Goal: Task Accomplishment & Management: Manage account settings

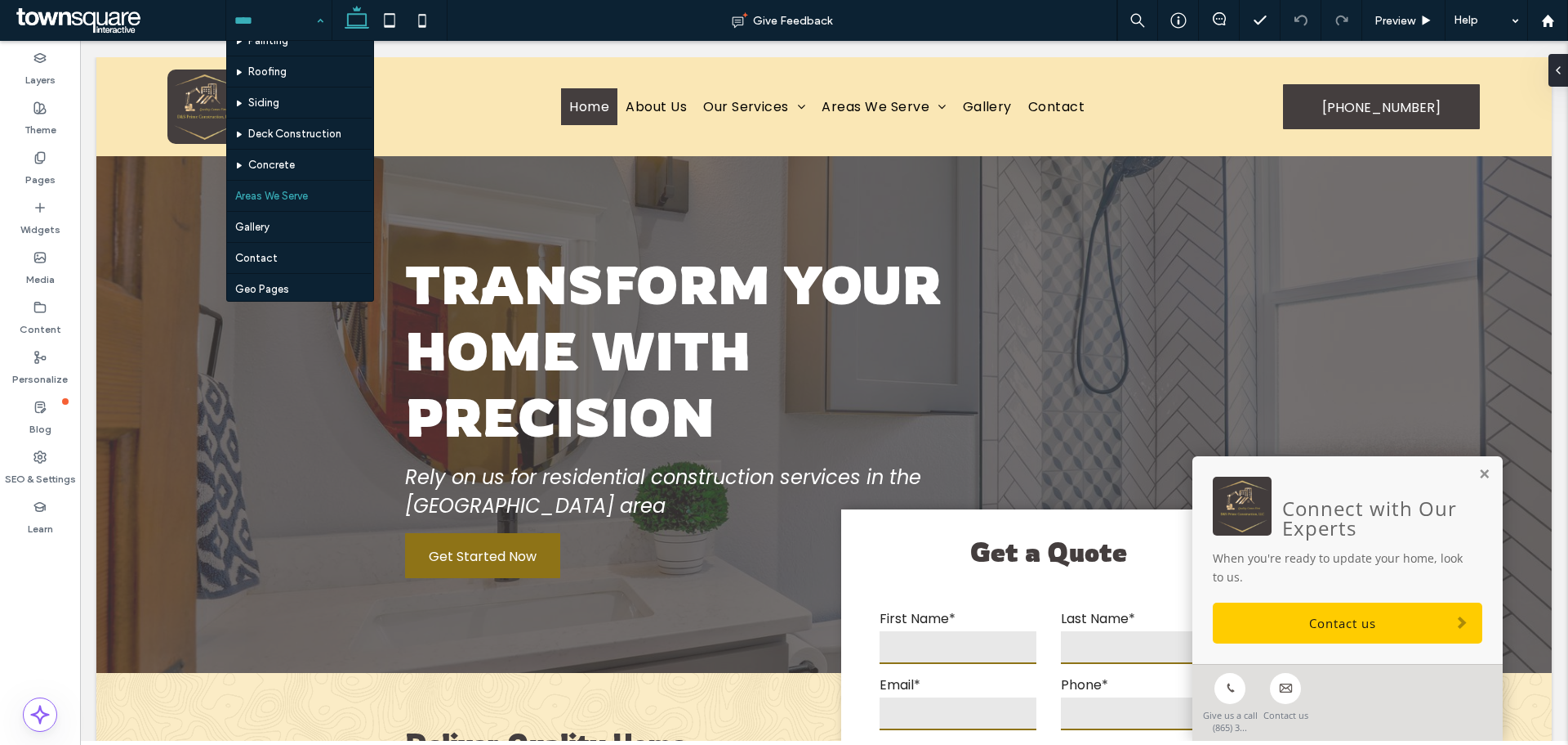
scroll to position [235, 0]
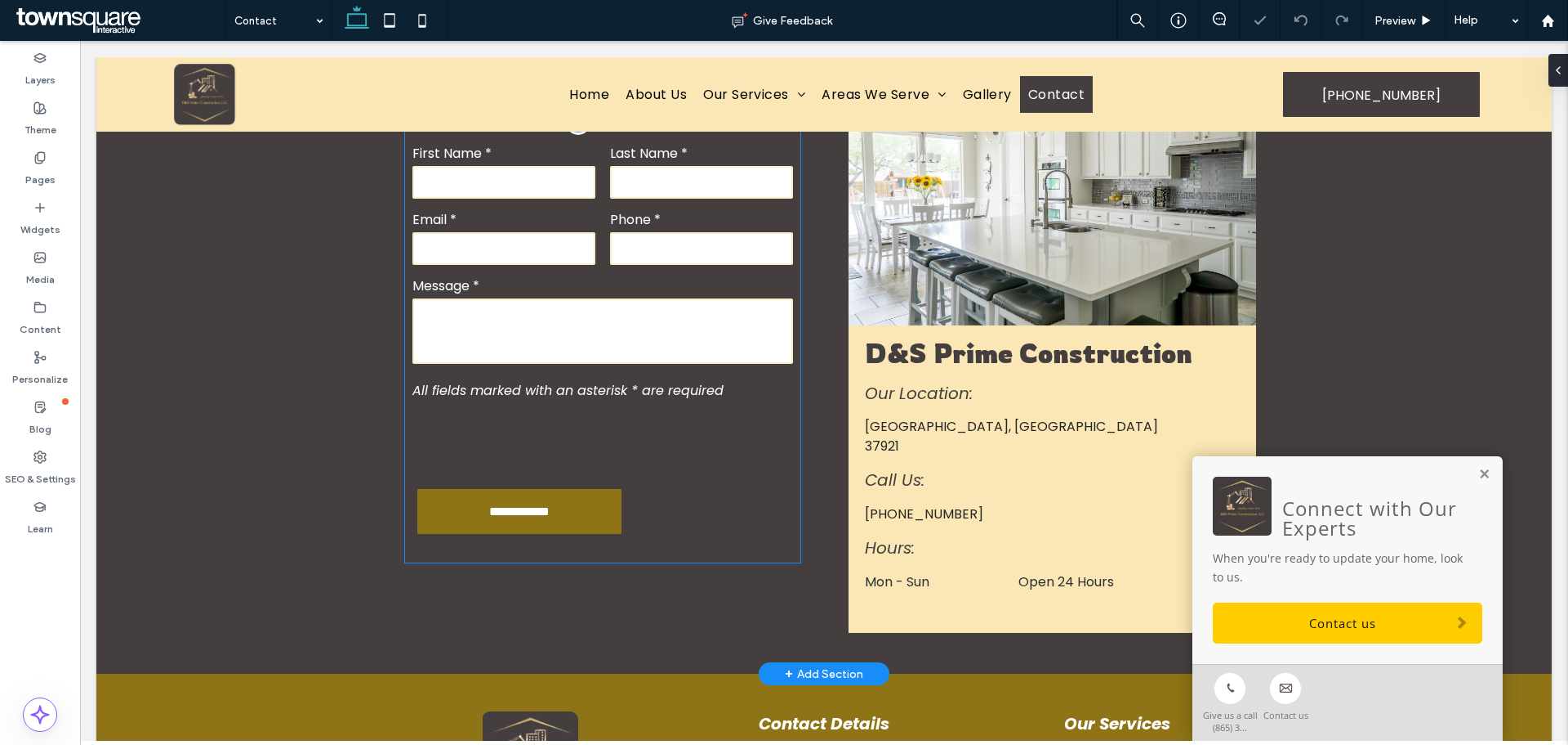
scroll to position [547, 0]
click at [584, 399] on span "All fields marked with an asterisk * are required" at bounding box center [568, 389] width 311 height 19
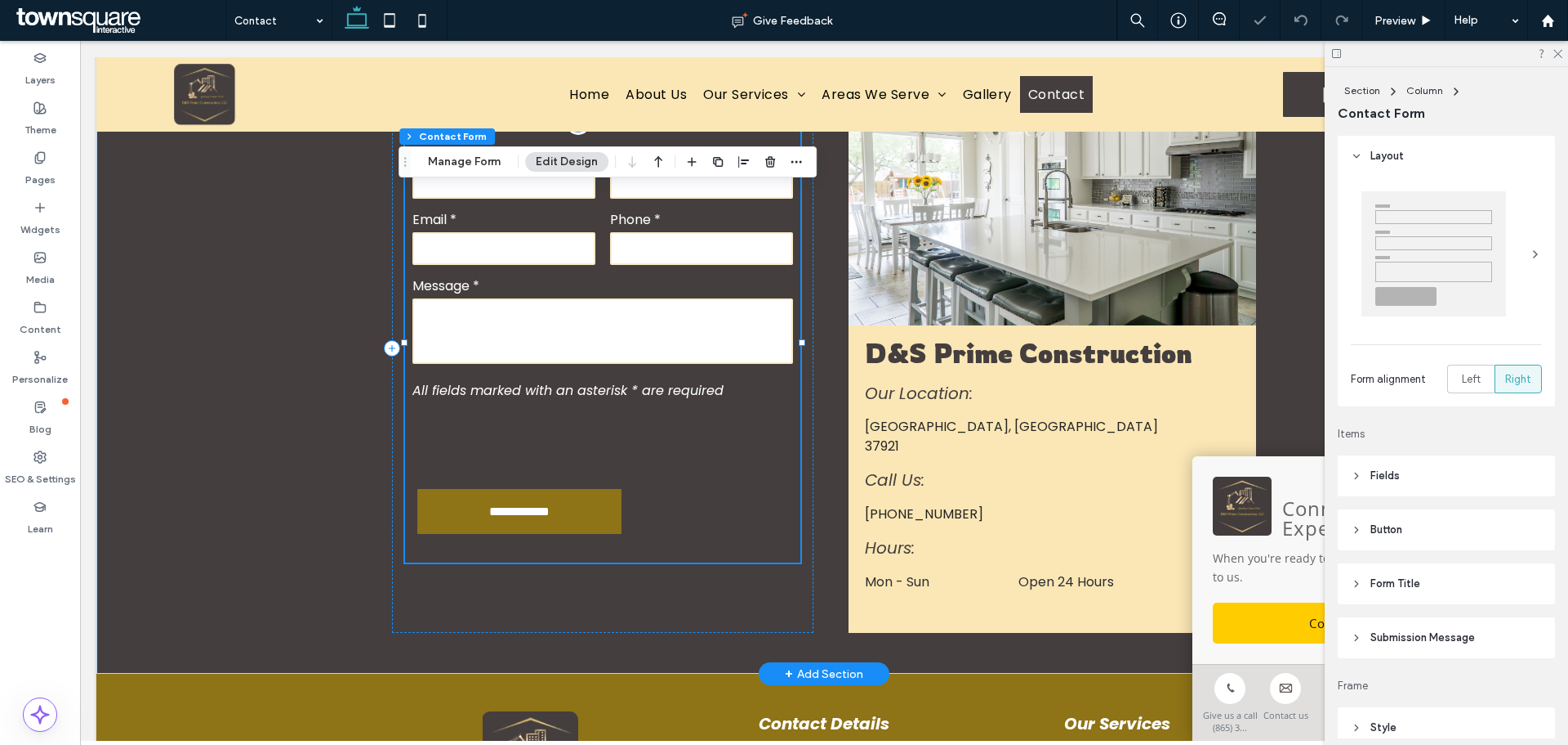
type input "*"
type input "***"
type input "*"
click at [457, 156] on button "Manage Form" at bounding box center [464, 162] width 94 height 20
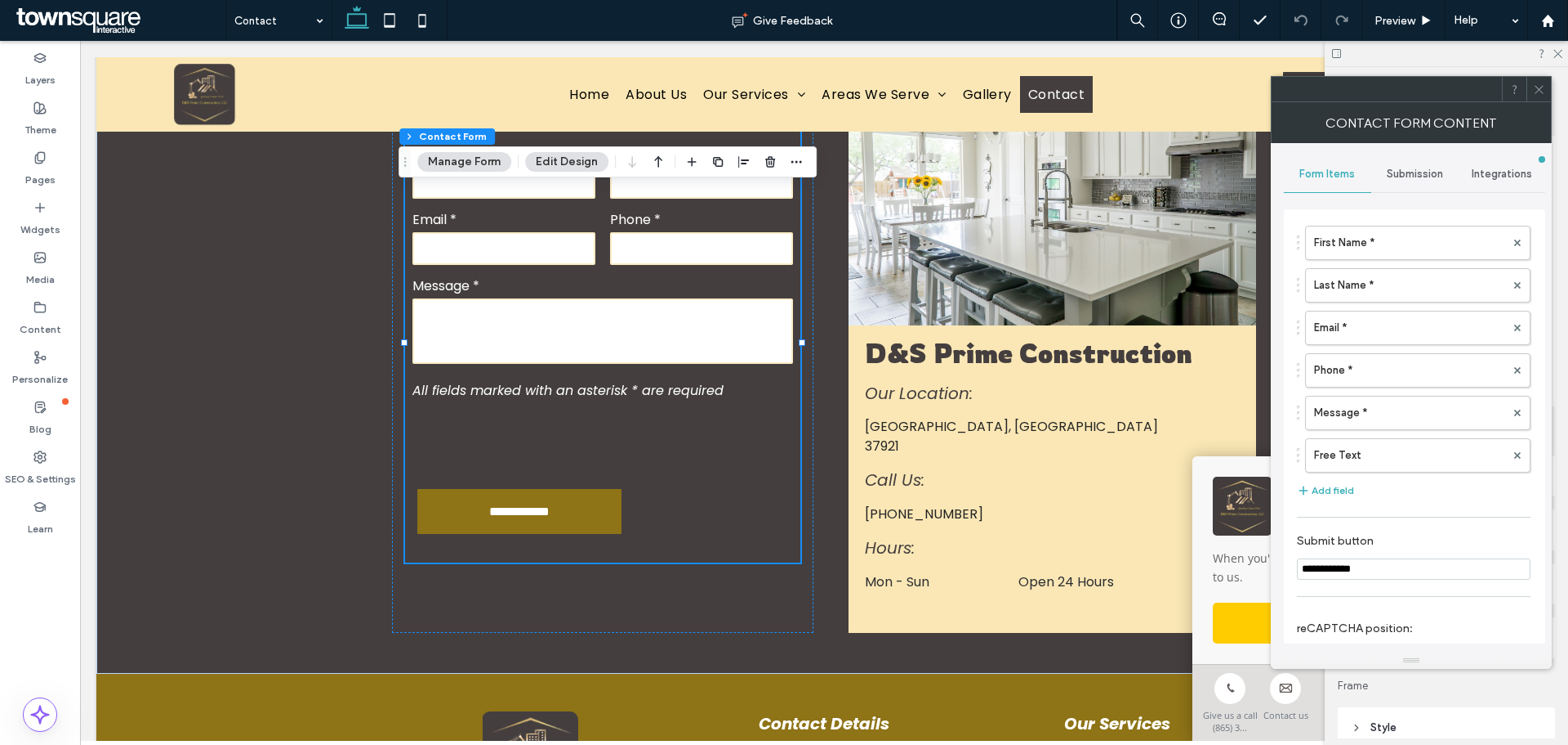
click at [1411, 179] on span "Submission" at bounding box center [1415, 174] width 56 height 13
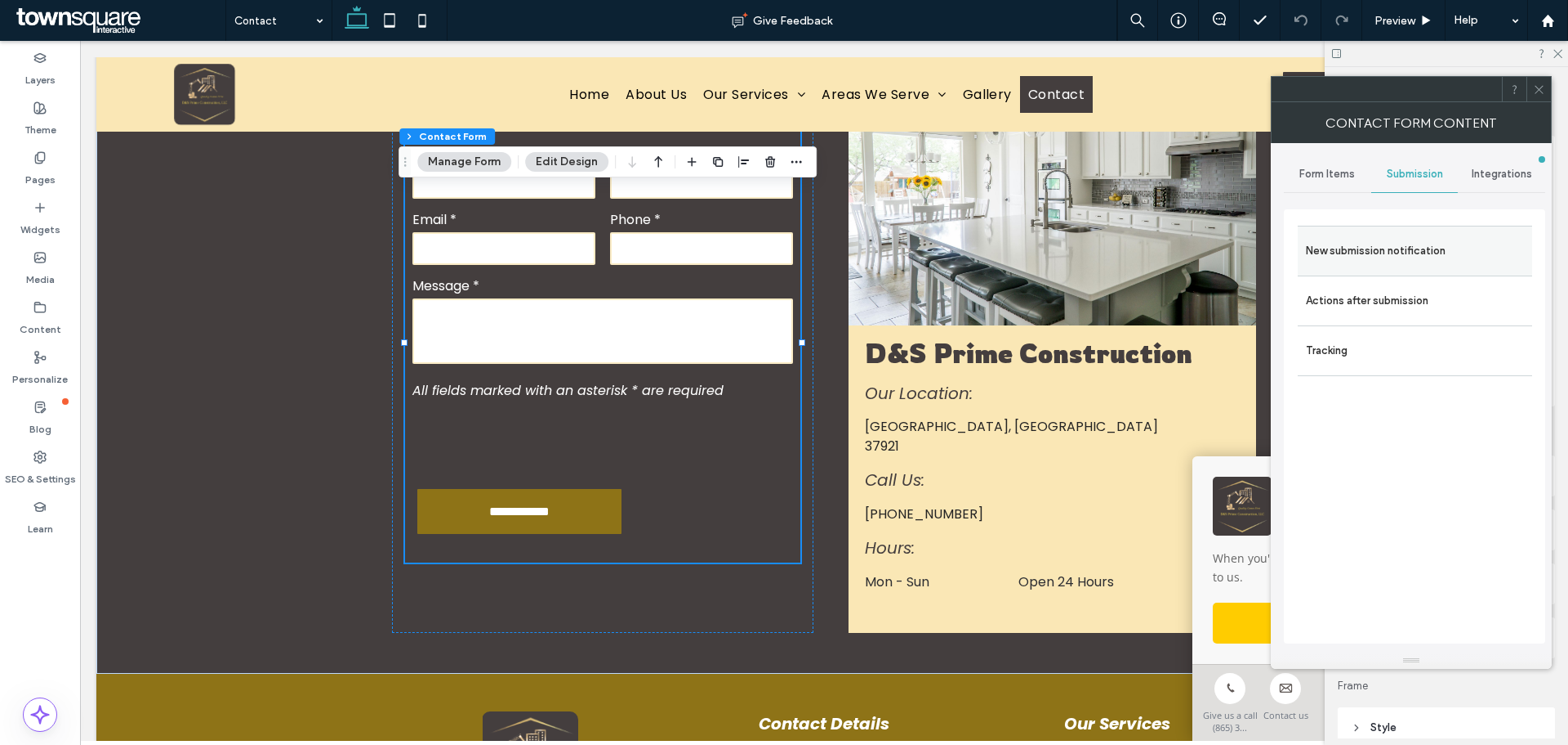
click at [1365, 254] on label "New submission notification" at bounding box center [1415, 251] width 219 height 33
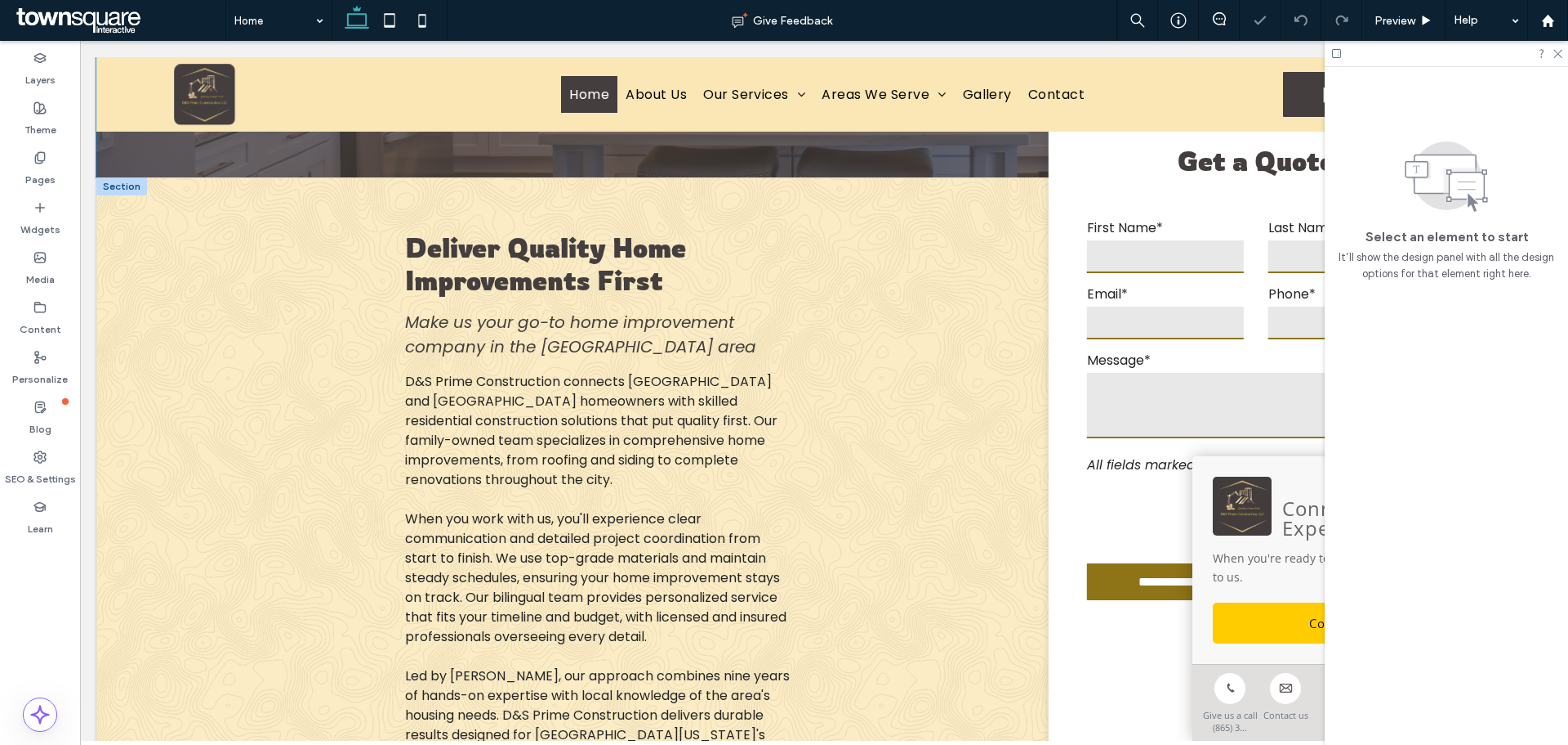
scroll to position [466, 0]
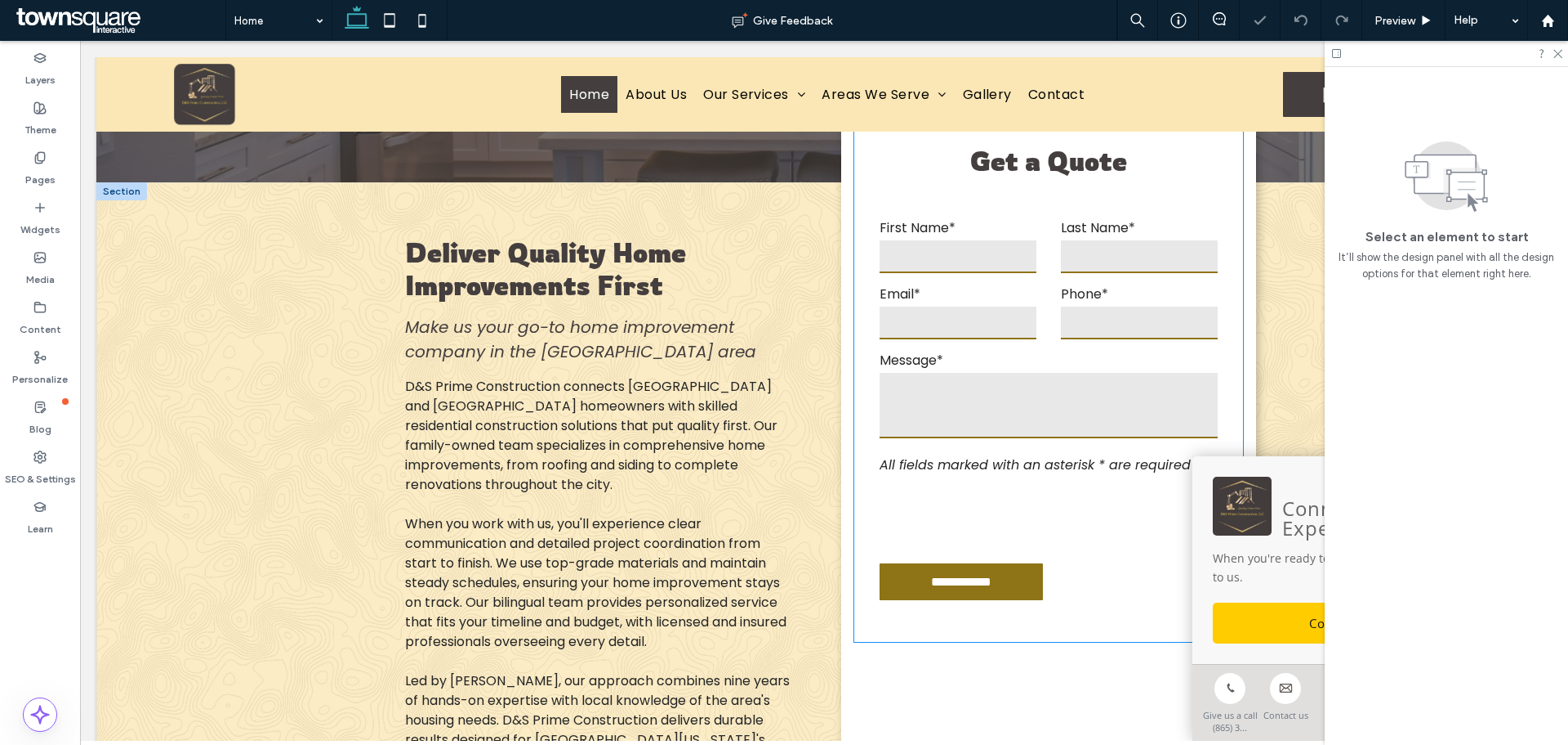
click at [1019, 340] on div "Email*" at bounding box center [958, 313] width 182 height 58
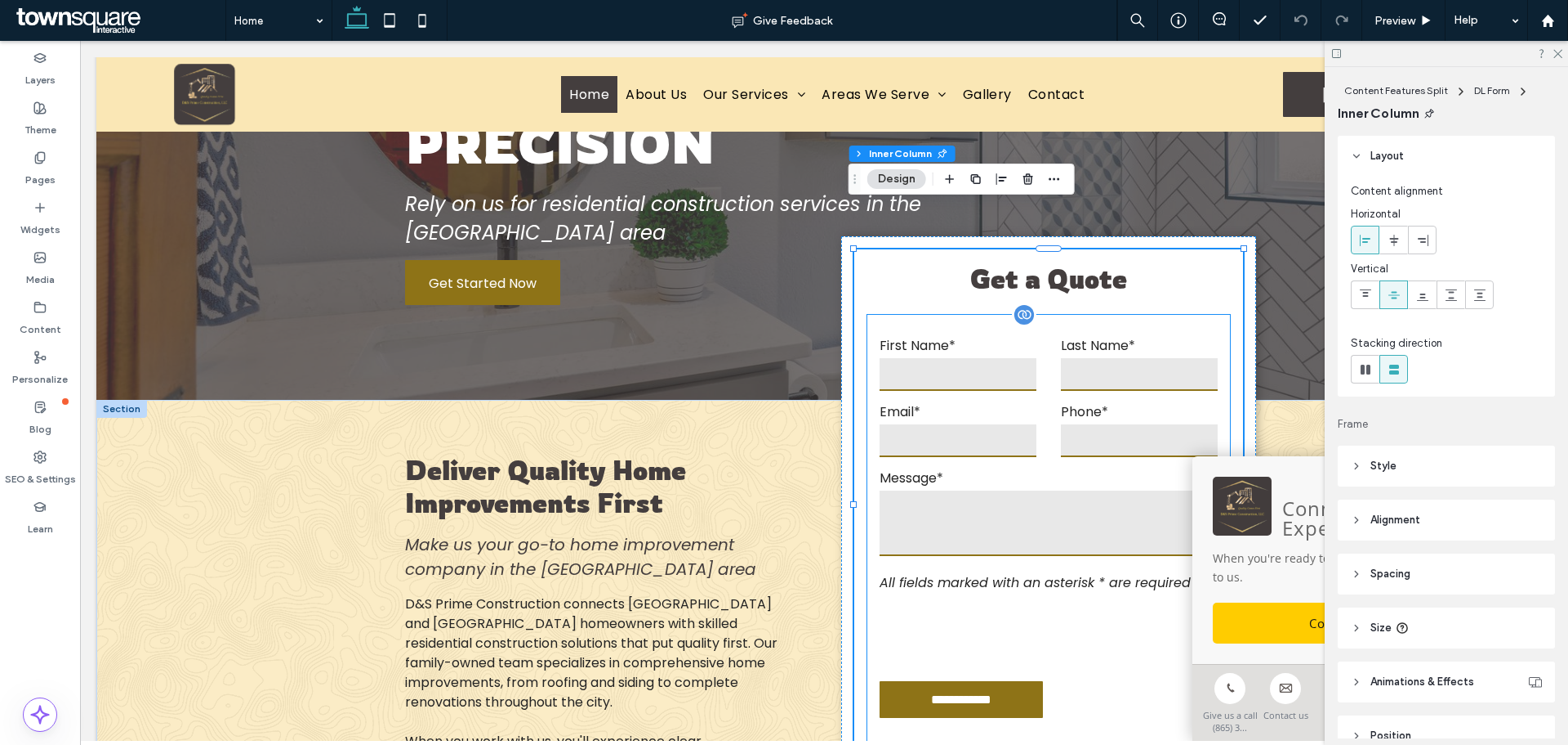
scroll to position [221, 0]
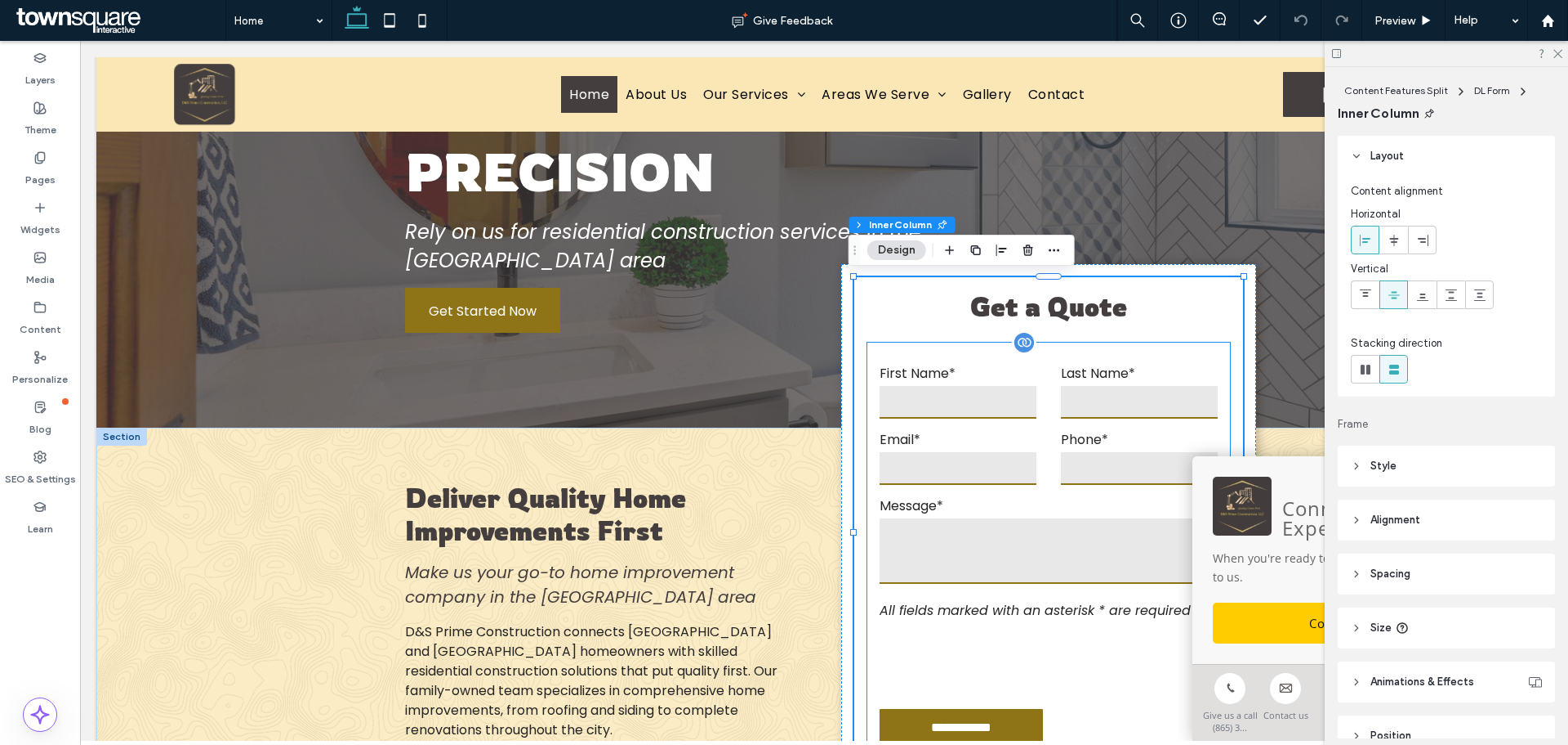
click at [959, 399] on input "text" at bounding box center [957, 401] width 157 height 33
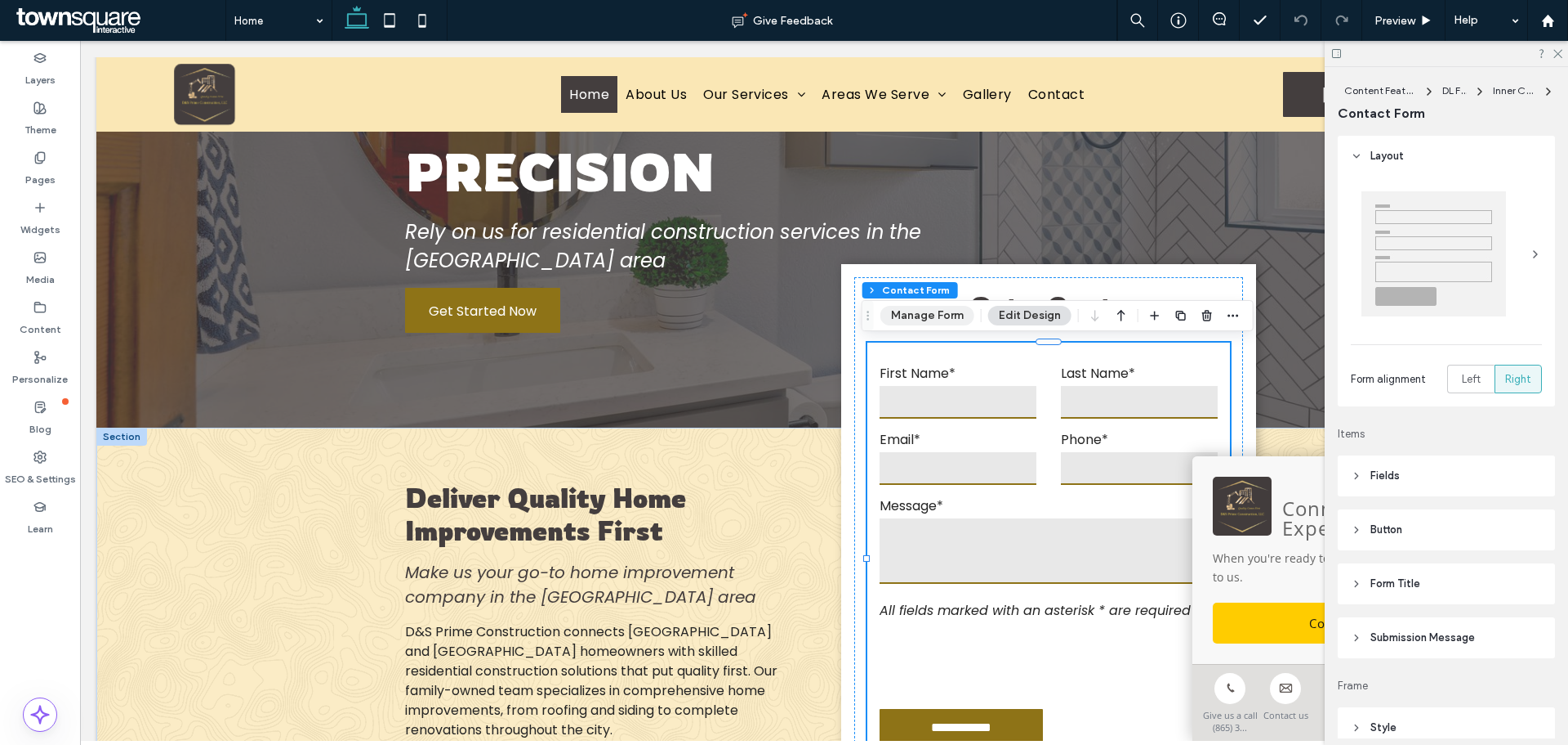
click at [921, 321] on button "Manage Form" at bounding box center [927, 316] width 94 height 20
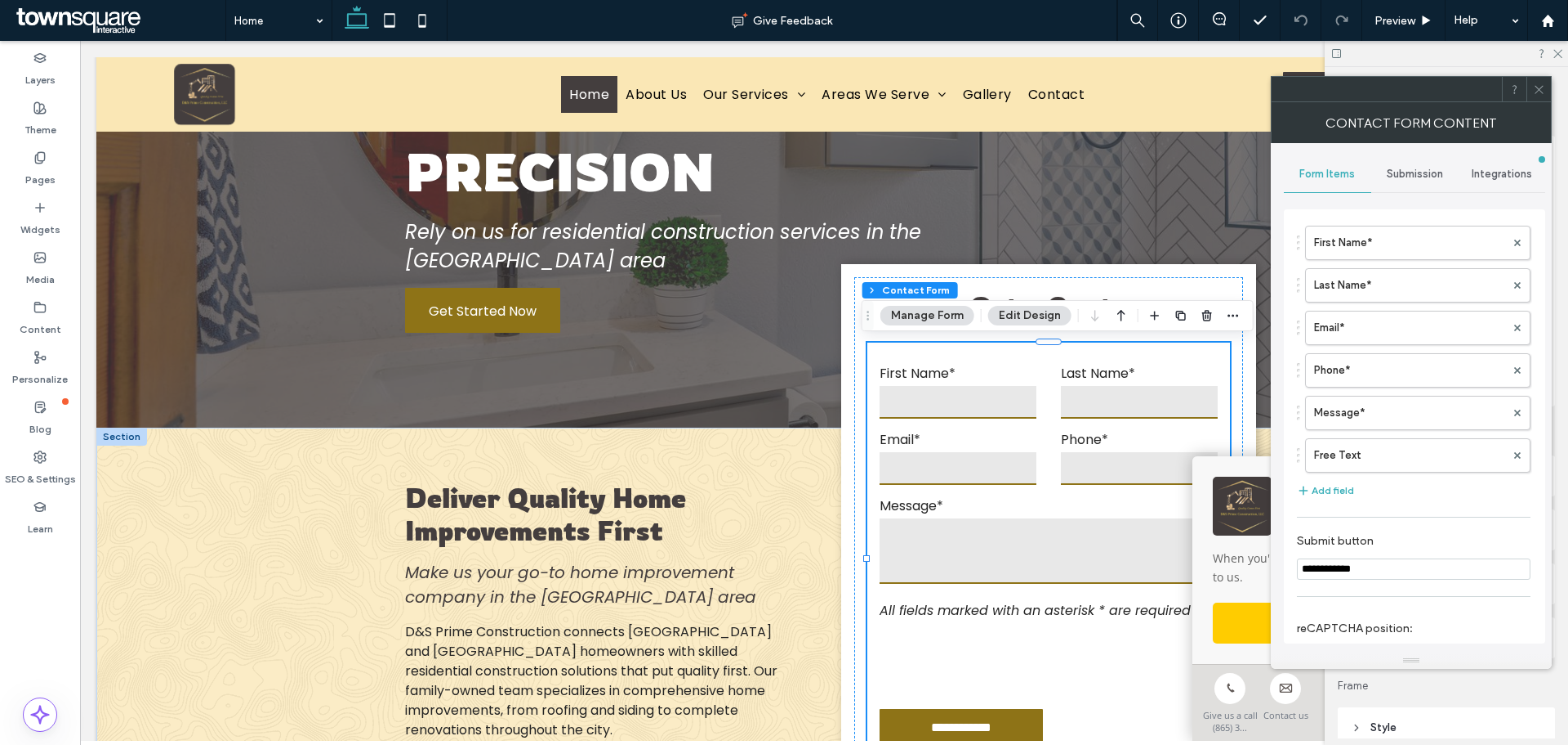
click at [1414, 169] on span "Submission" at bounding box center [1415, 174] width 56 height 13
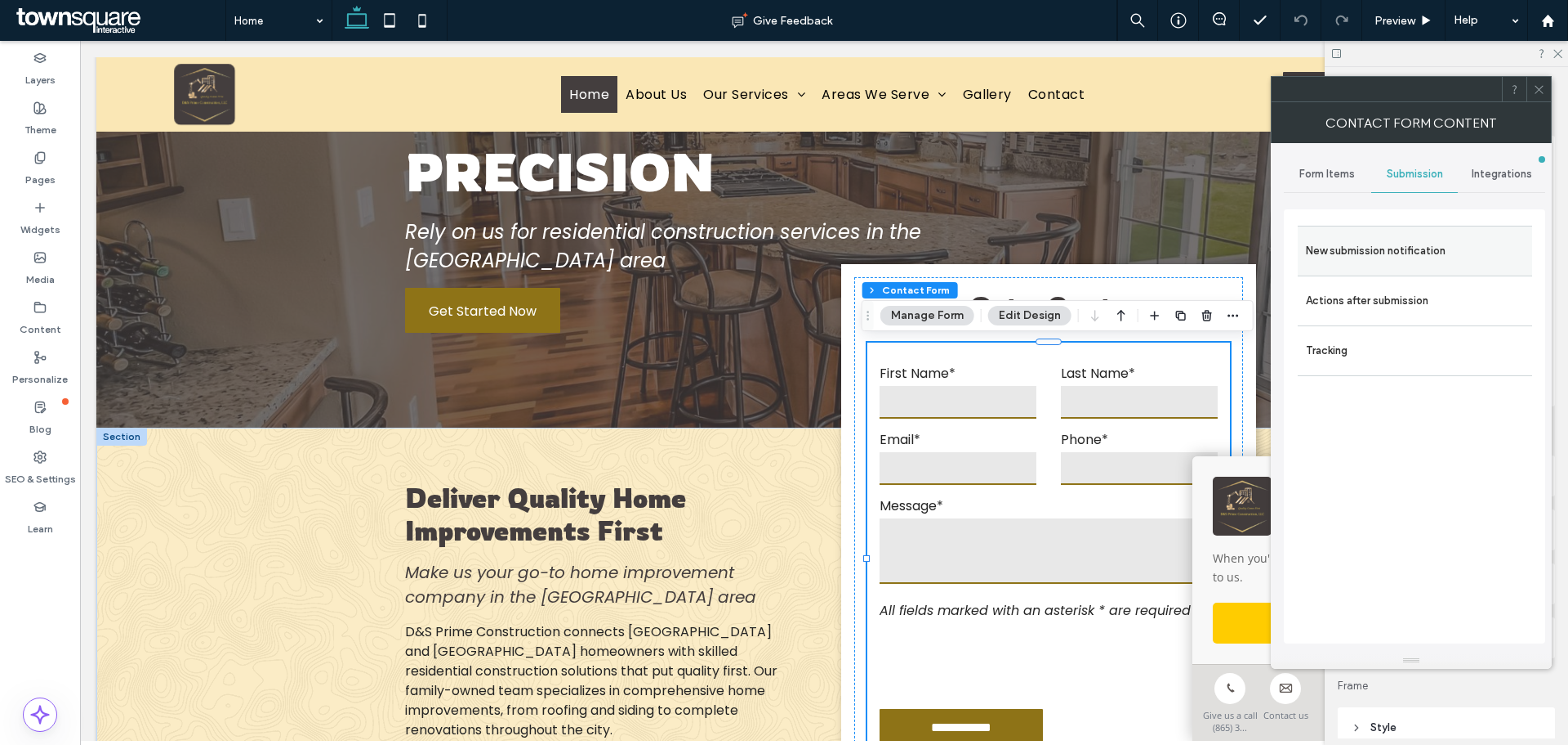
click at [1372, 234] on div "New submission notification" at bounding box center [1415, 251] width 235 height 50
click at [1369, 246] on label "New submission notification" at bounding box center [1415, 251] width 219 height 33
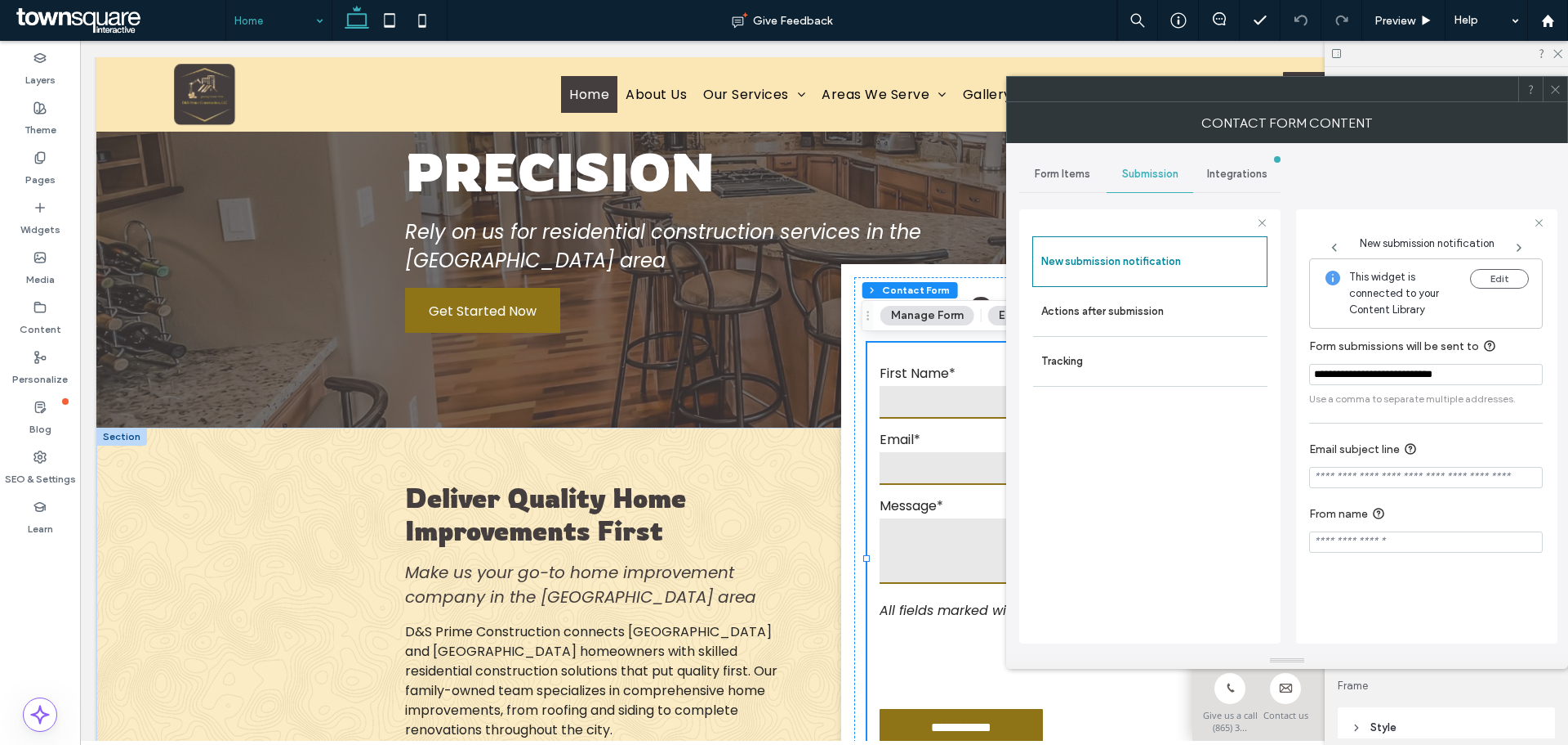
drag, startPoint x: 303, startPoint y: 2, endPoint x: 302, endPoint y: 11, distance: 9.1
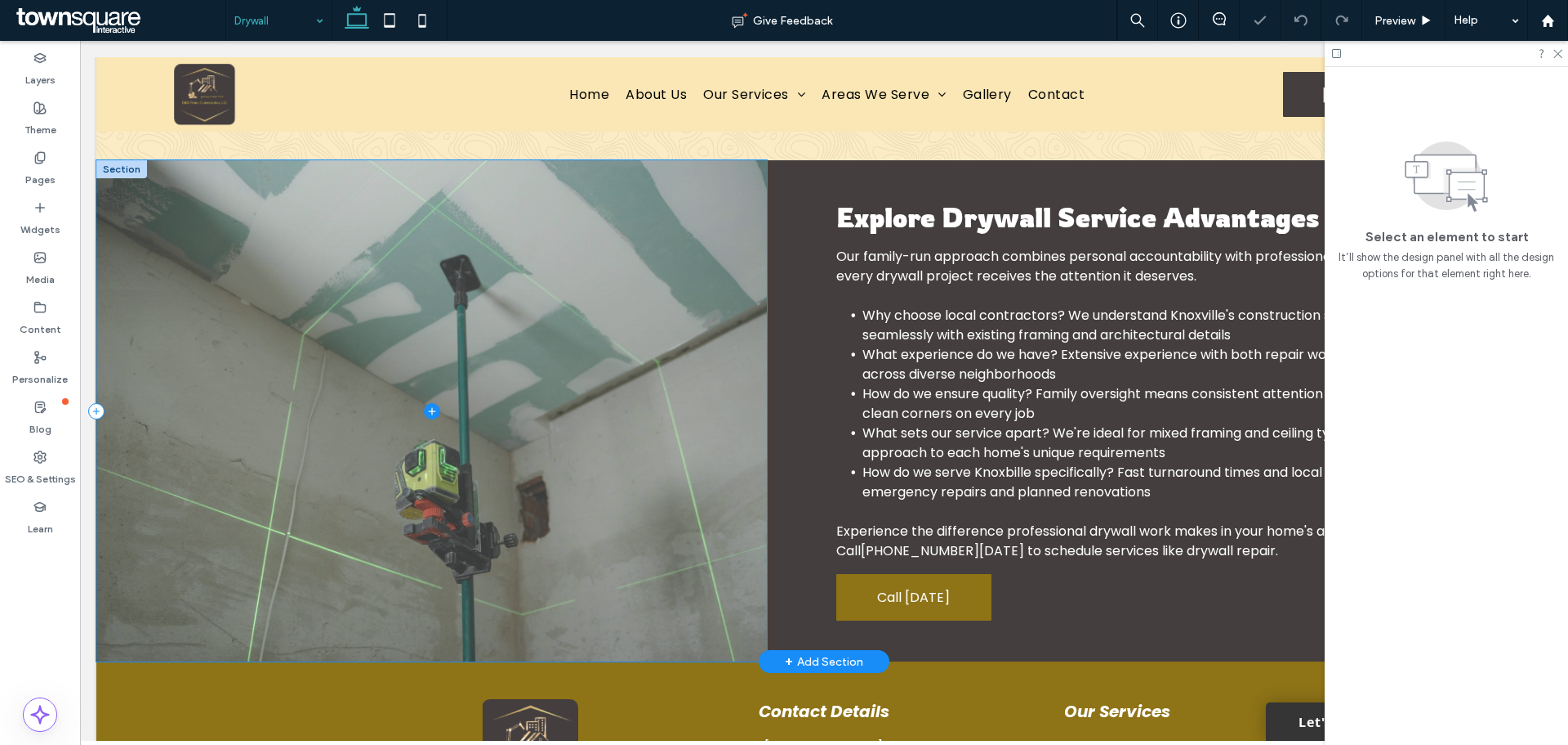
scroll to position [875, 0]
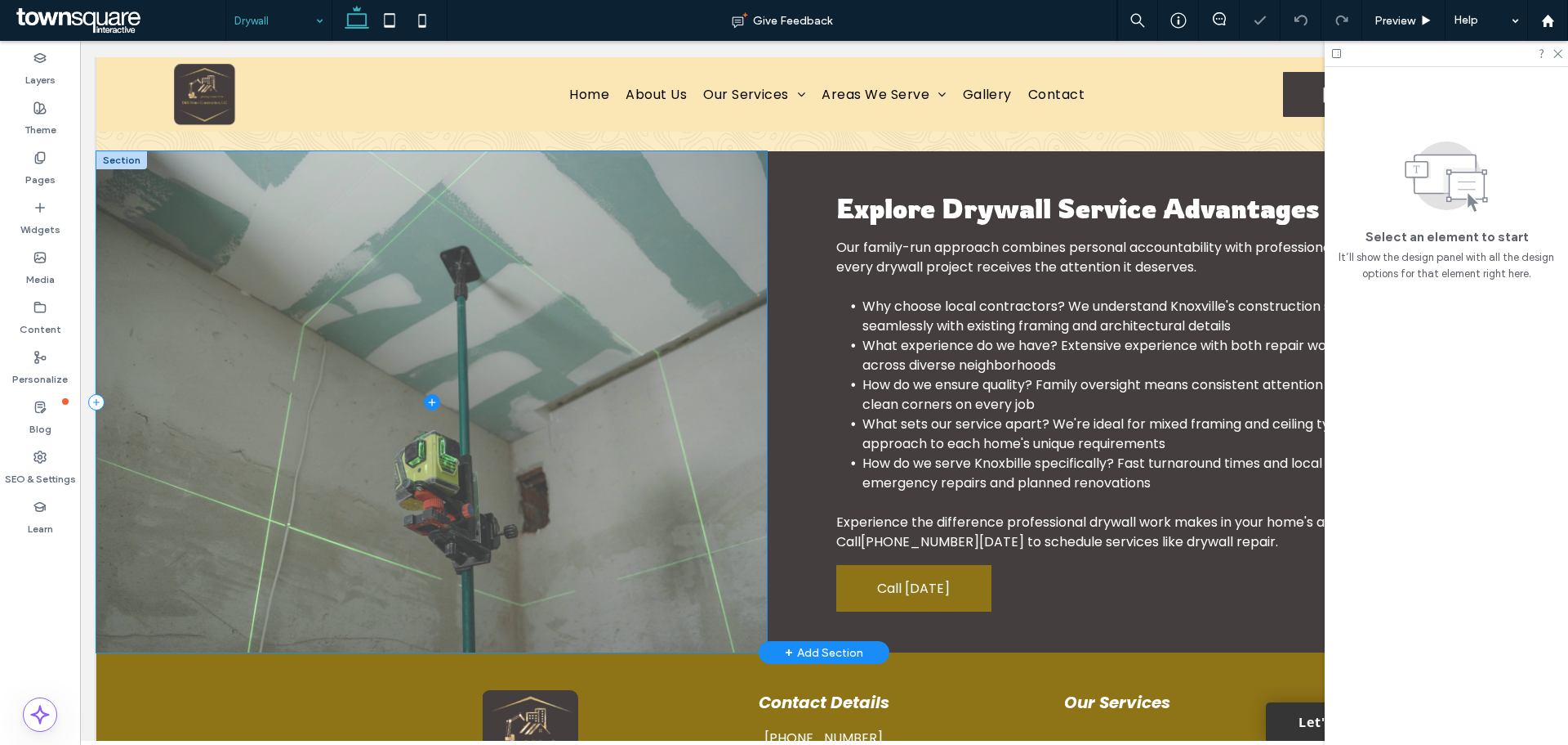
click at [660, 343] on span at bounding box center [432, 401] width 671 height 501
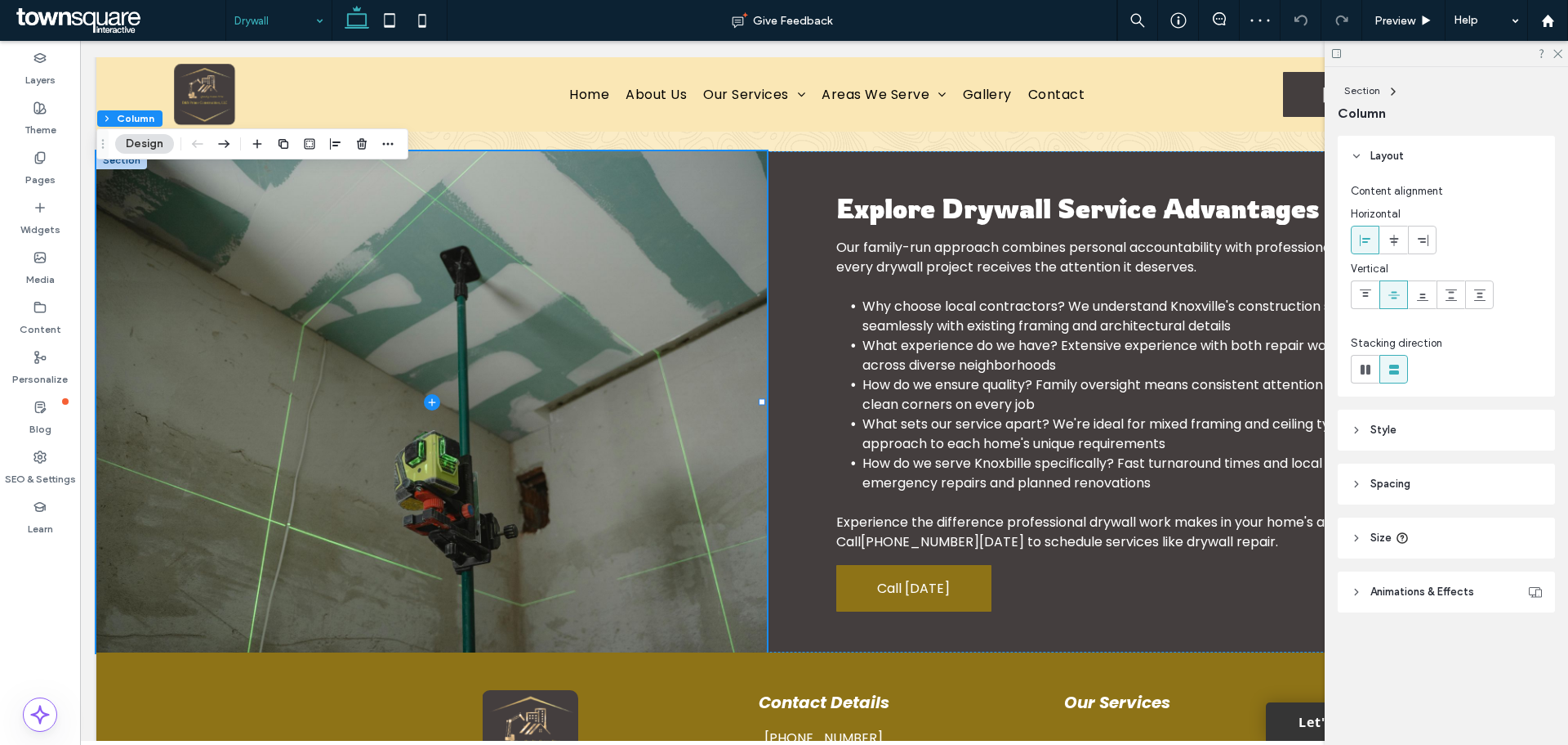
click at [164, 141] on button "Design" at bounding box center [144, 144] width 59 height 20
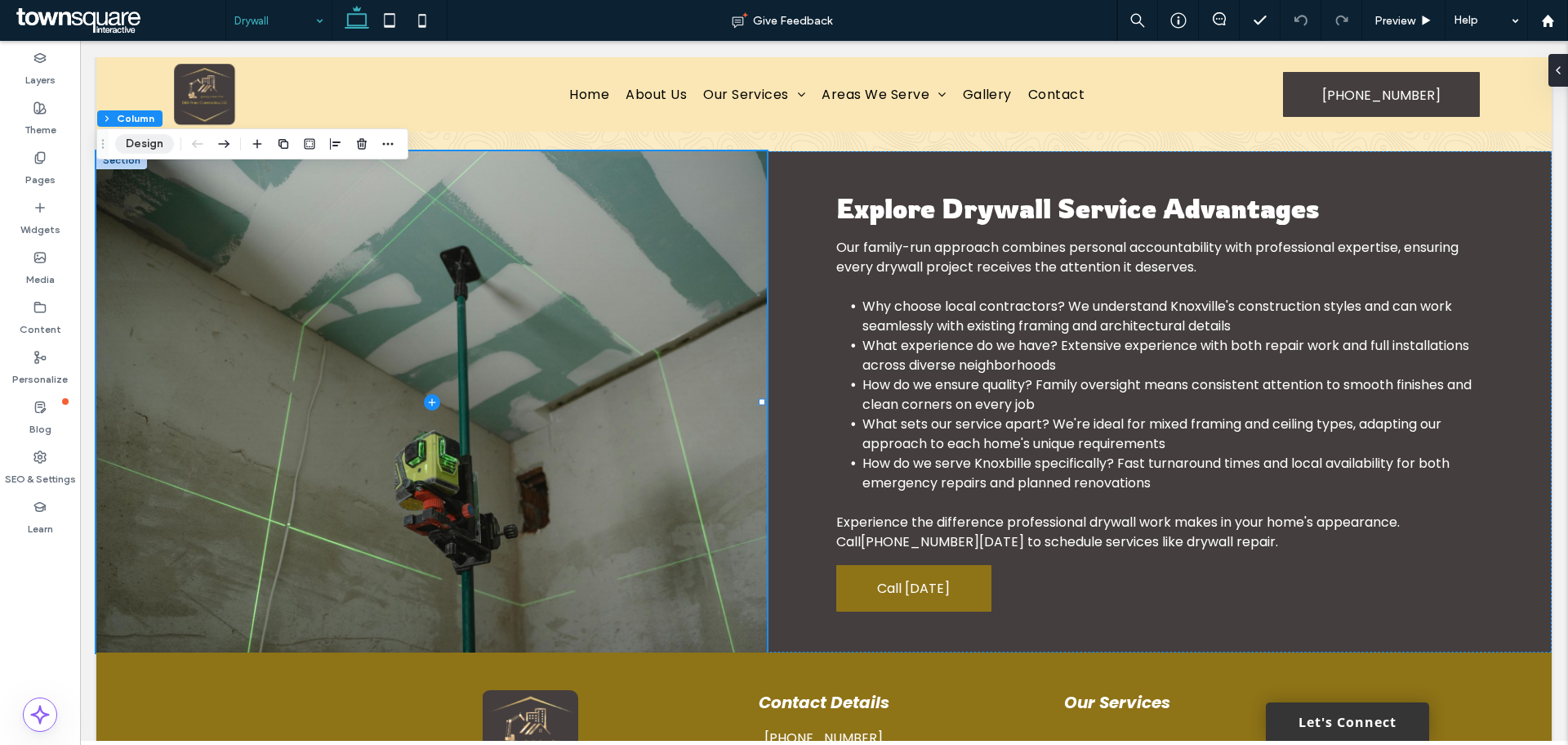
click at [142, 150] on button "Design" at bounding box center [144, 144] width 59 height 20
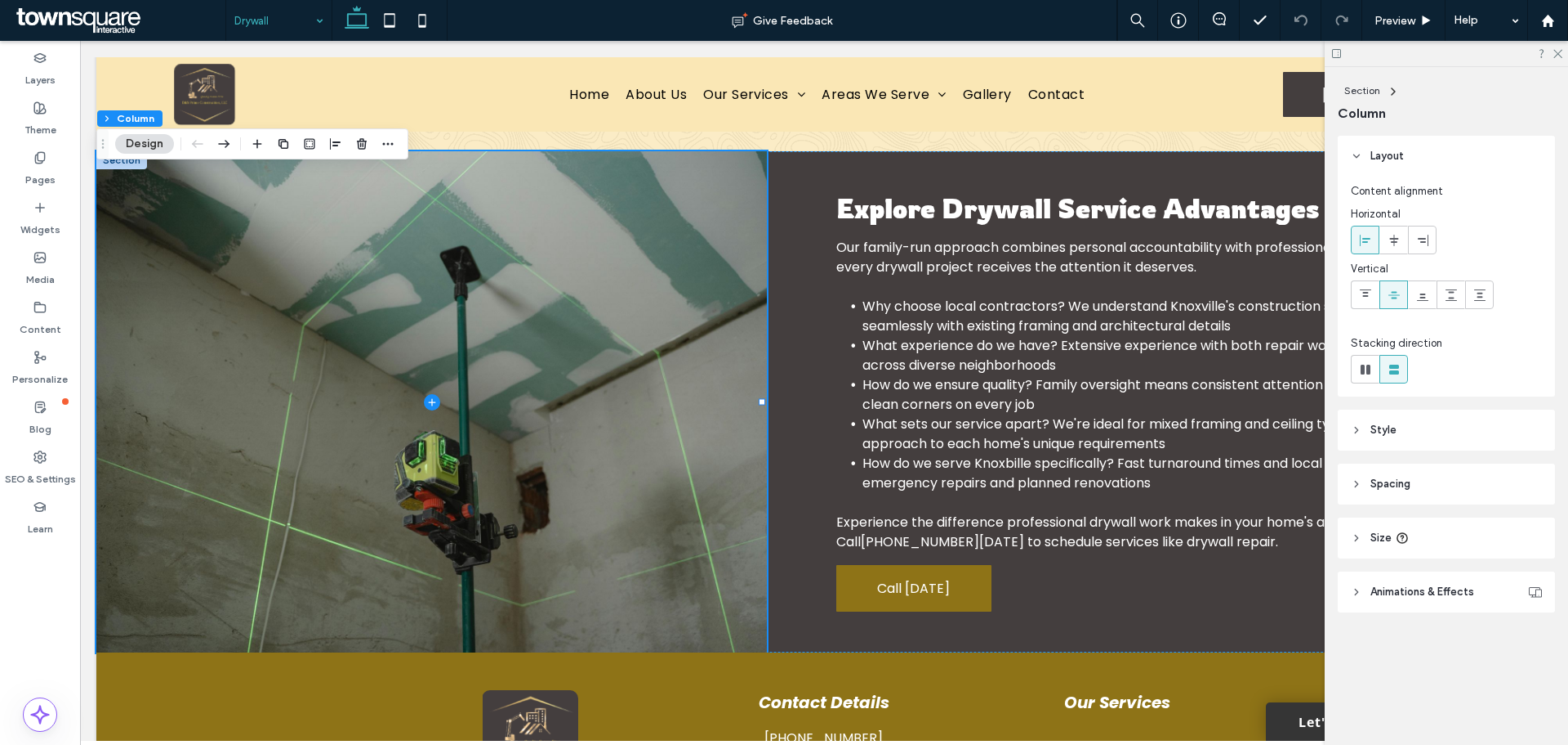
click at [1432, 411] on header "Style" at bounding box center [1447, 429] width 218 height 41
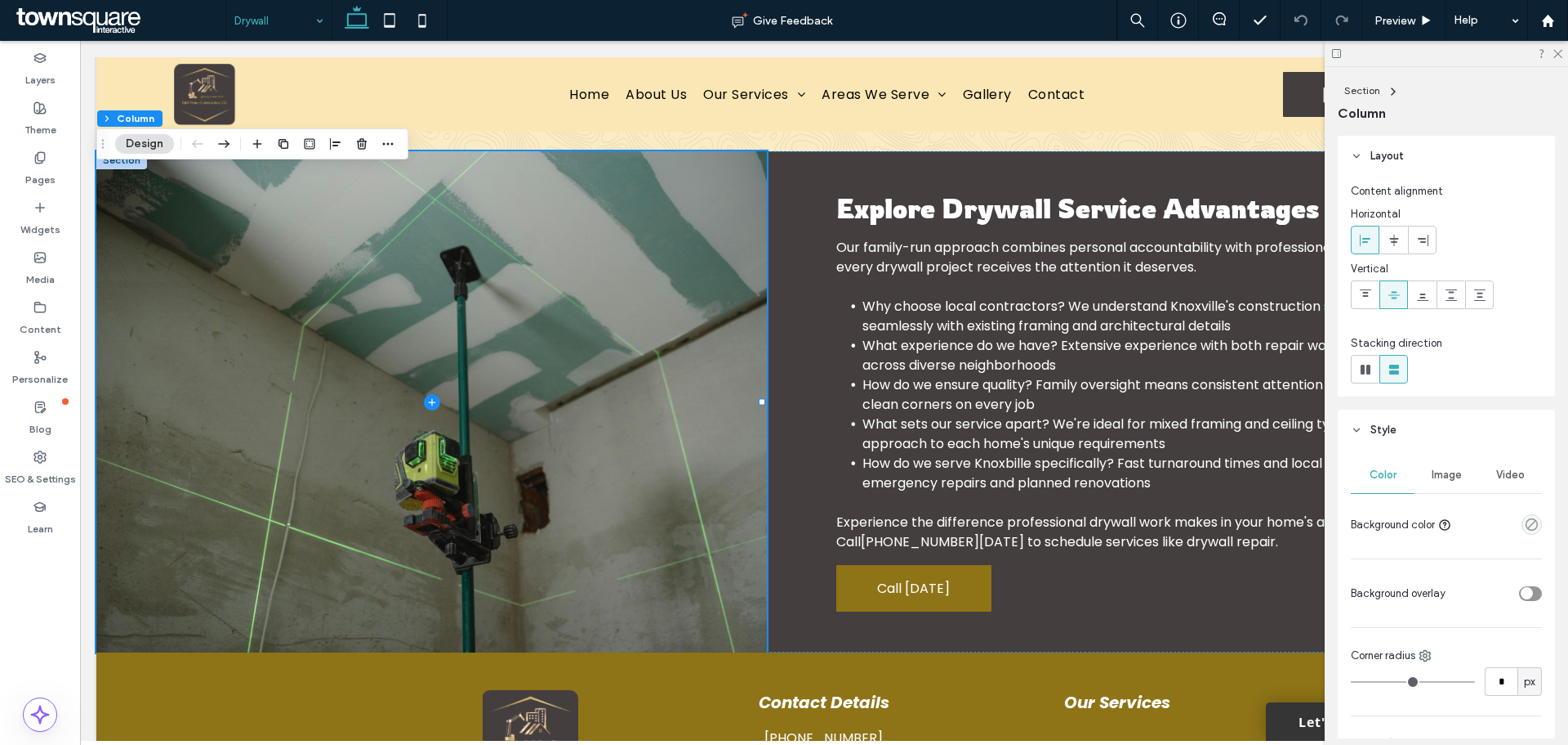
click at [1436, 475] on span "Image" at bounding box center [1447, 474] width 30 height 13
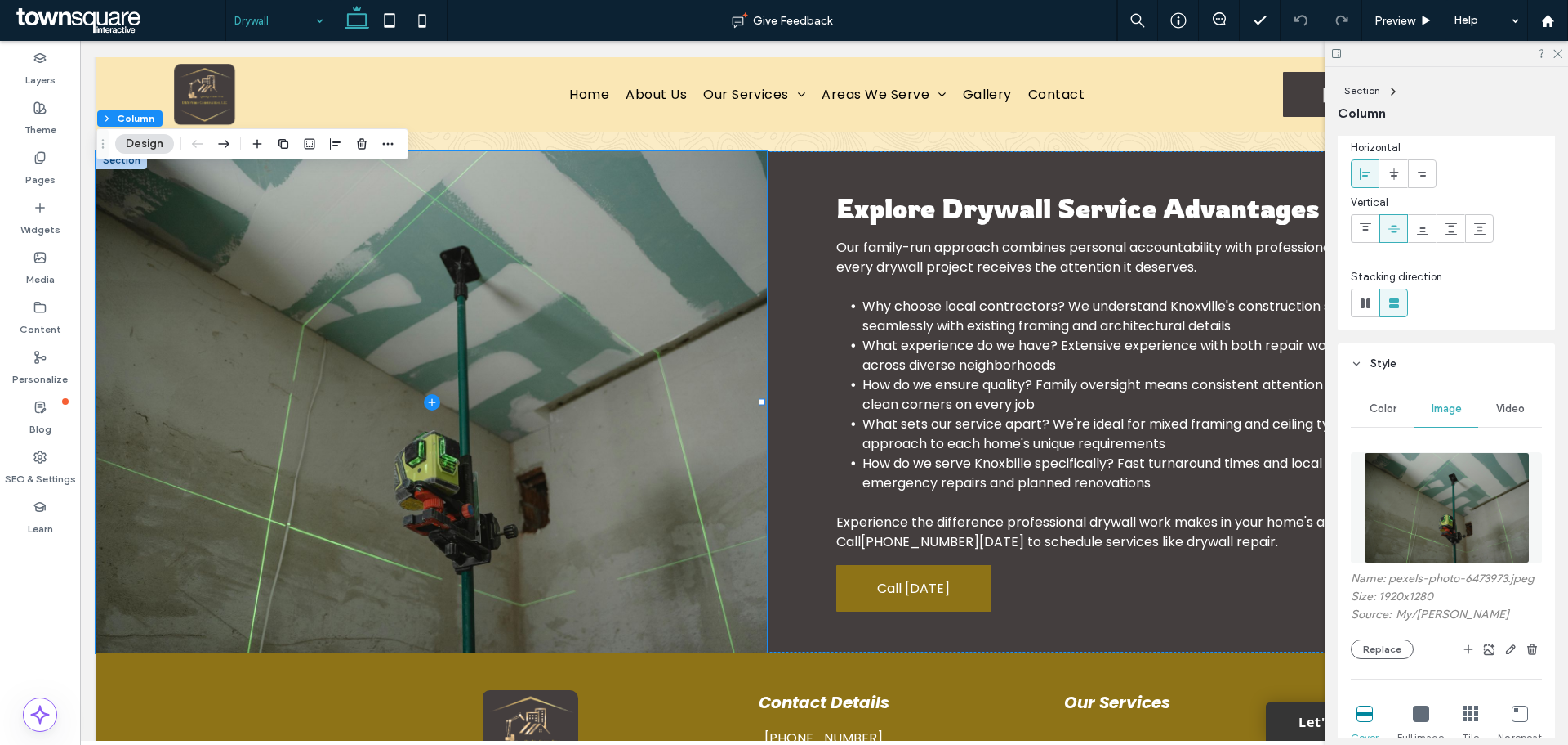
scroll to position [164, 0]
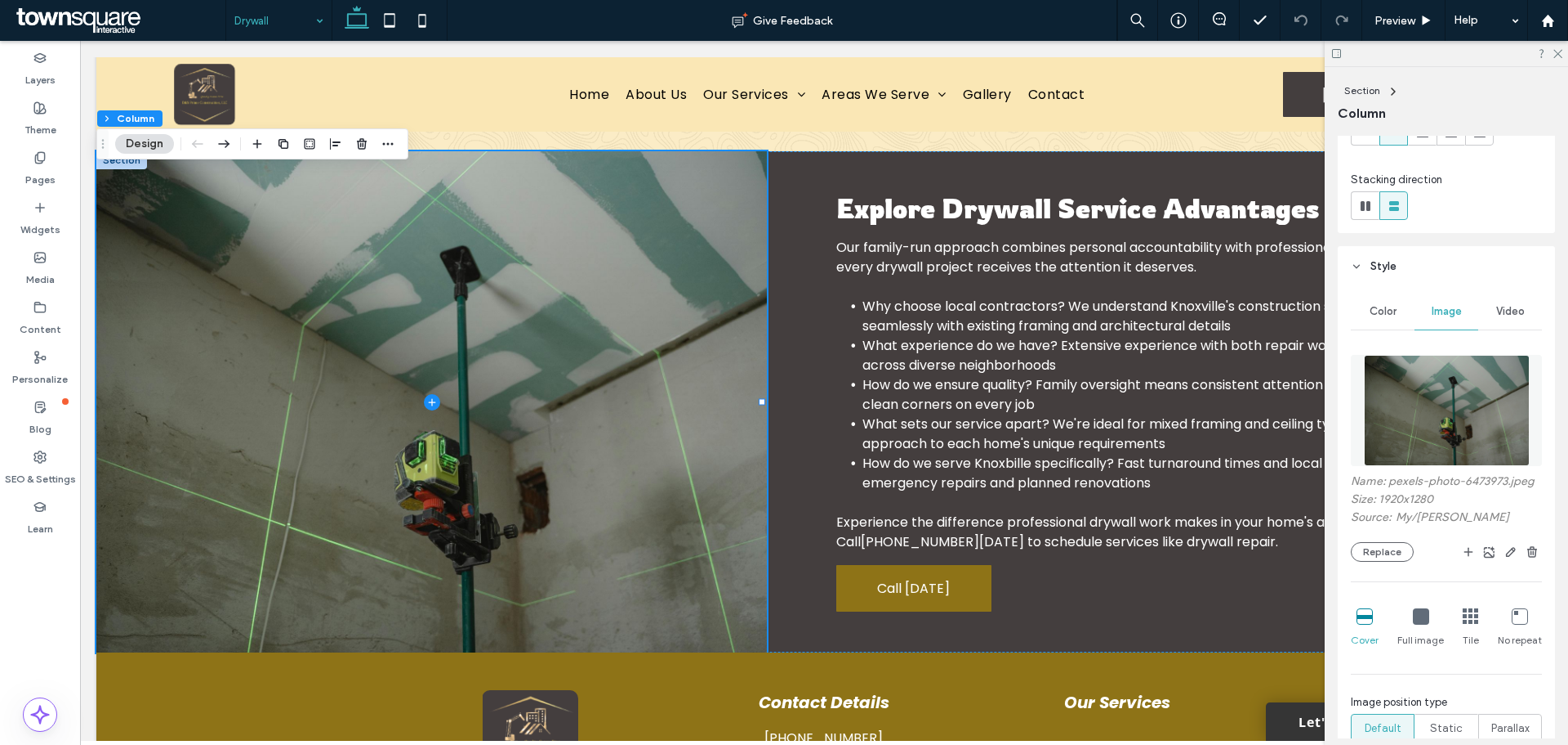
click at [1389, 552] on div "Name: pexels-photo-6473973.jpeg Size: 1920x1280 Source: My / [PERSON_NAME] Repl…" at bounding box center [1447, 518] width 192 height 88
click at [1388, 561] on button "Replace" at bounding box center [1382, 552] width 63 height 20
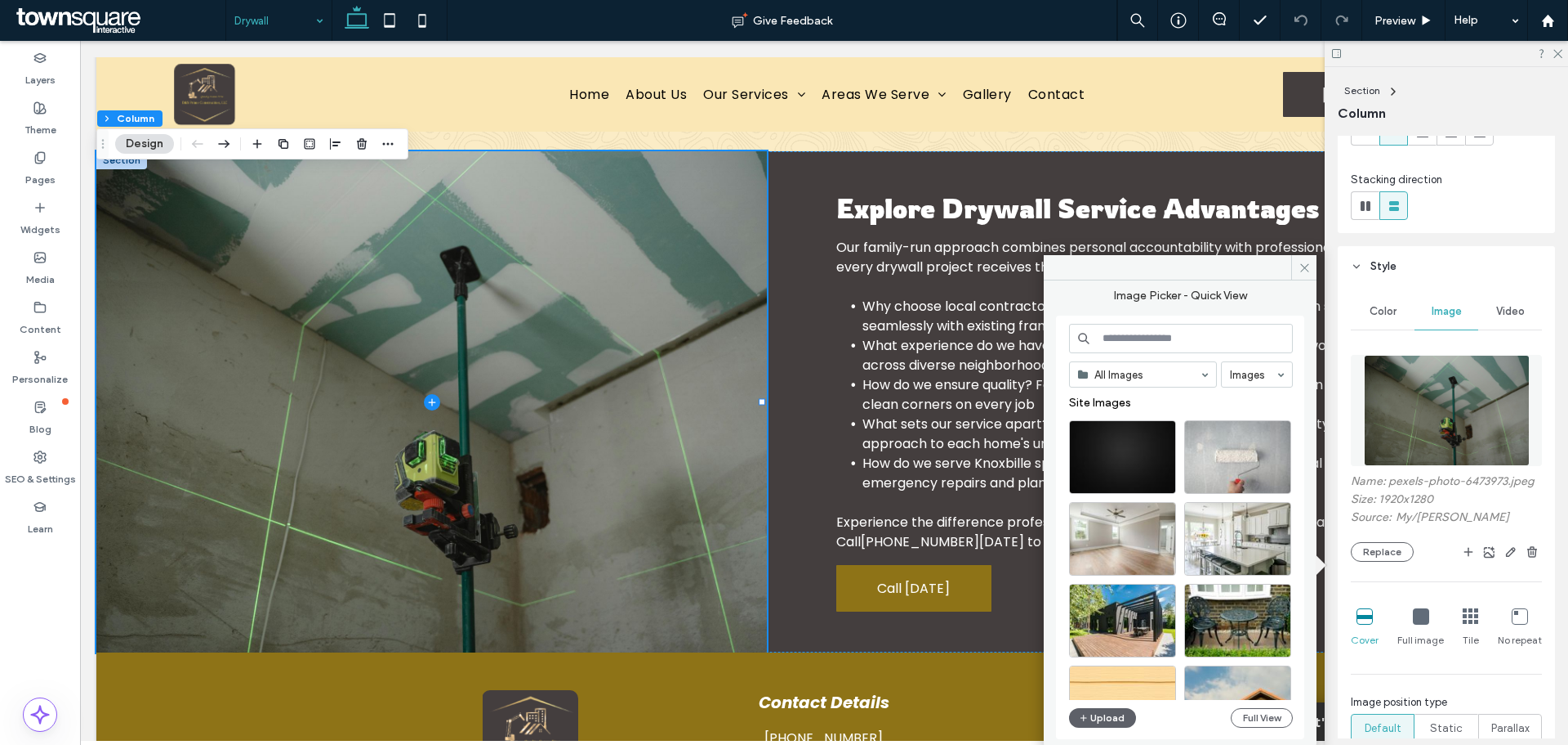
click at [1145, 349] on input at bounding box center [1181, 338] width 224 height 29
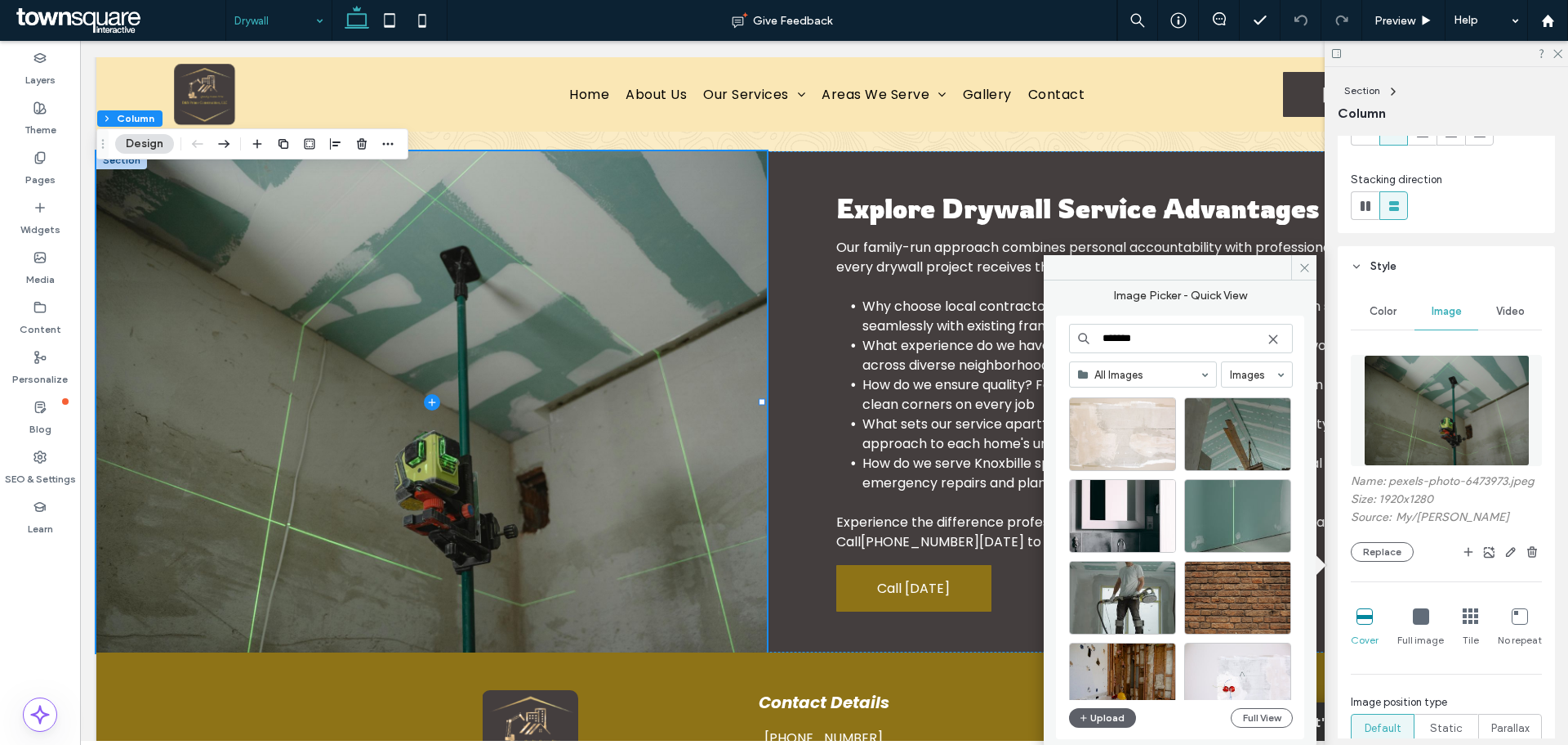
scroll to position [734, 0]
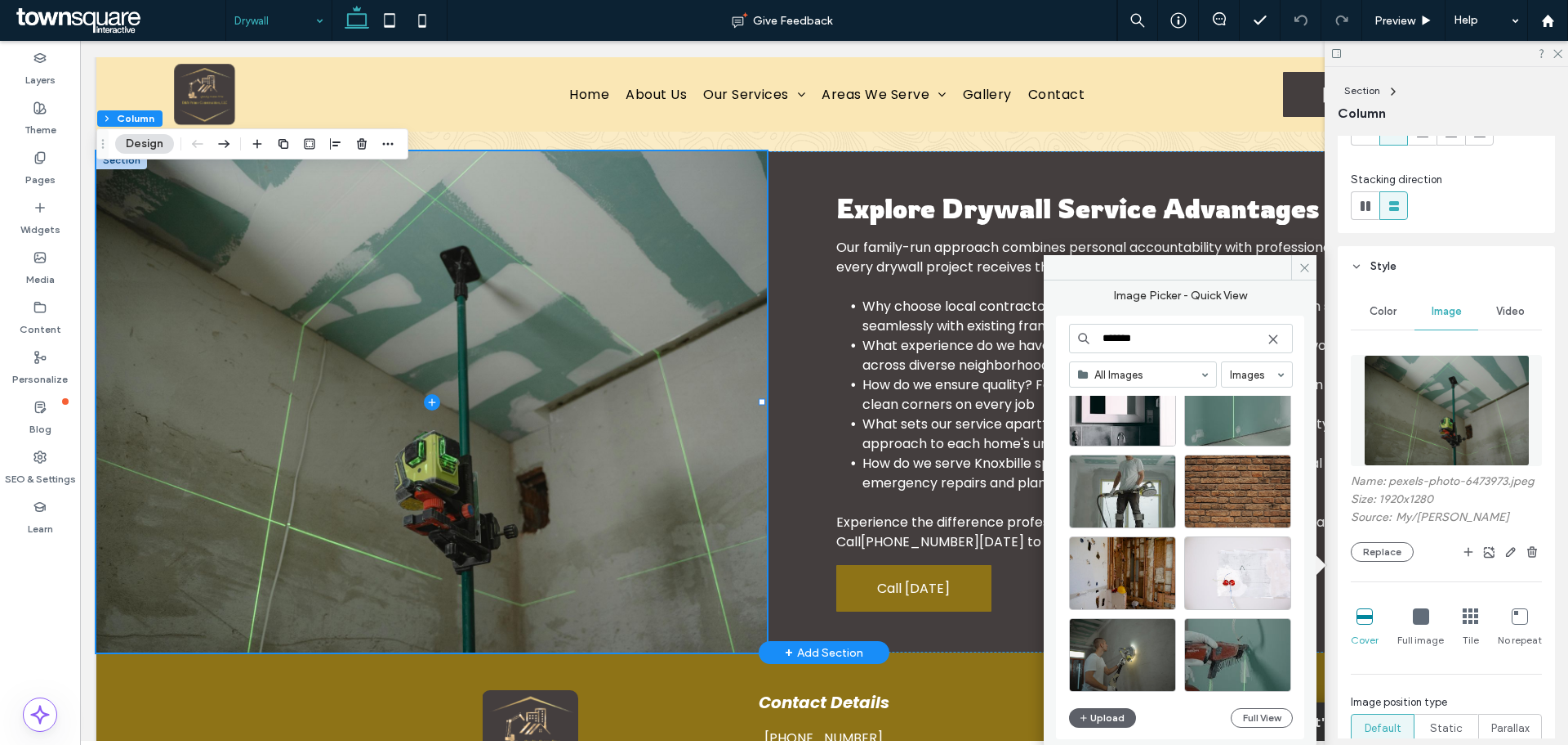
drag, startPoint x: 1242, startPoint y: 382, endPoint x: 949, endPoint y: 338, distance: 296.3
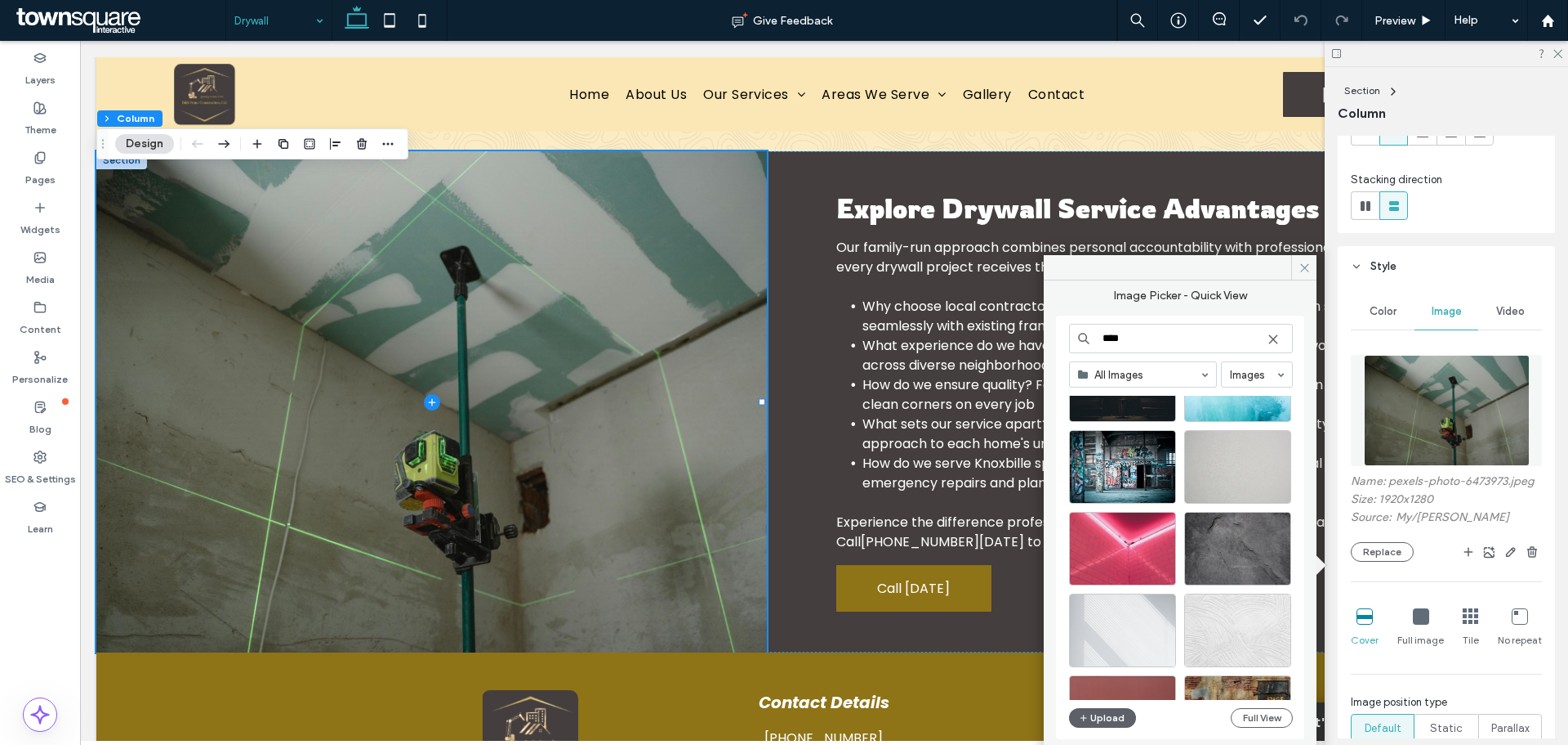
scroll to position [407, 0]
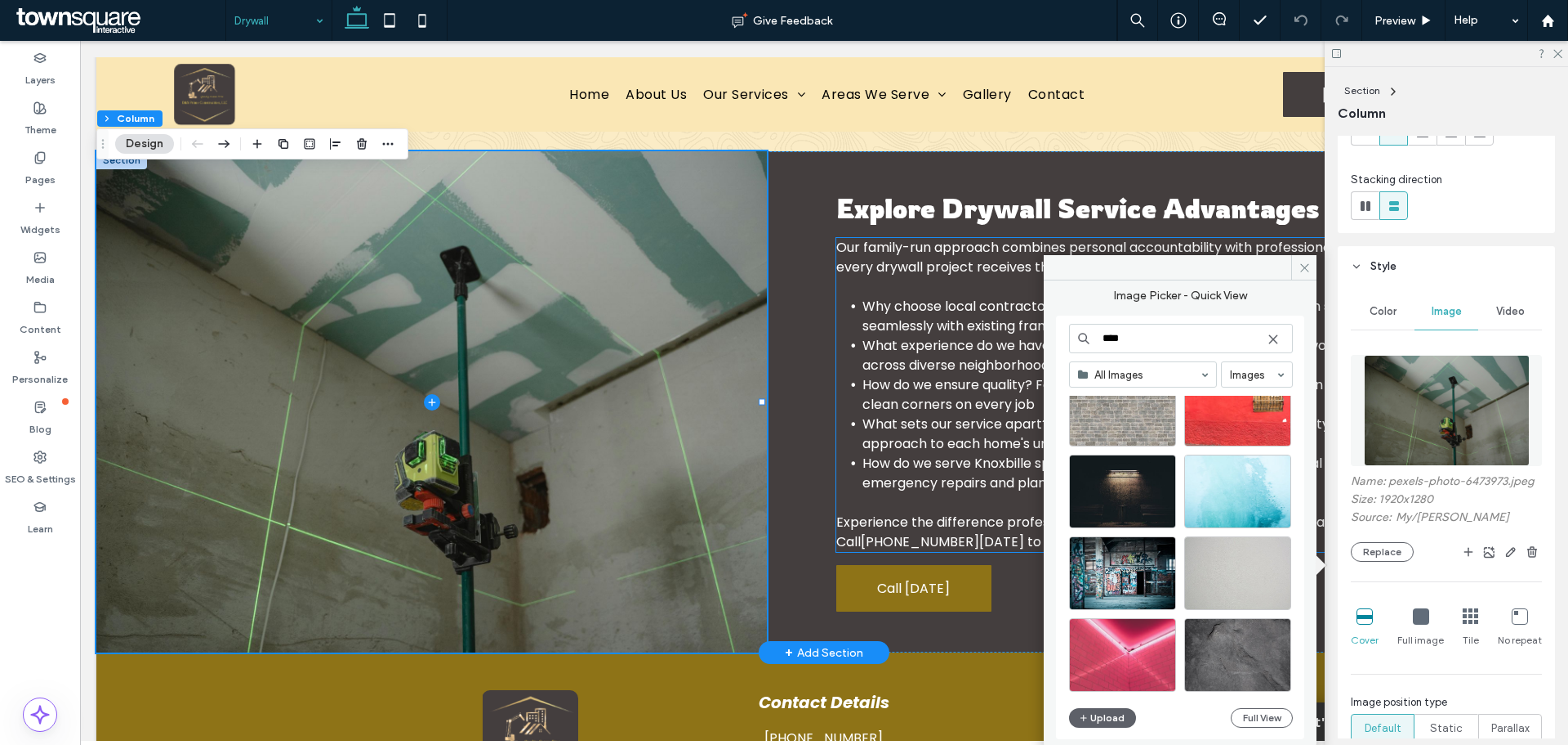
drag, startPoint x: 1177, startPoint y: 389, endPoint x: 942, endPoint y: 340, distance: 240.1
type input "*"
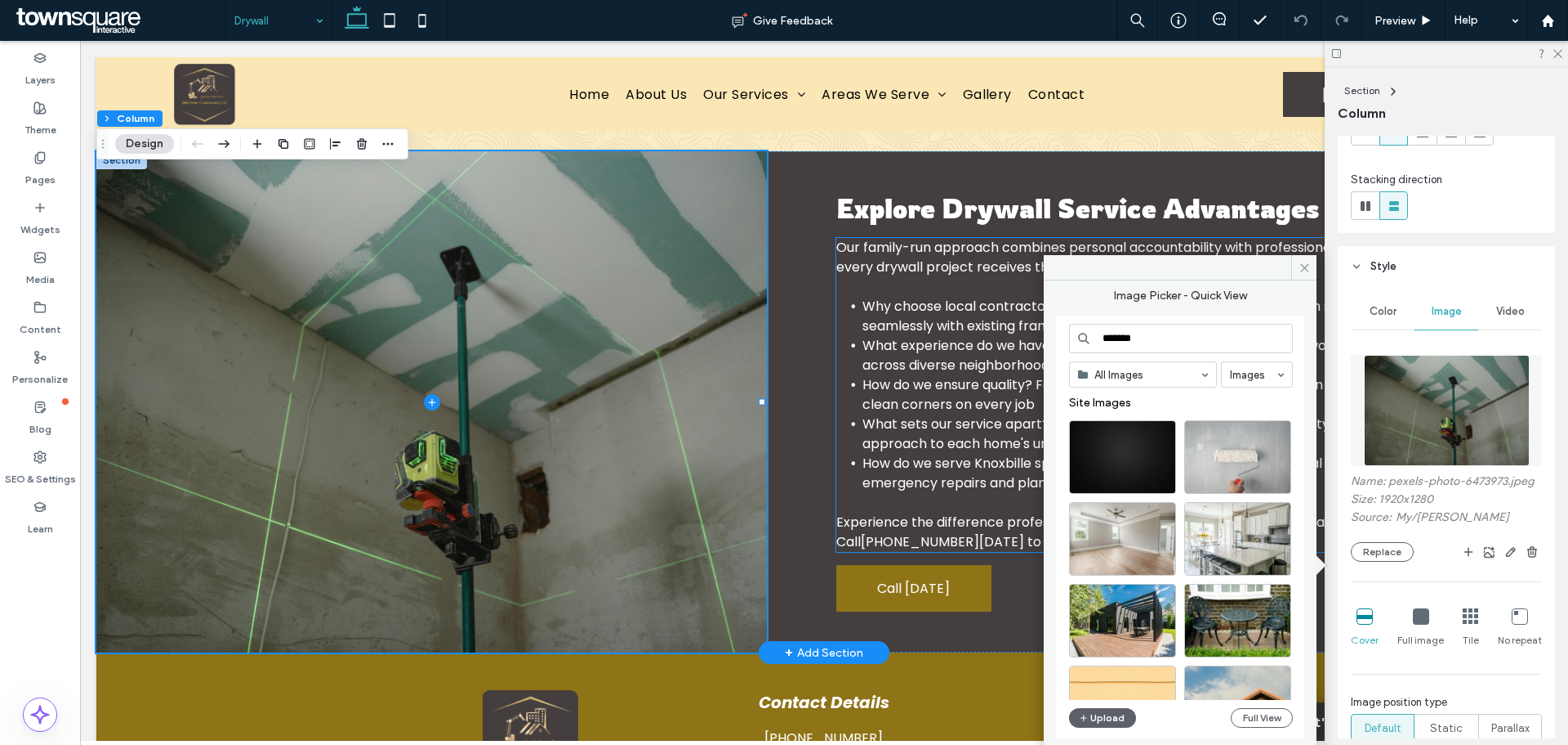
type input "*******"
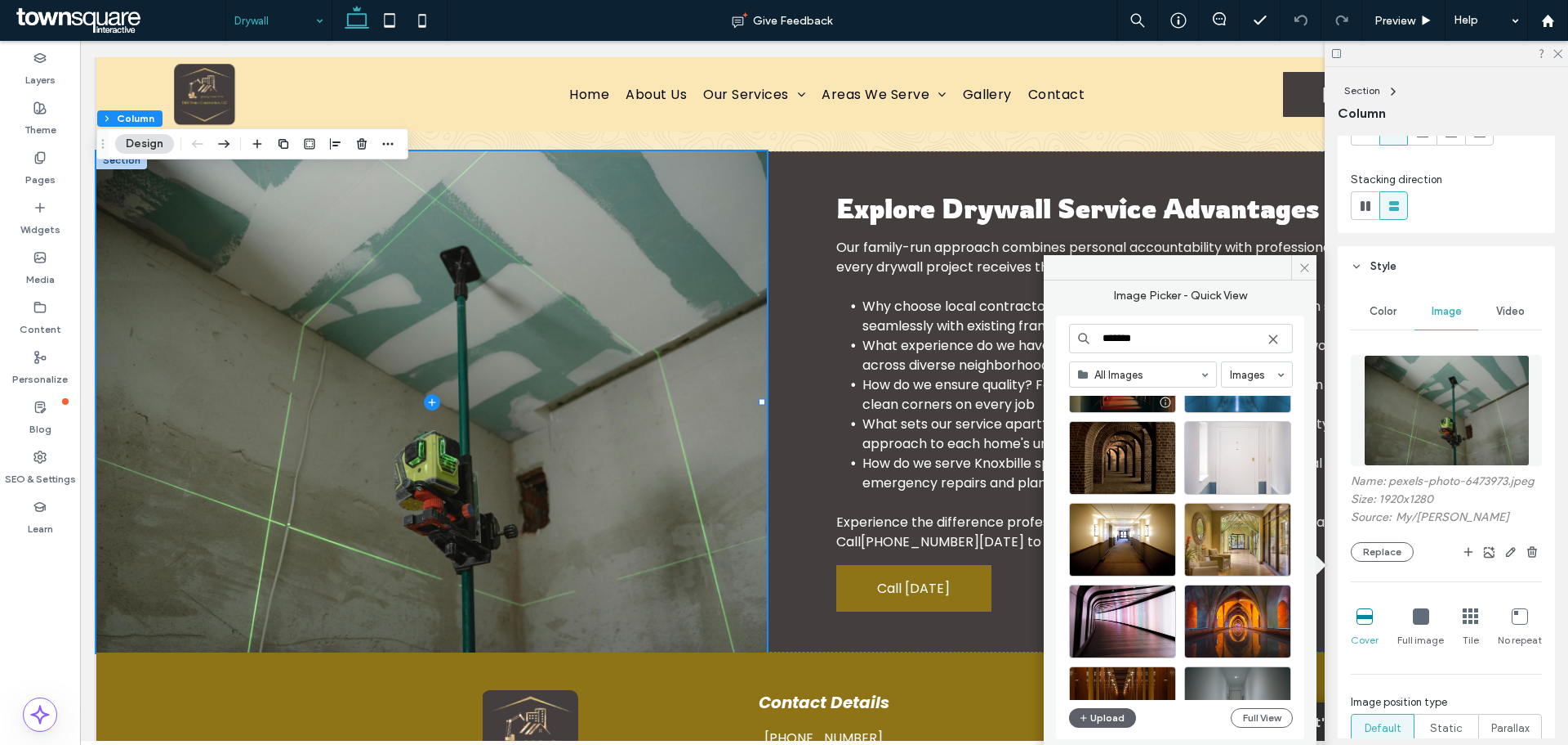
scroll to position [490, 0]
click at [1267, 444] on div "Select" at bounding box center [1238, 457] width 107 height 74
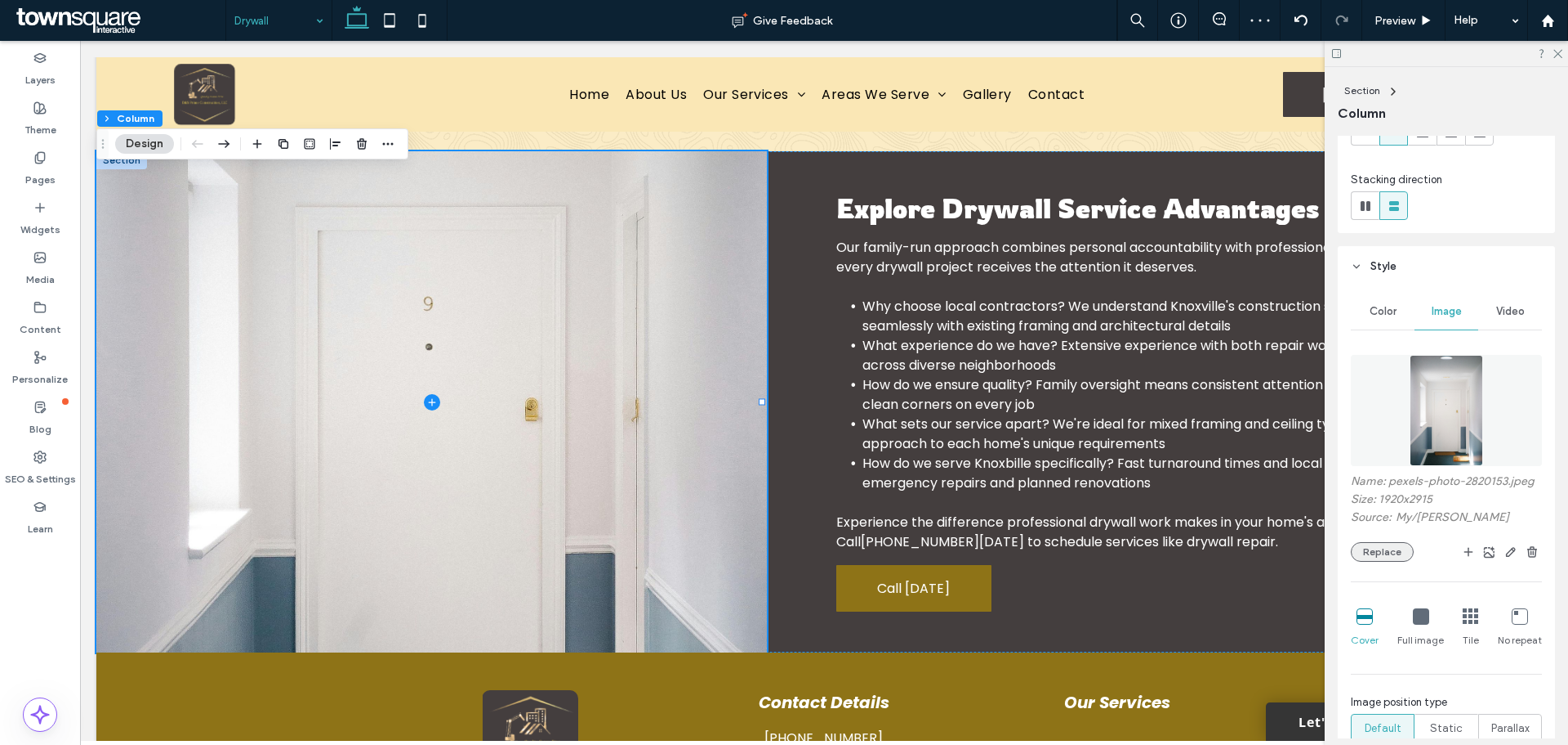
click at [1382, 557] on button "Replace" at bounding box center [1382, 552] width 63 height 20
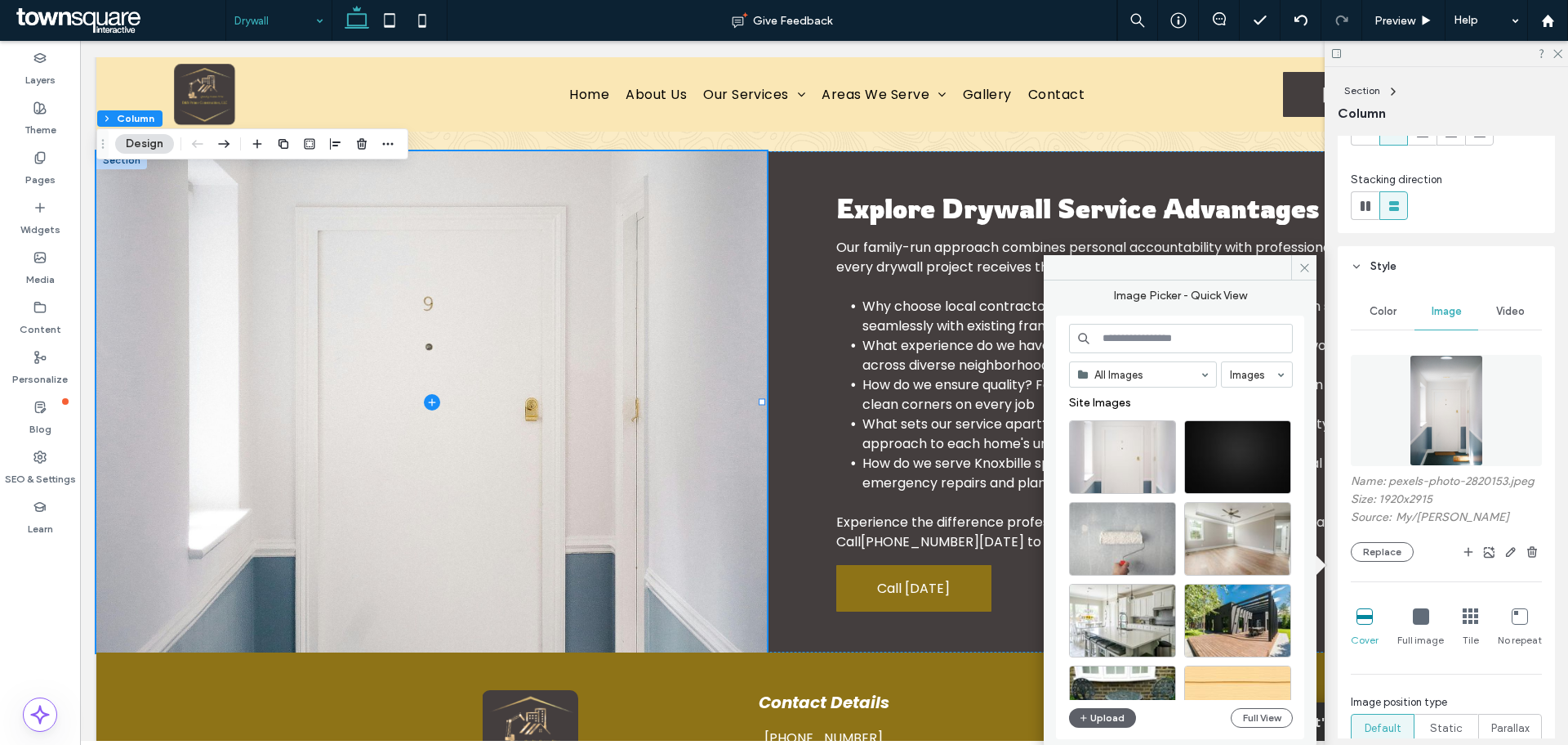
click at [1147, 341] on input at bounding box center [1181, 338] width 224 height 29
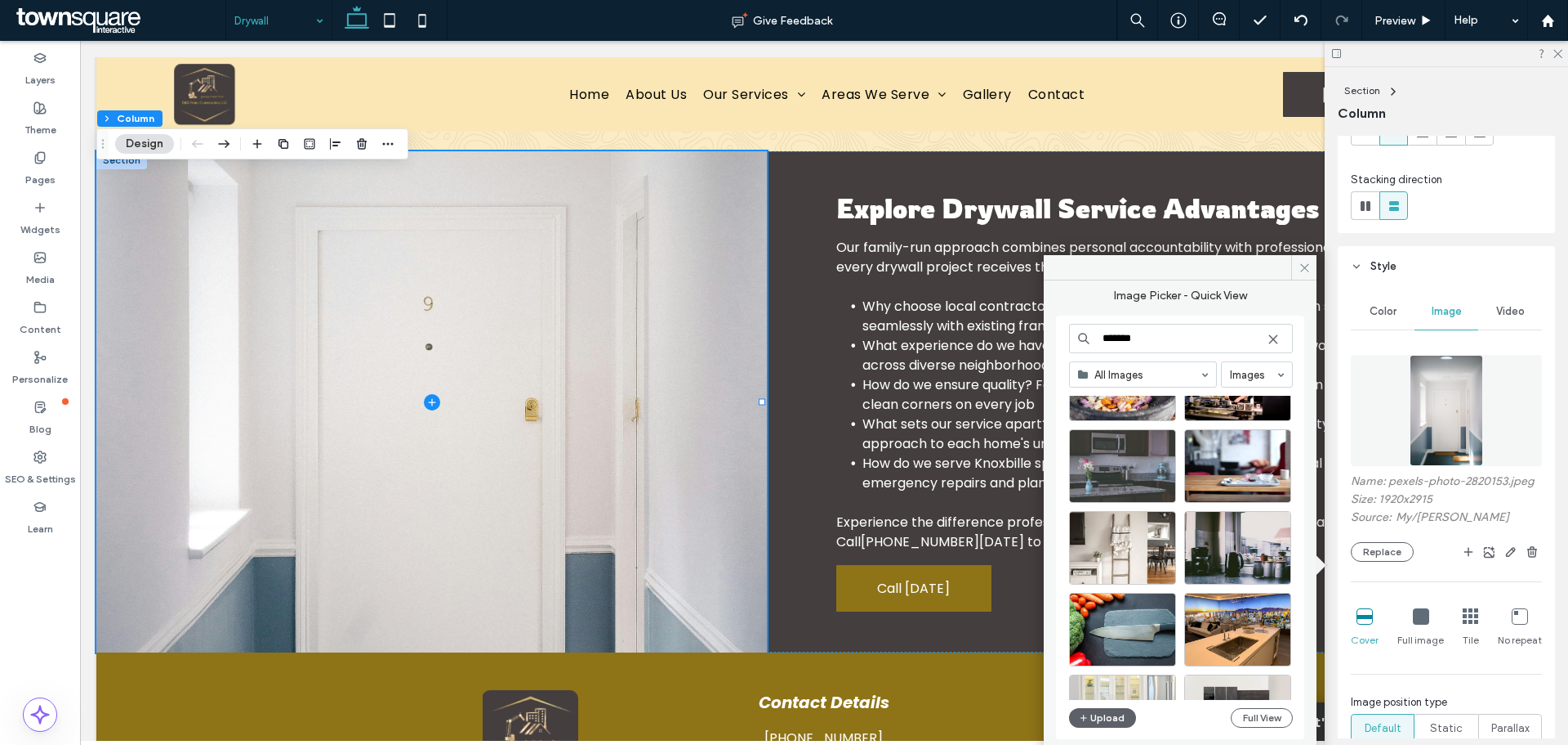
scroll to position [1715, 0]
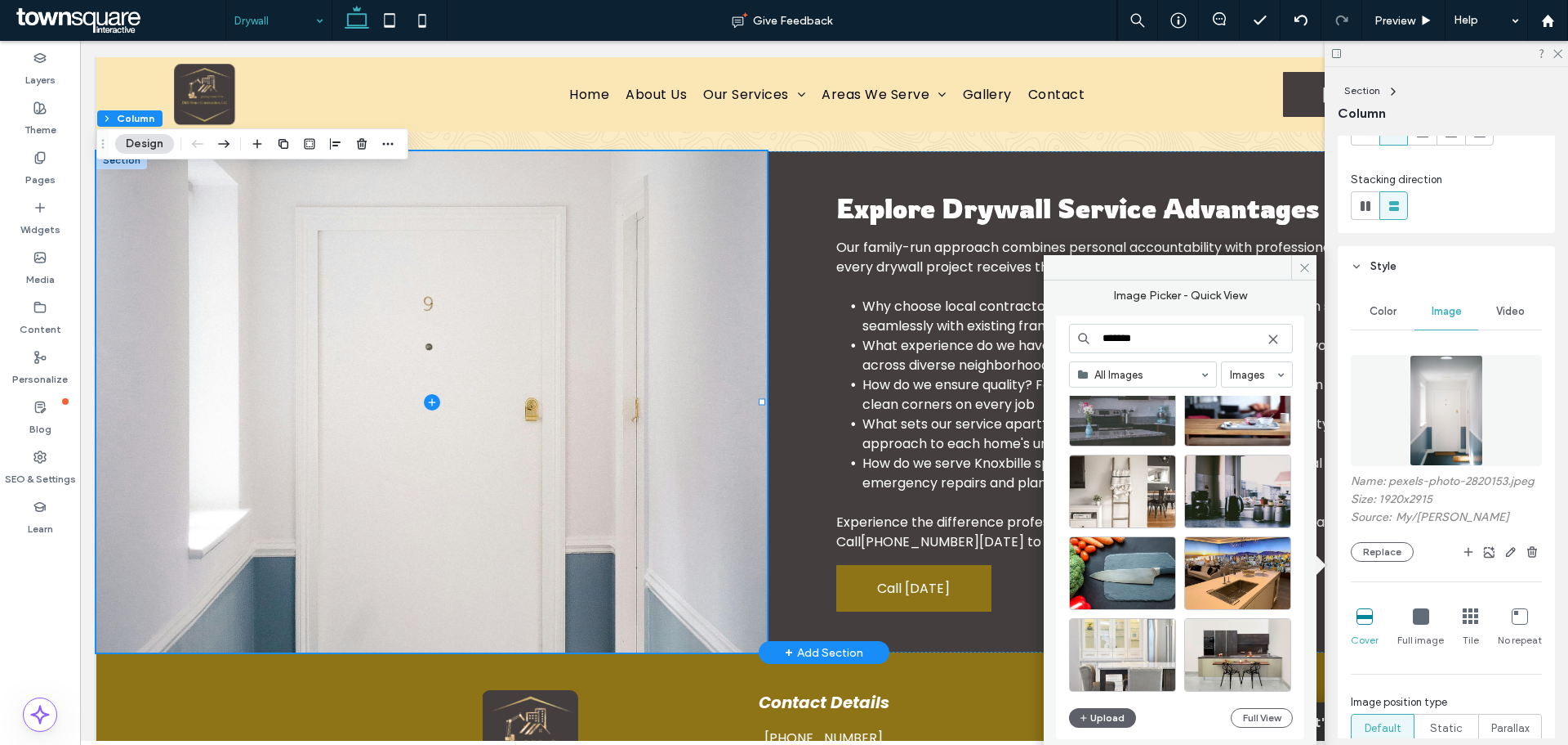
drag, startPoint x: 1247, startPoint y: 380, endPoint x: 943, endPoint y: 339, distance: 306.8
type input "*******"
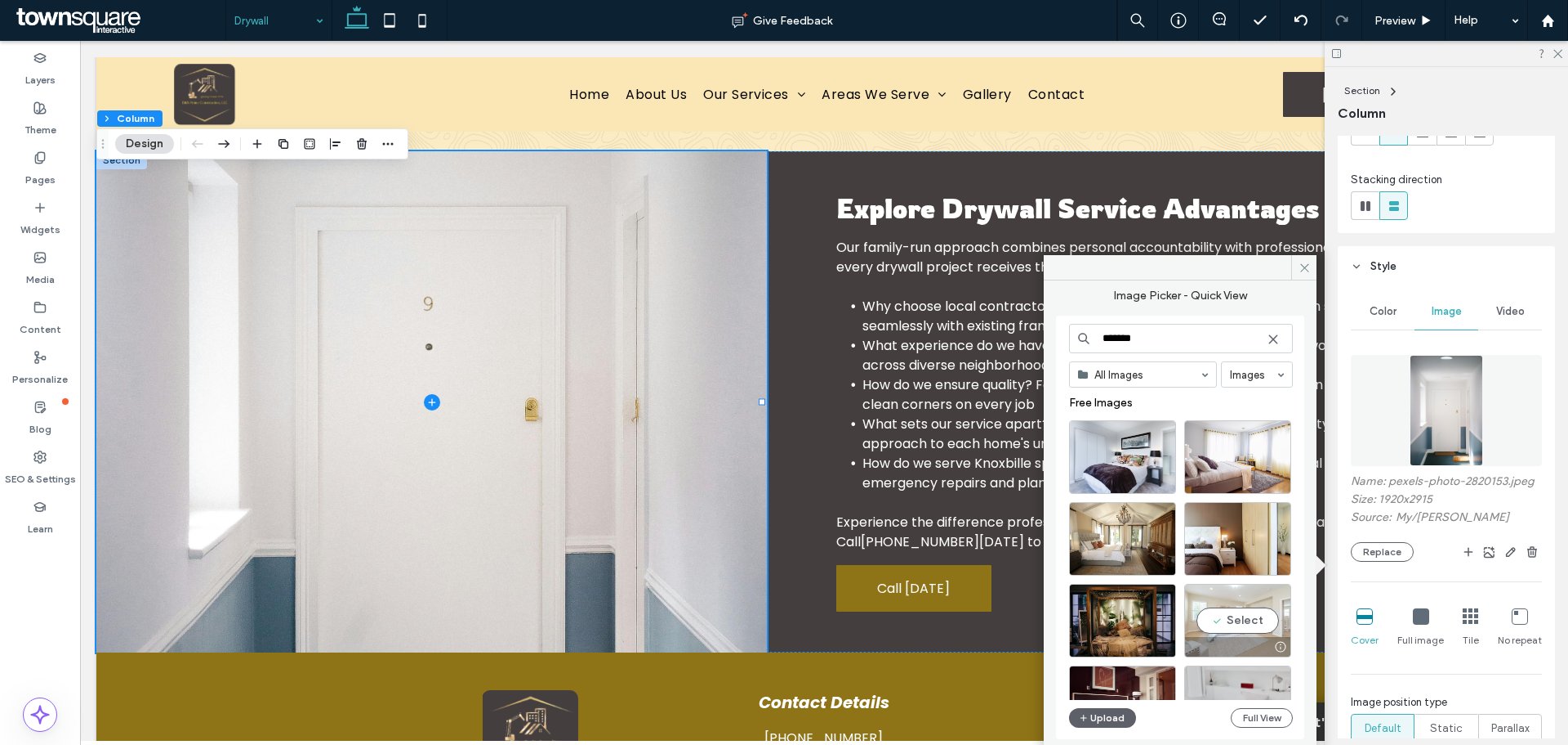
click at [1217, 616] on div "Select" at bounding box center [1238, 620] width 107 height 74
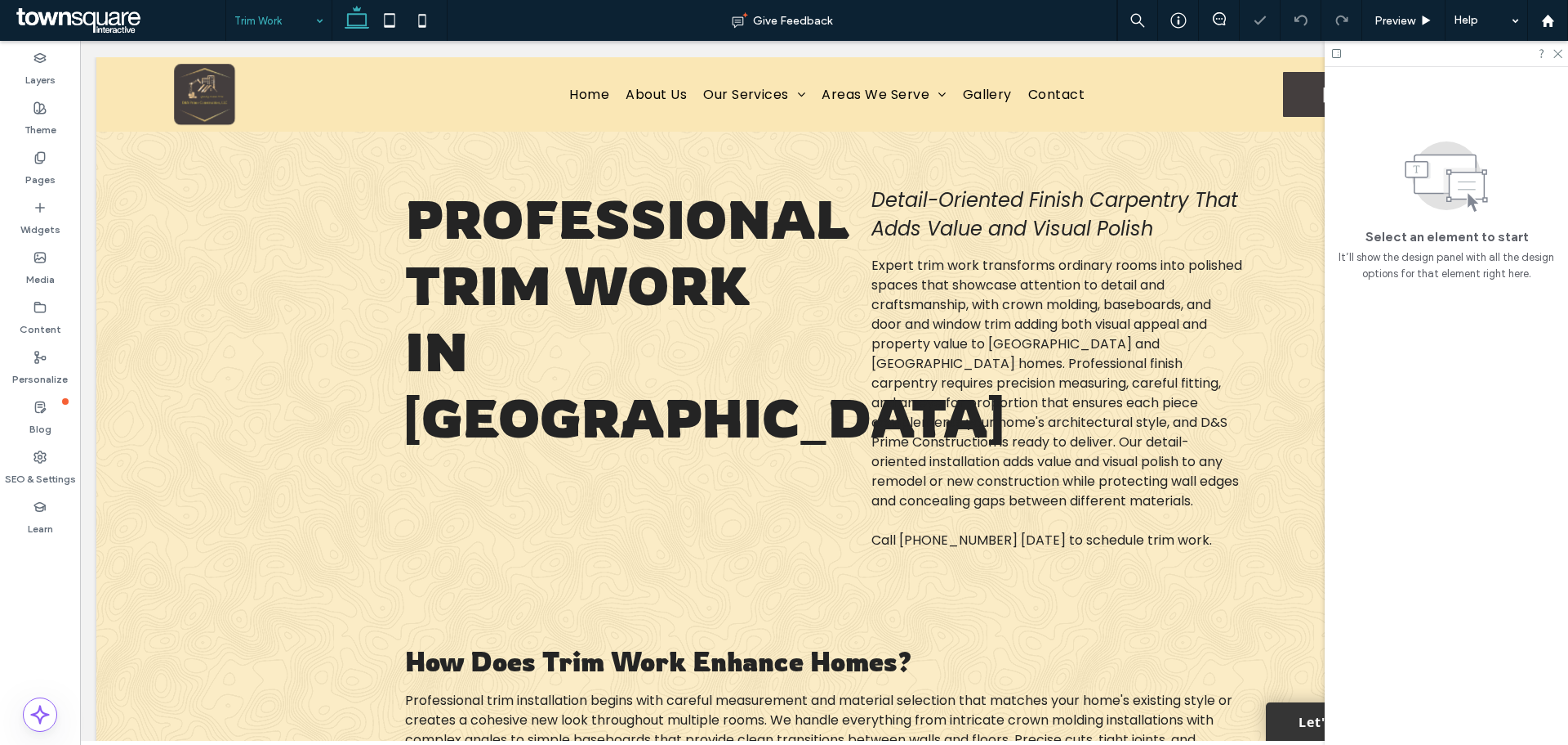
scroll to position [629, 0]
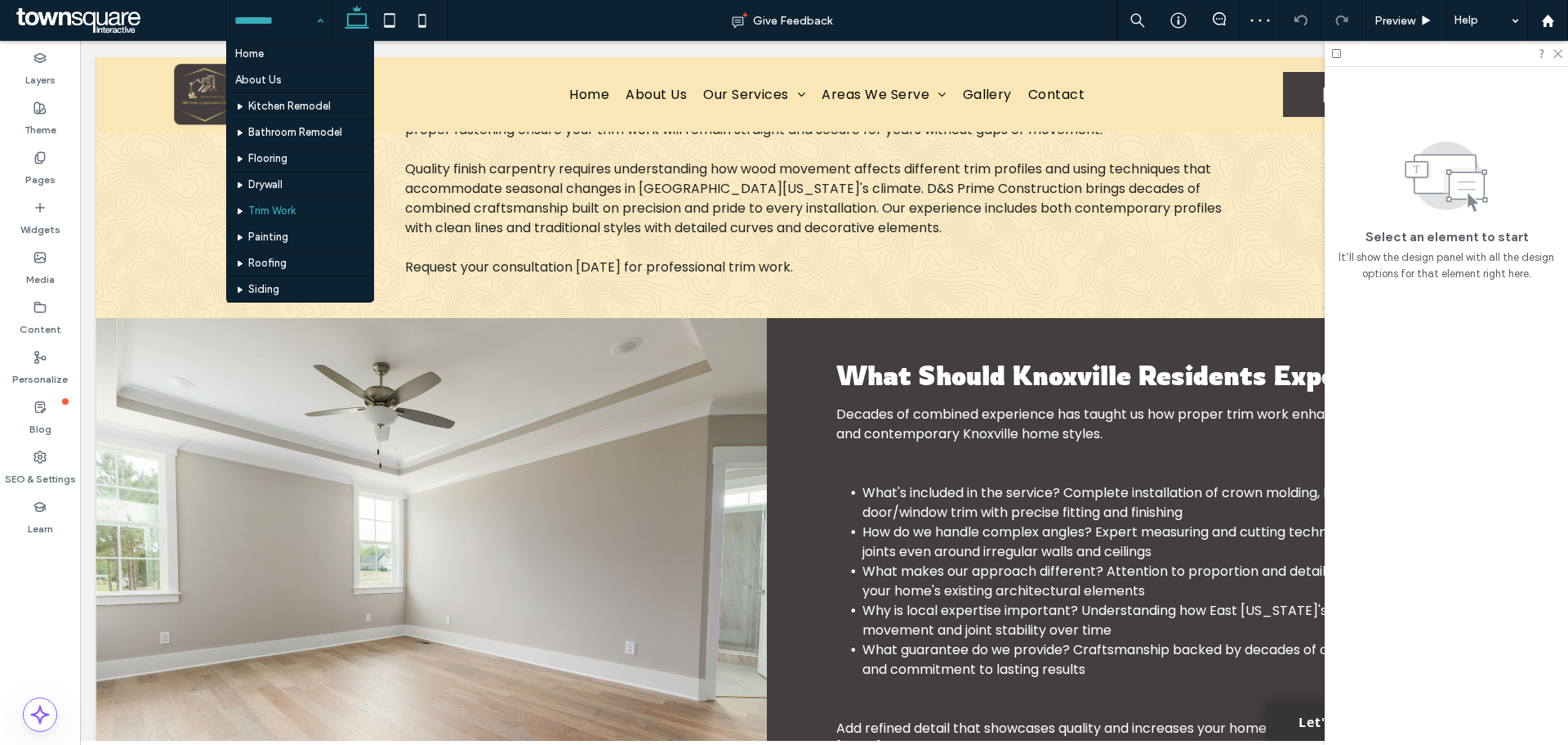
click at [245, 20] on input at bounding box center [274, 20] width 81 height 41
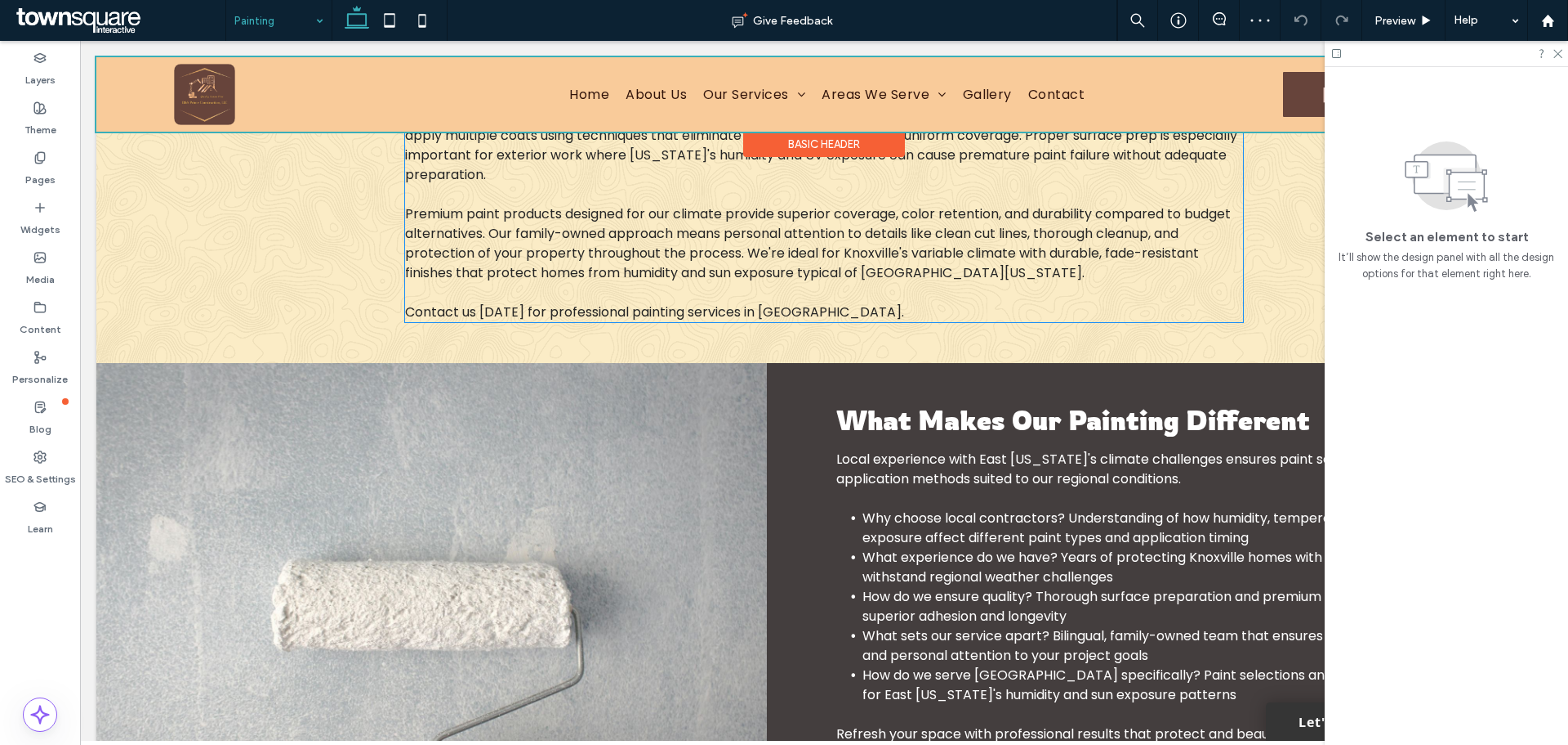
scroll to position [753, 0]
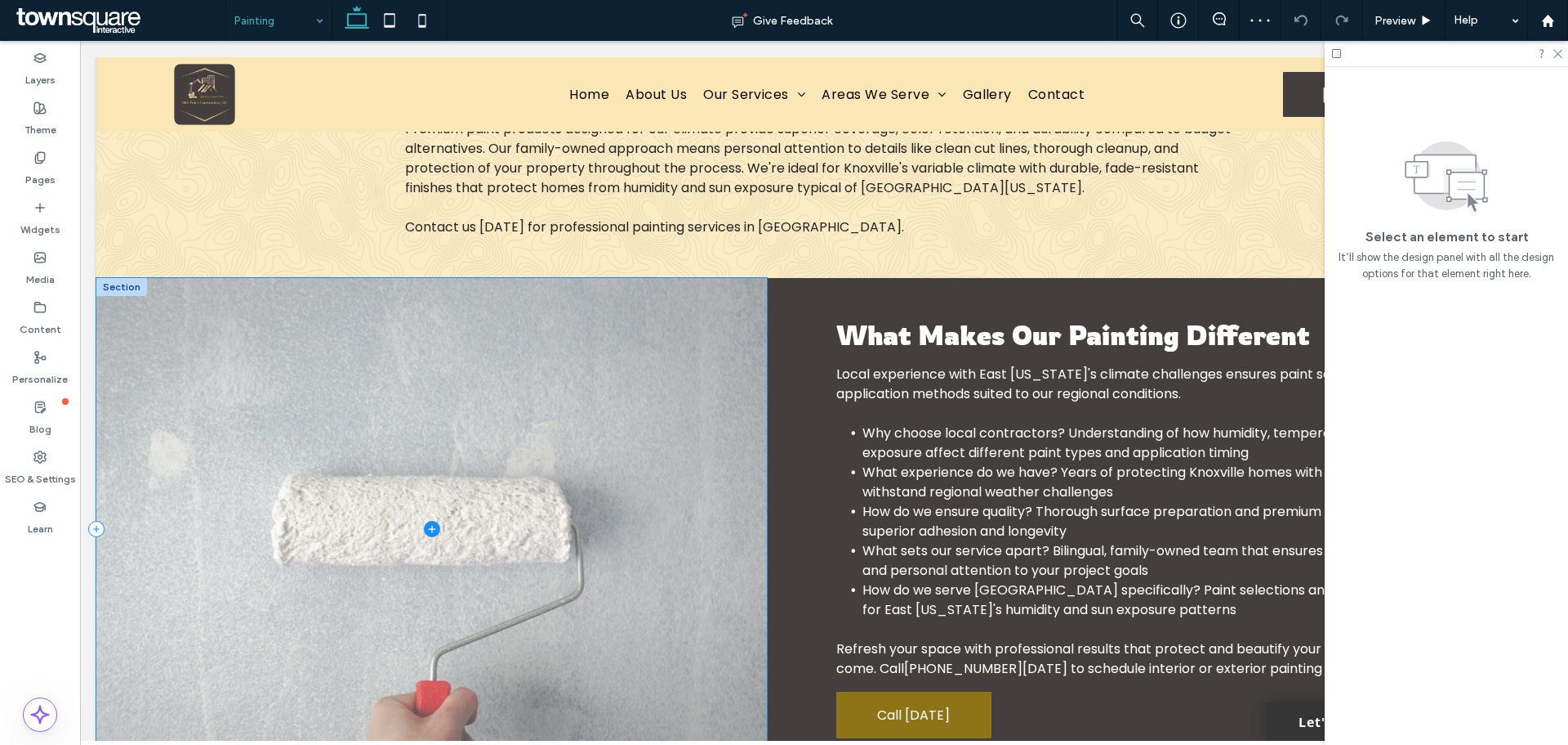
click at [524, 335] on span at bounding box center [432, 528] width 671 height 501
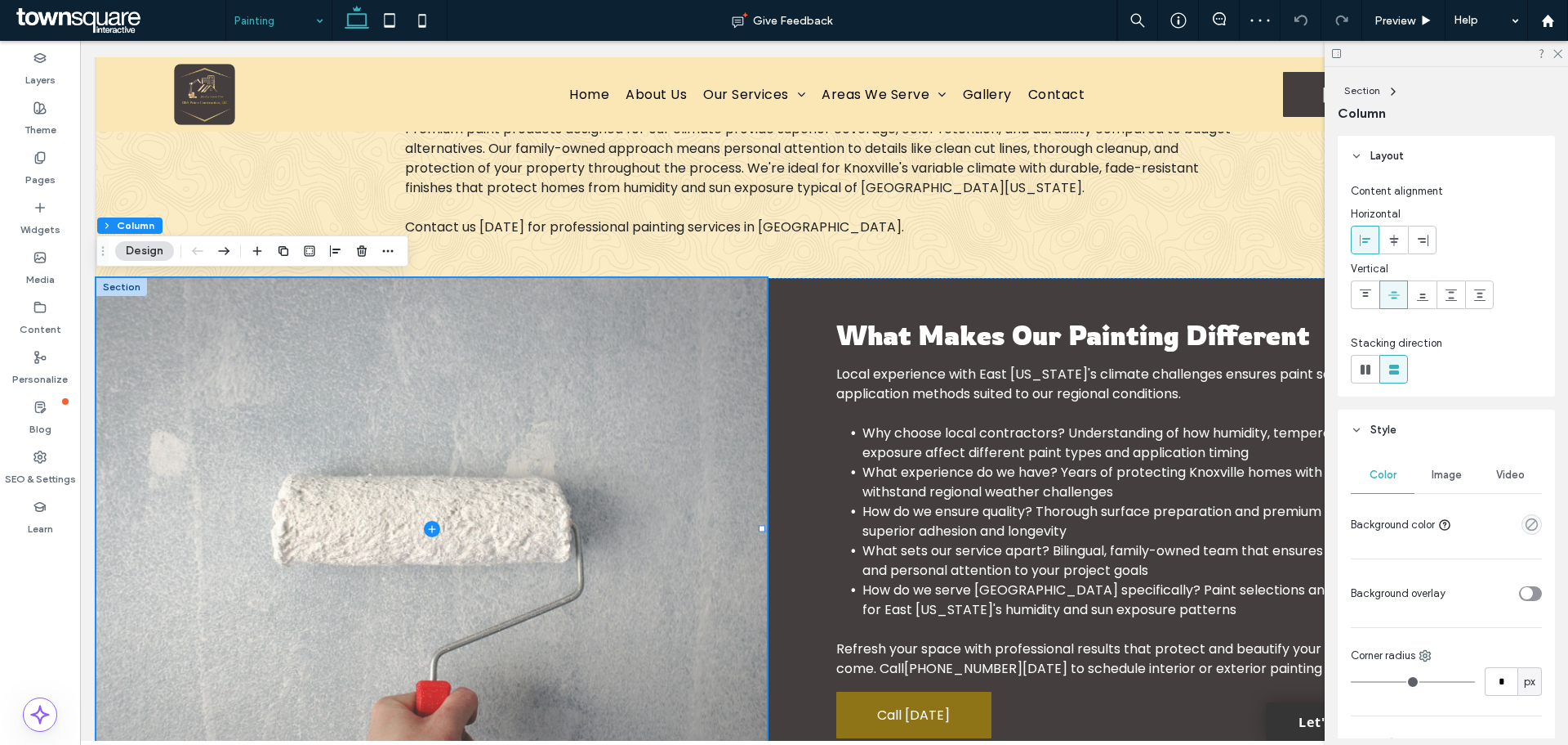
click at [127, 251] on button "Design" at bounding box center [144, 251] width 59 height 20
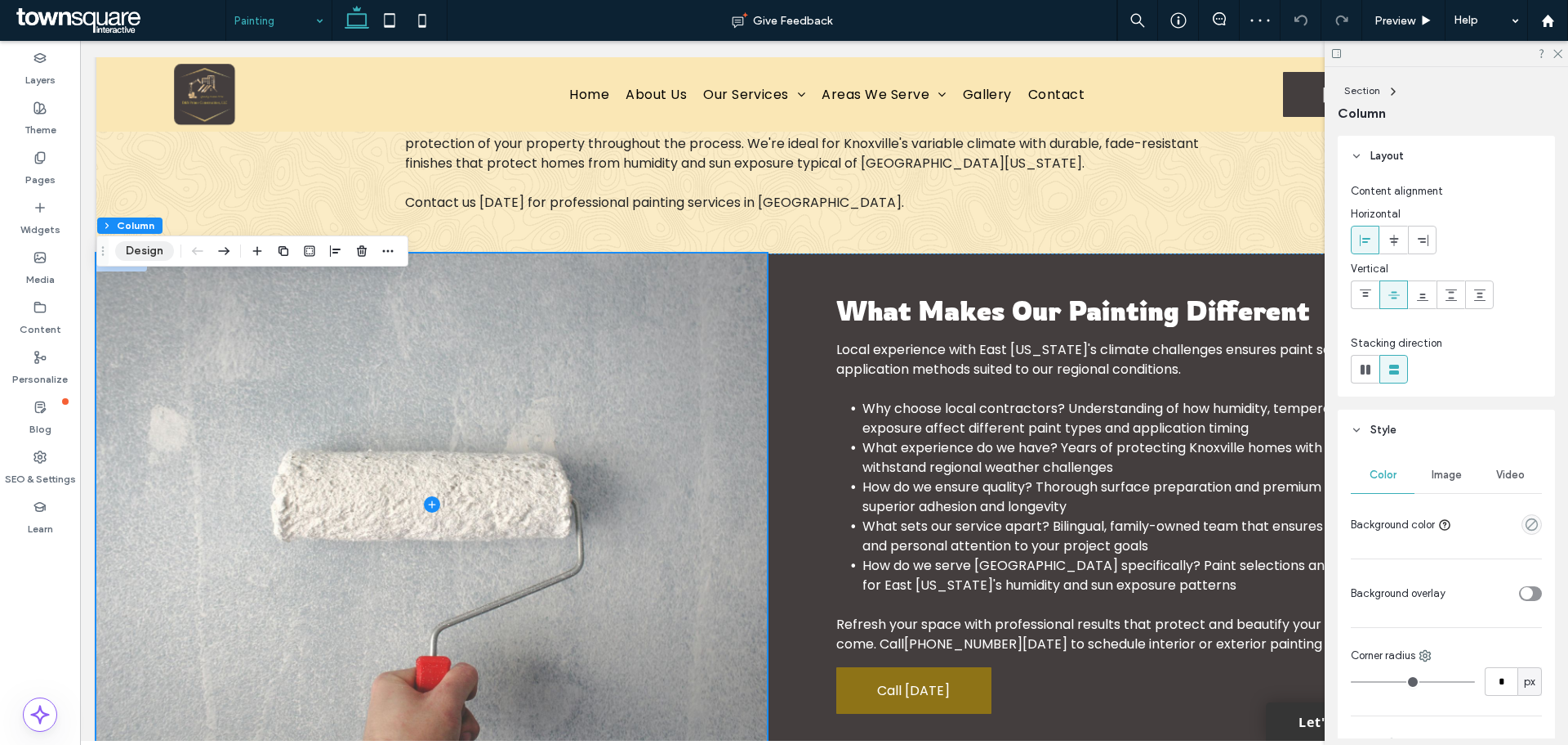
scroll to position [728, 0]
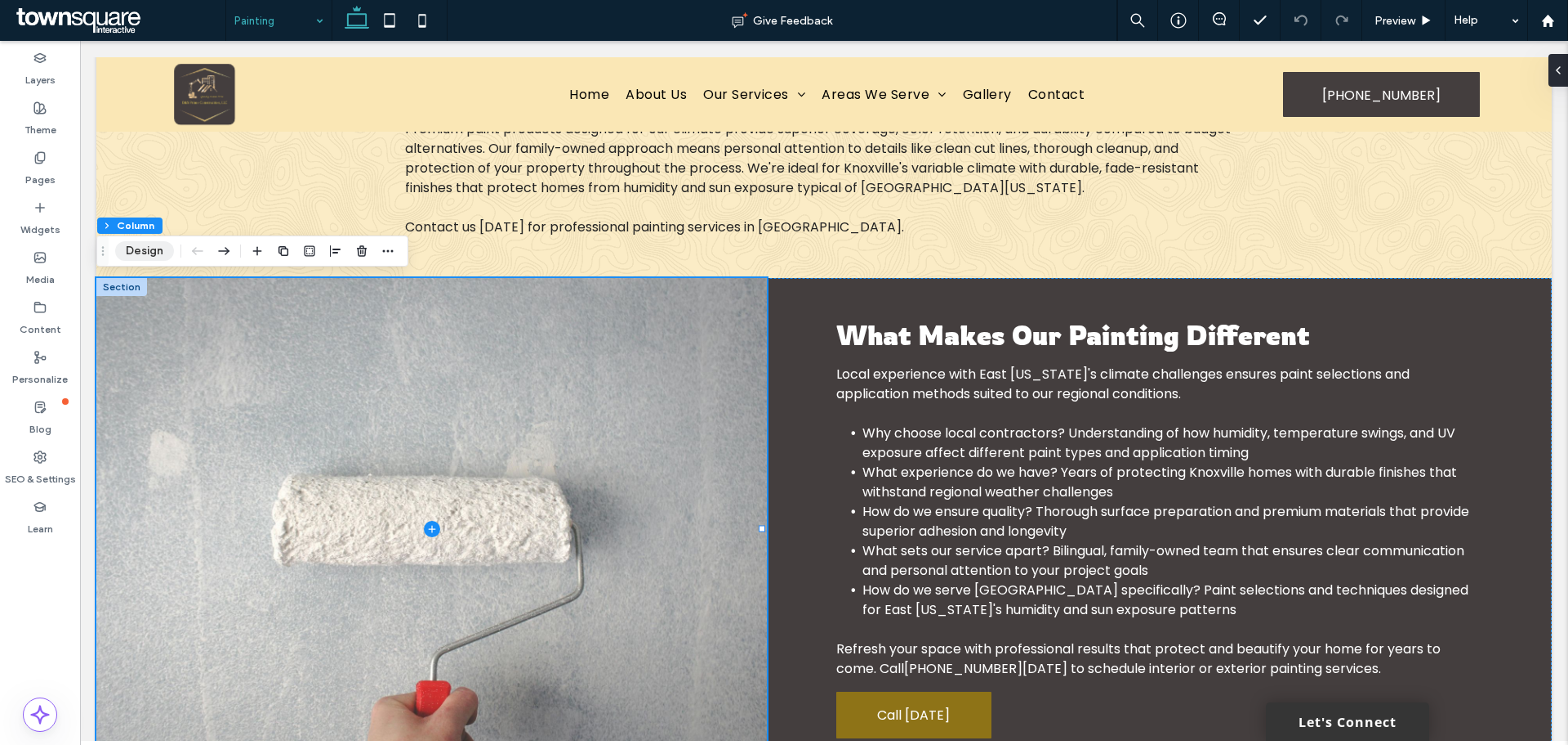
click at [142, 249] on button "Design" at bounding box center [144, 251] width 59 height 20
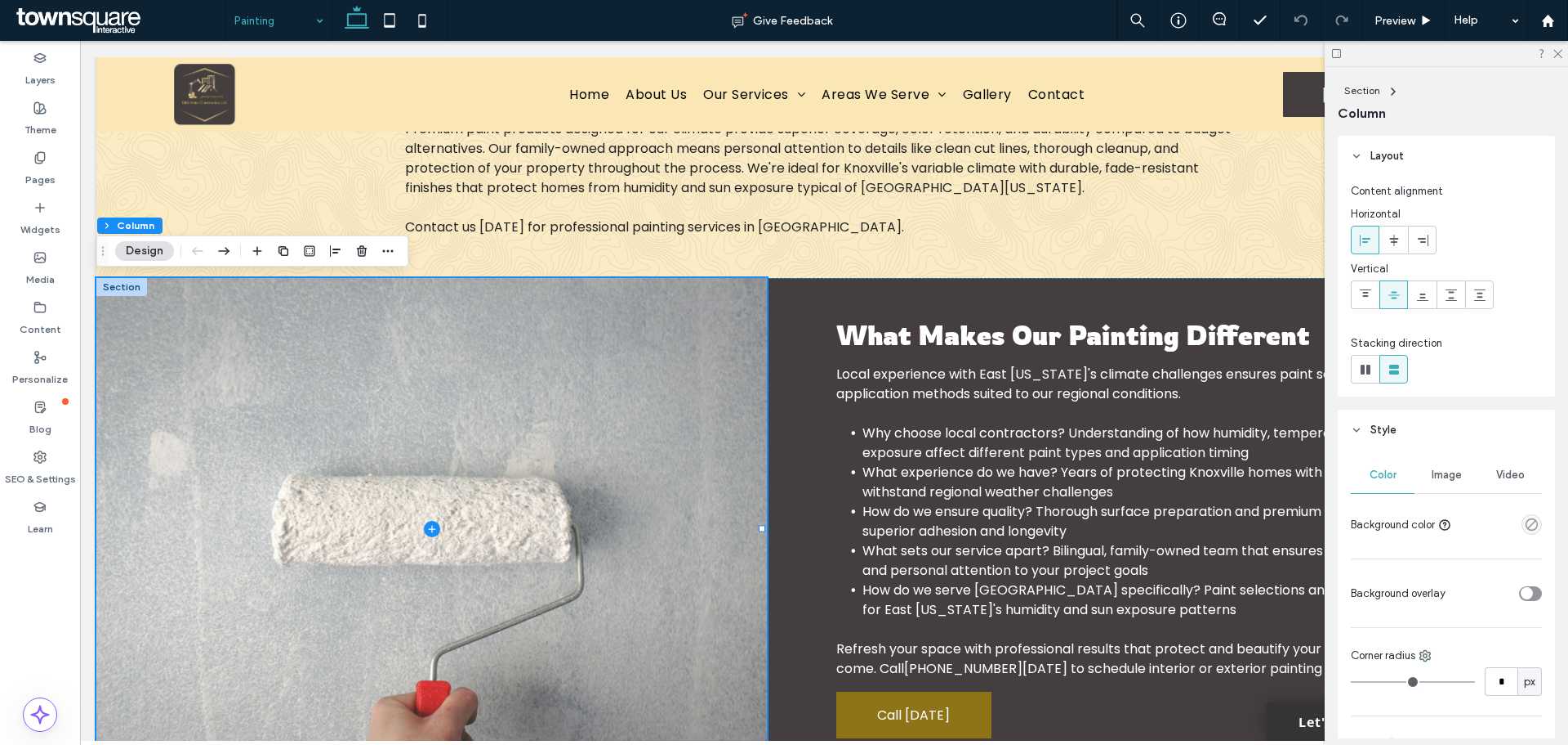
click at [1445, 477] on span "Image" at bounding box center [1447, 474] width 30 height 13
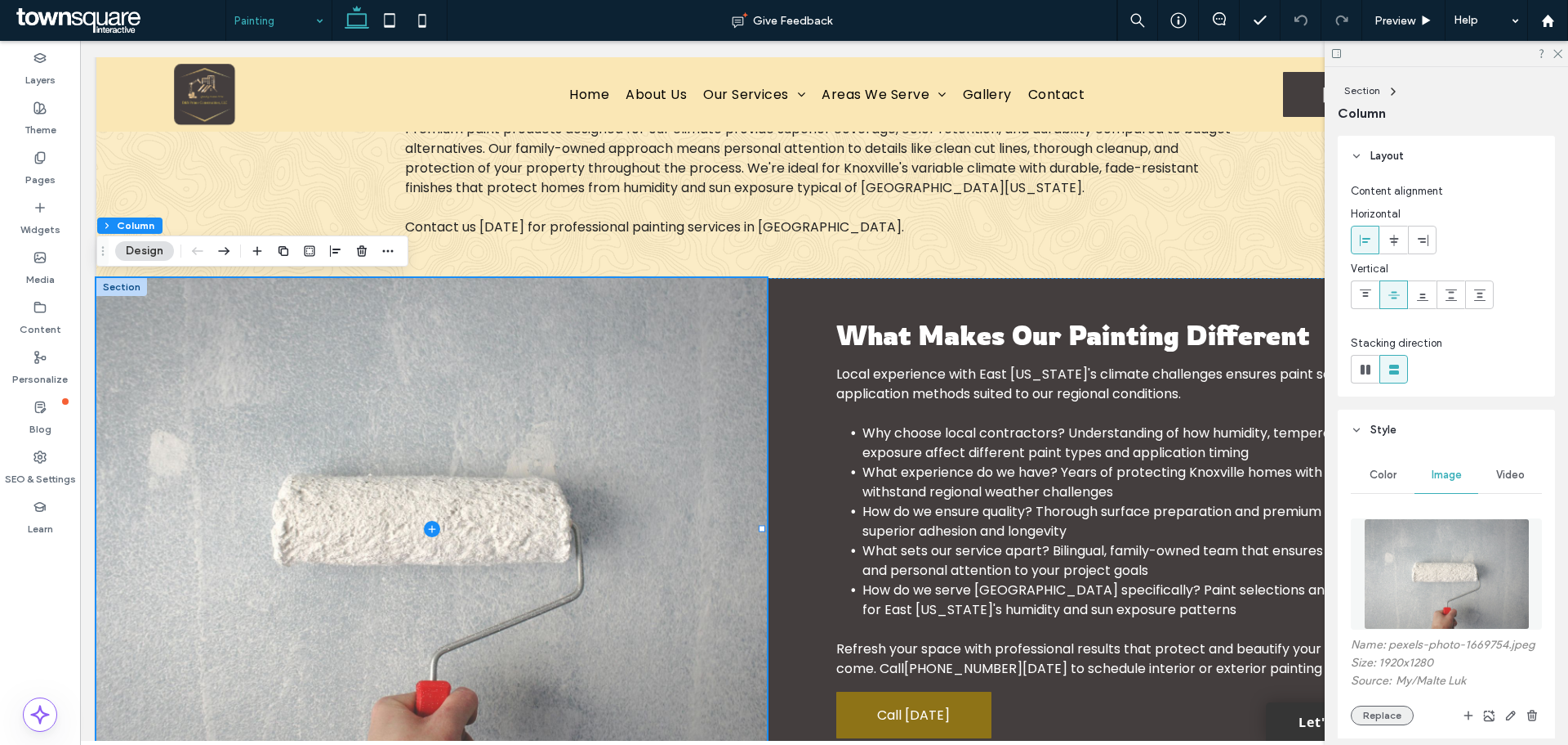
click at [1380, 724] on button "Replace" at bounding box center [1382, 715] width 63 height 20
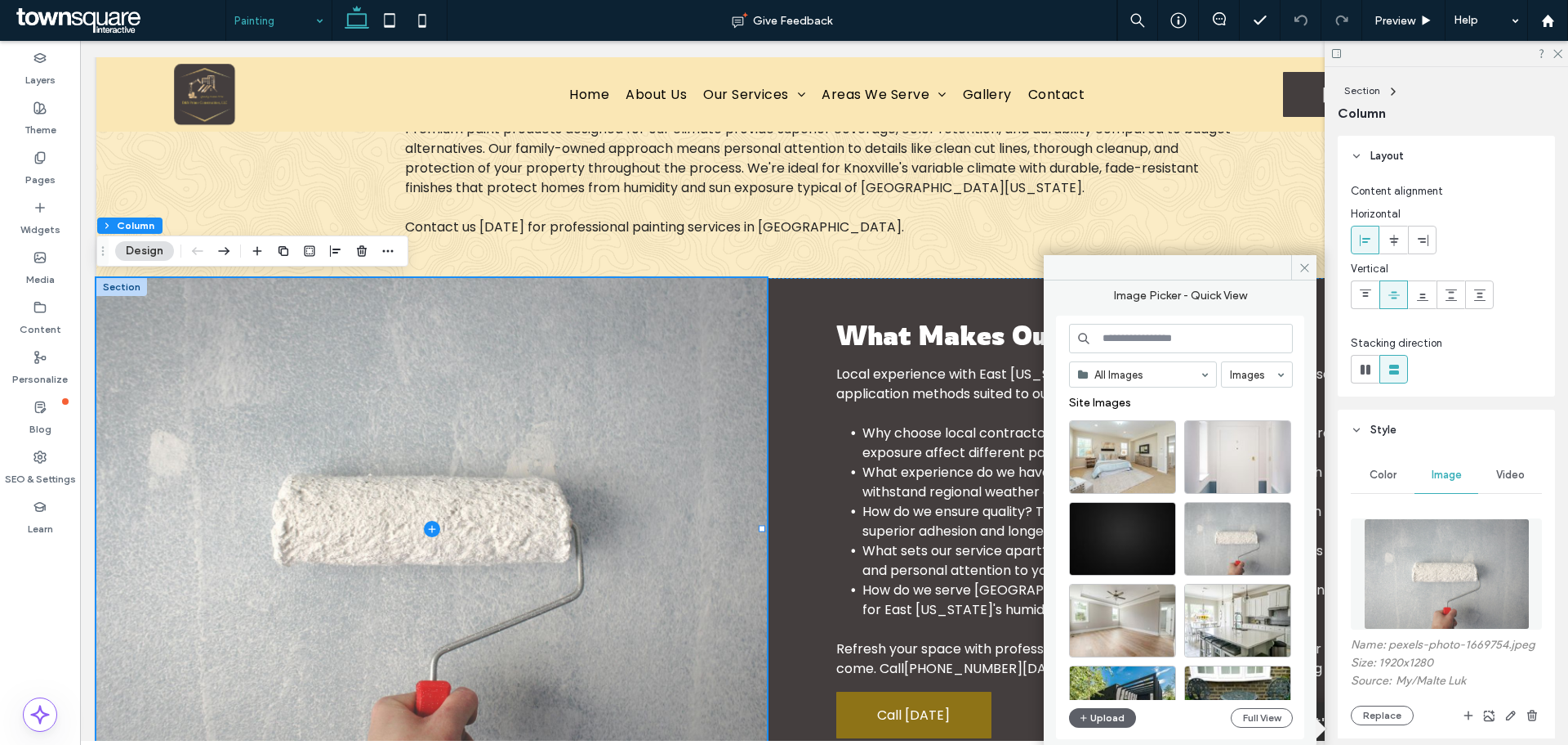
click at [1164, 335] on input at bounding box center [1181, 338] width 224 height 29
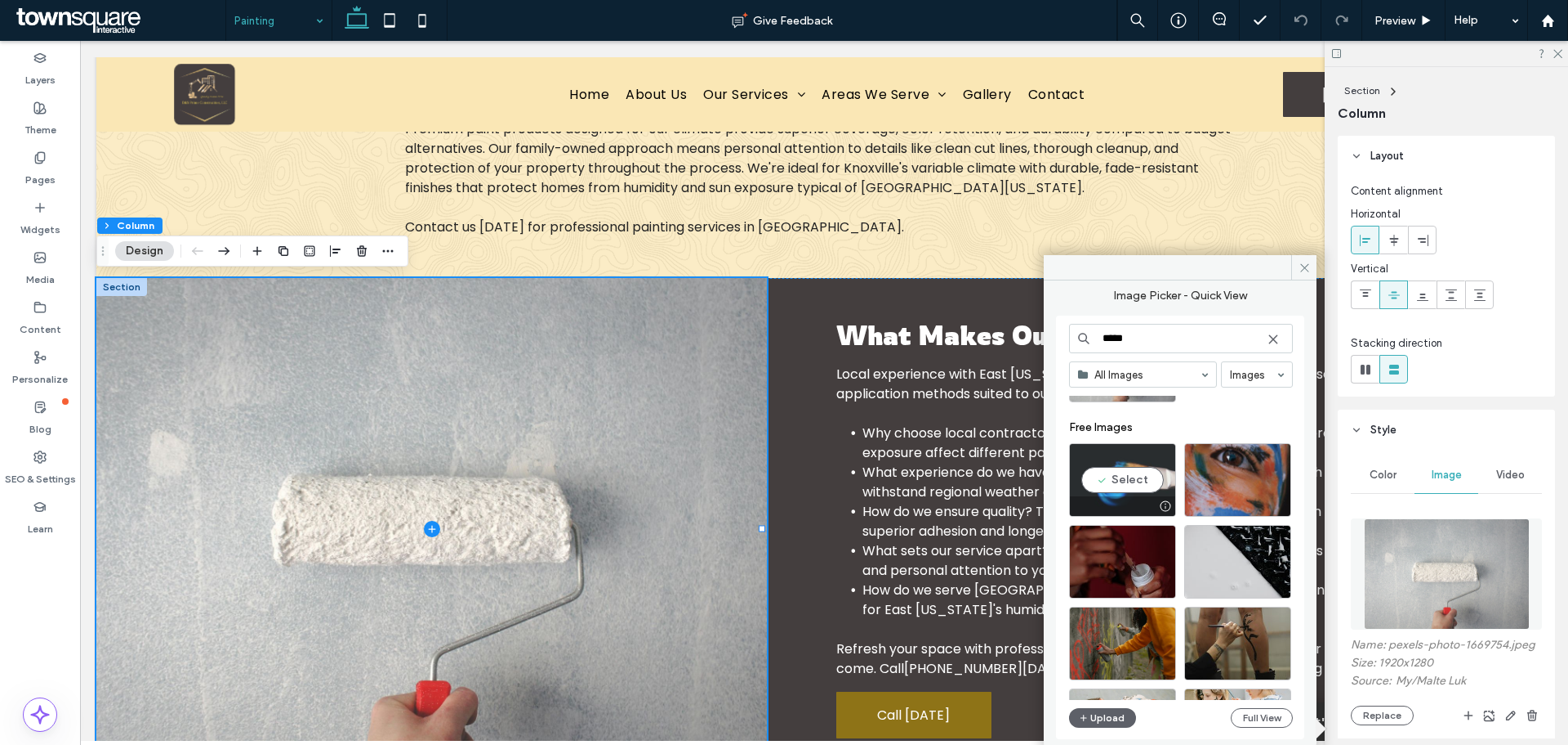
scroll to position [246, 0]
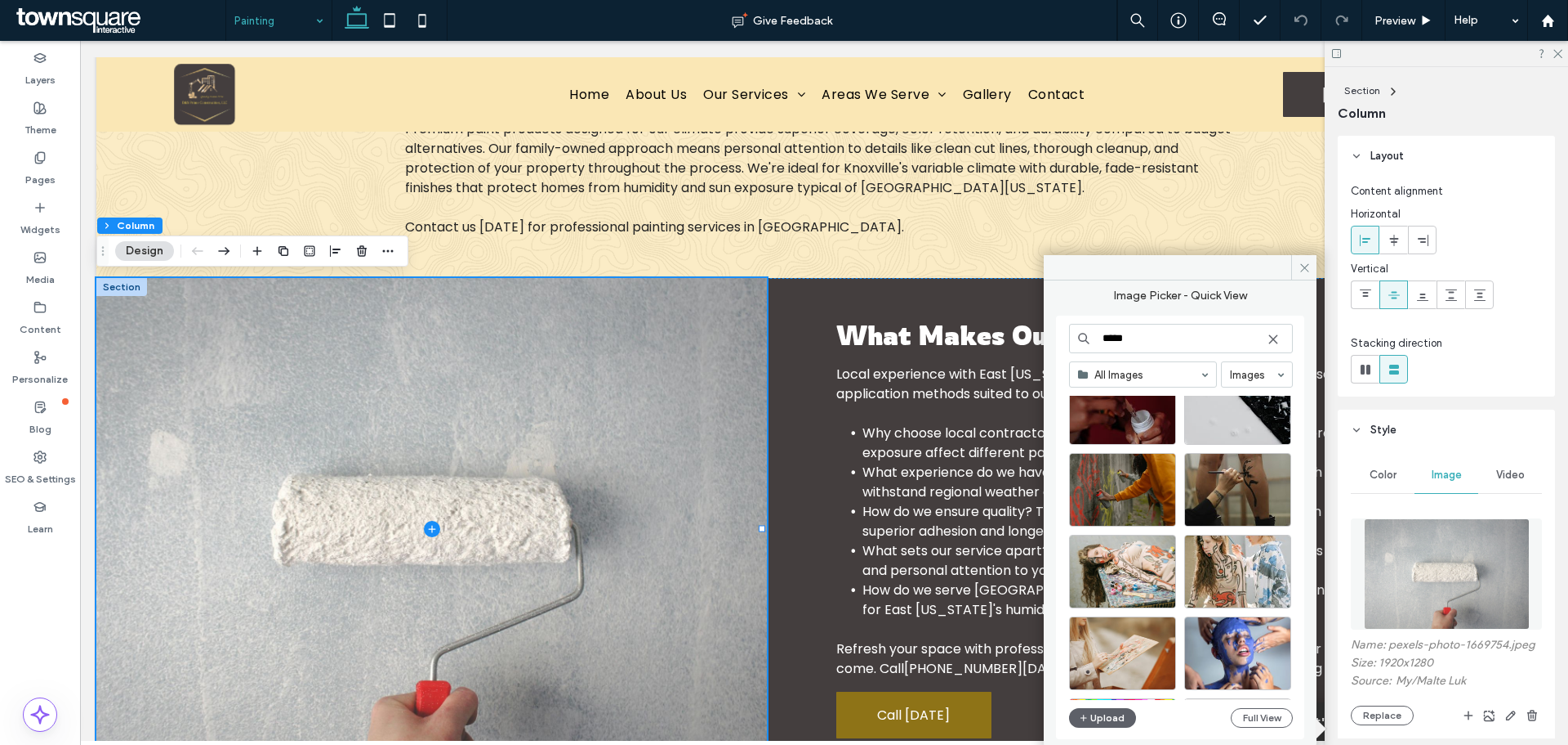
drag, startPoint x: 1281, startPoint y: 390, endPoint x: 964, endPoint y: 352, distance: 319.3
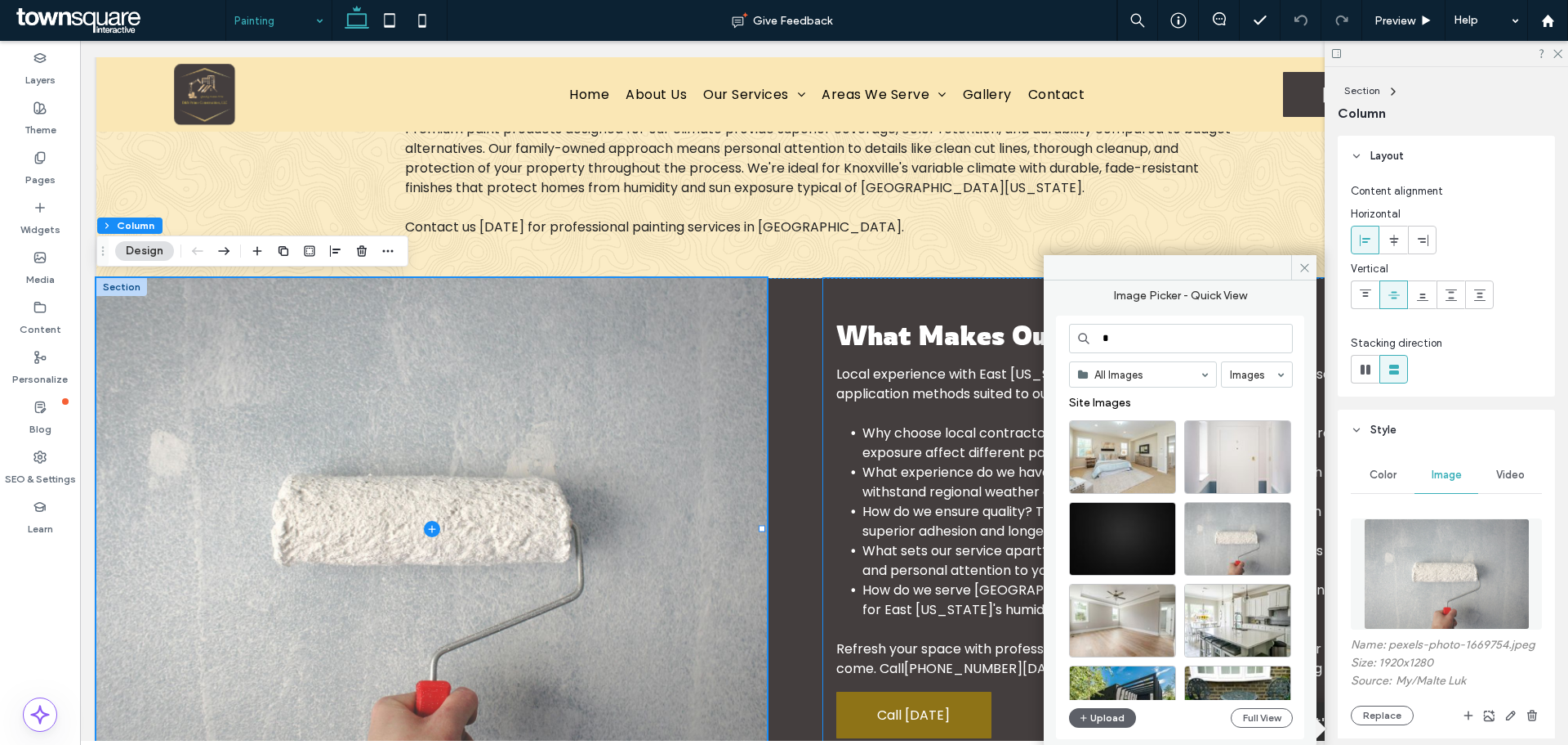
type input "*"
type input "****"
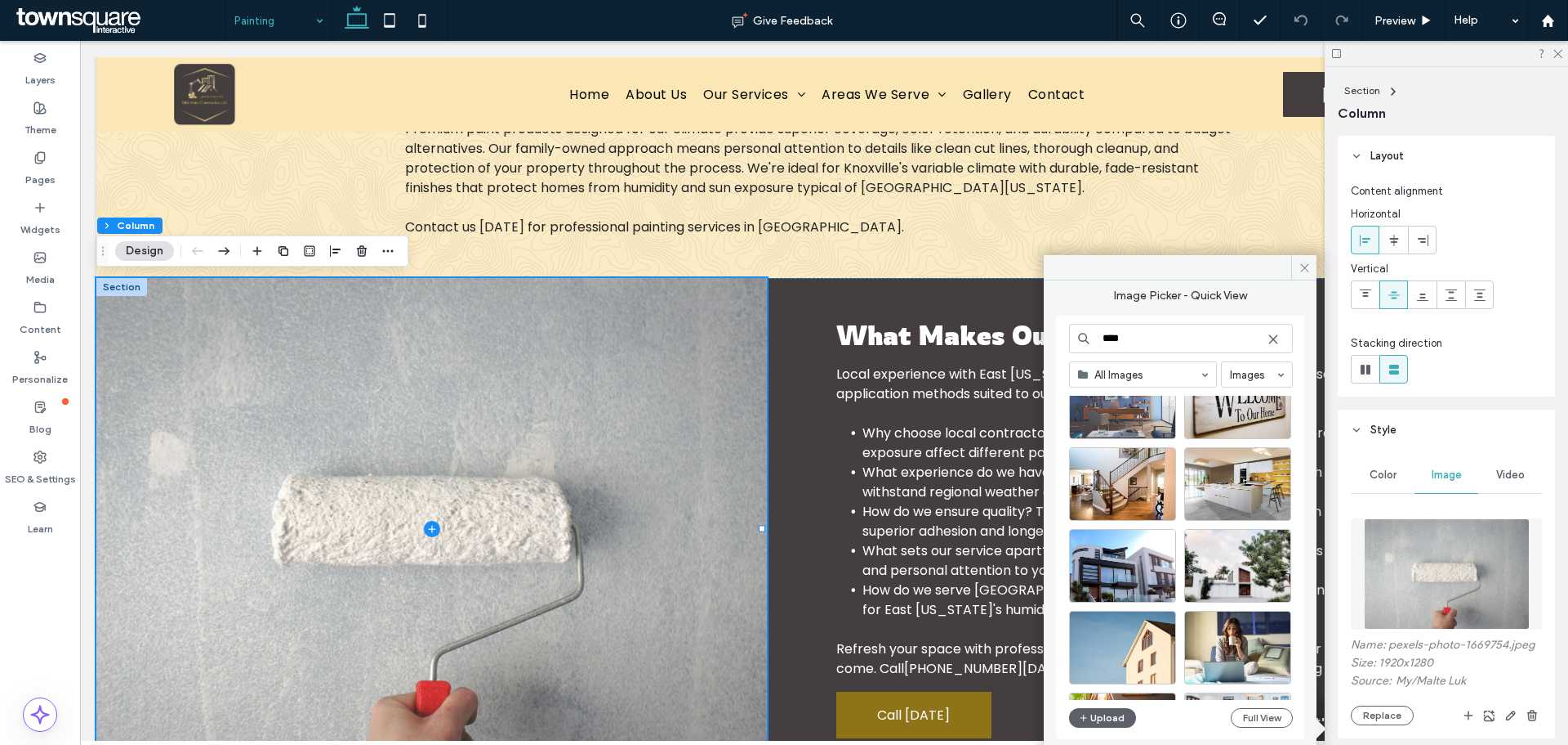
scroll to position [654, 0]
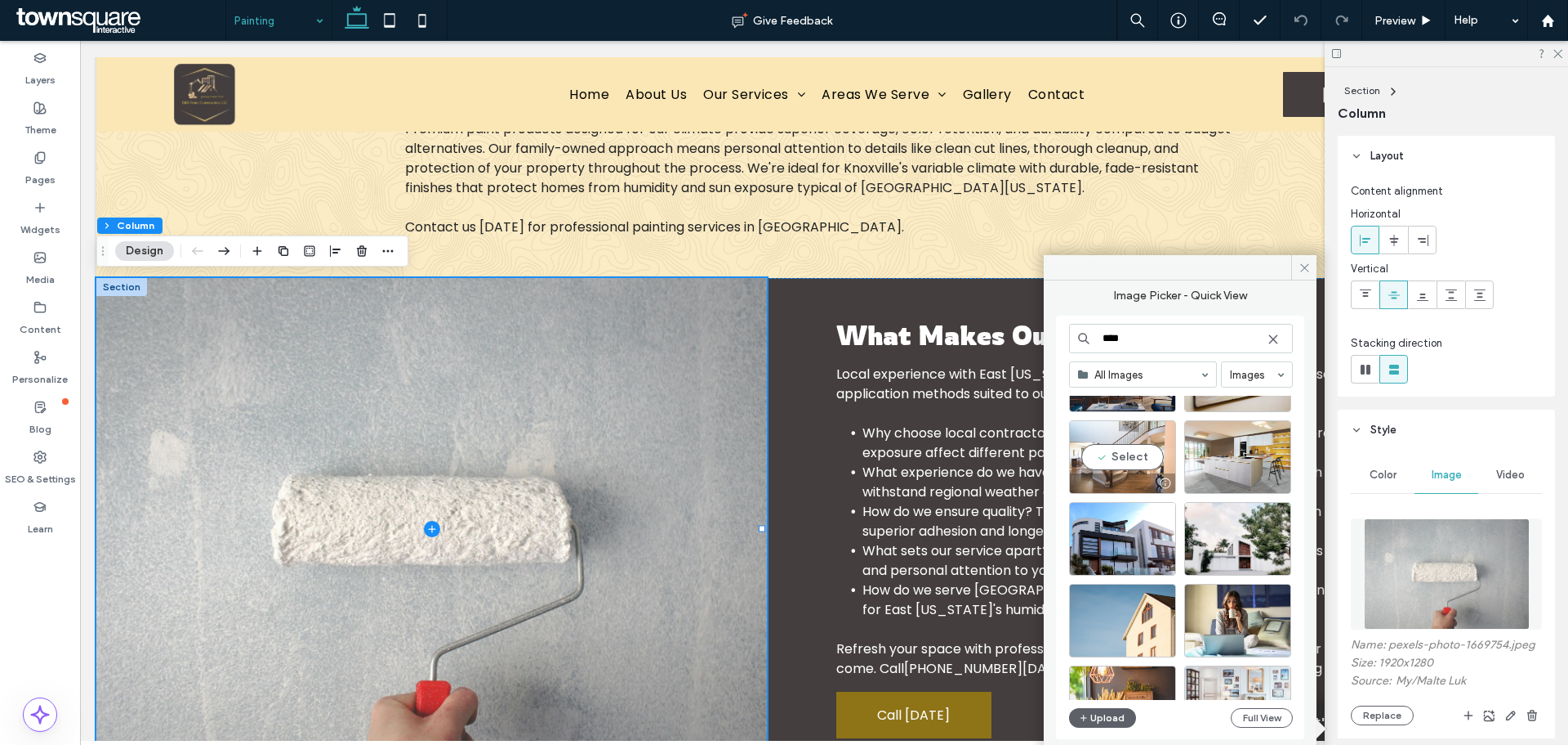
click at [1141, 453] on div "Select" at bounding box center [1122, 457] width 107 height 74
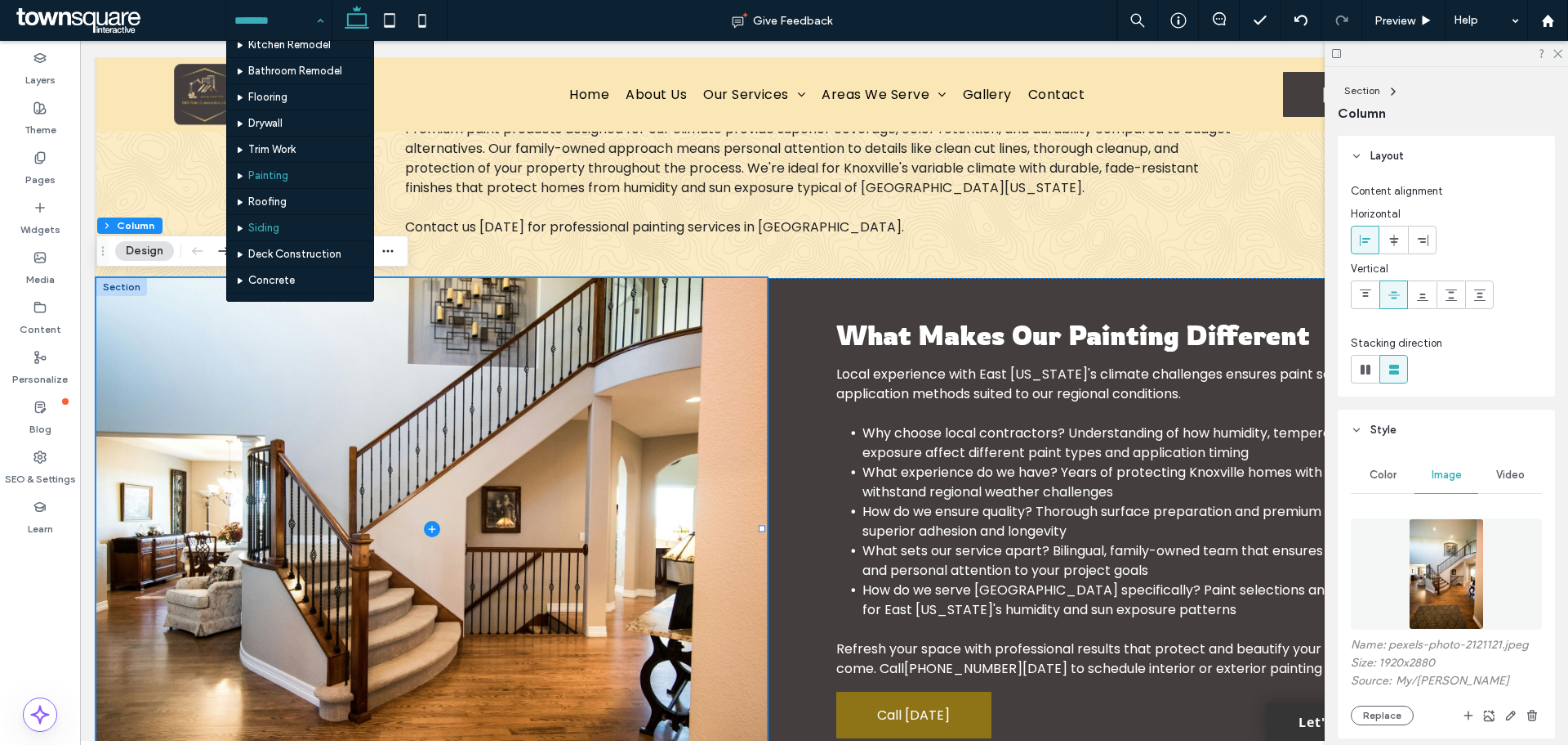
scroll to position [82, 0]
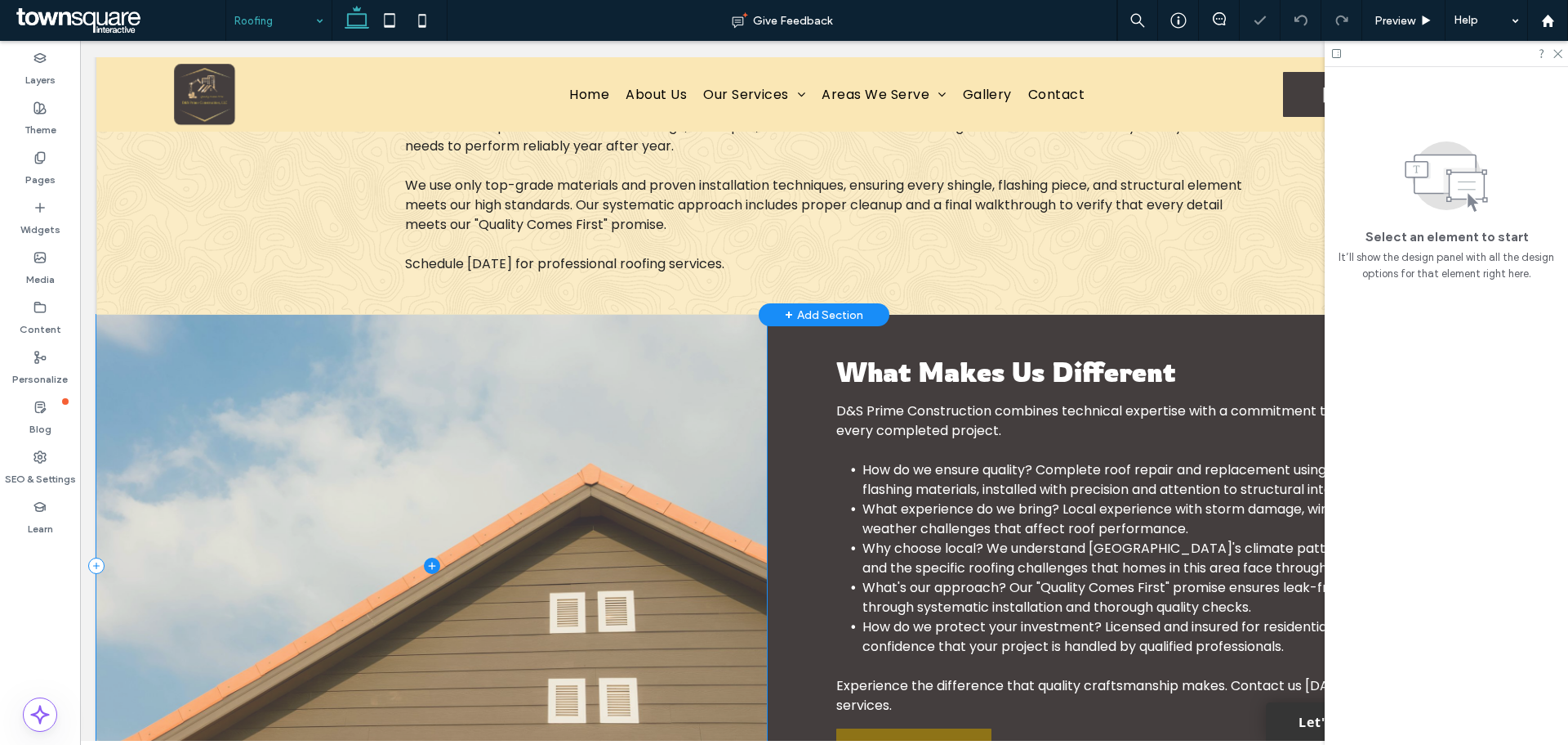
scroll to position [793, 0]
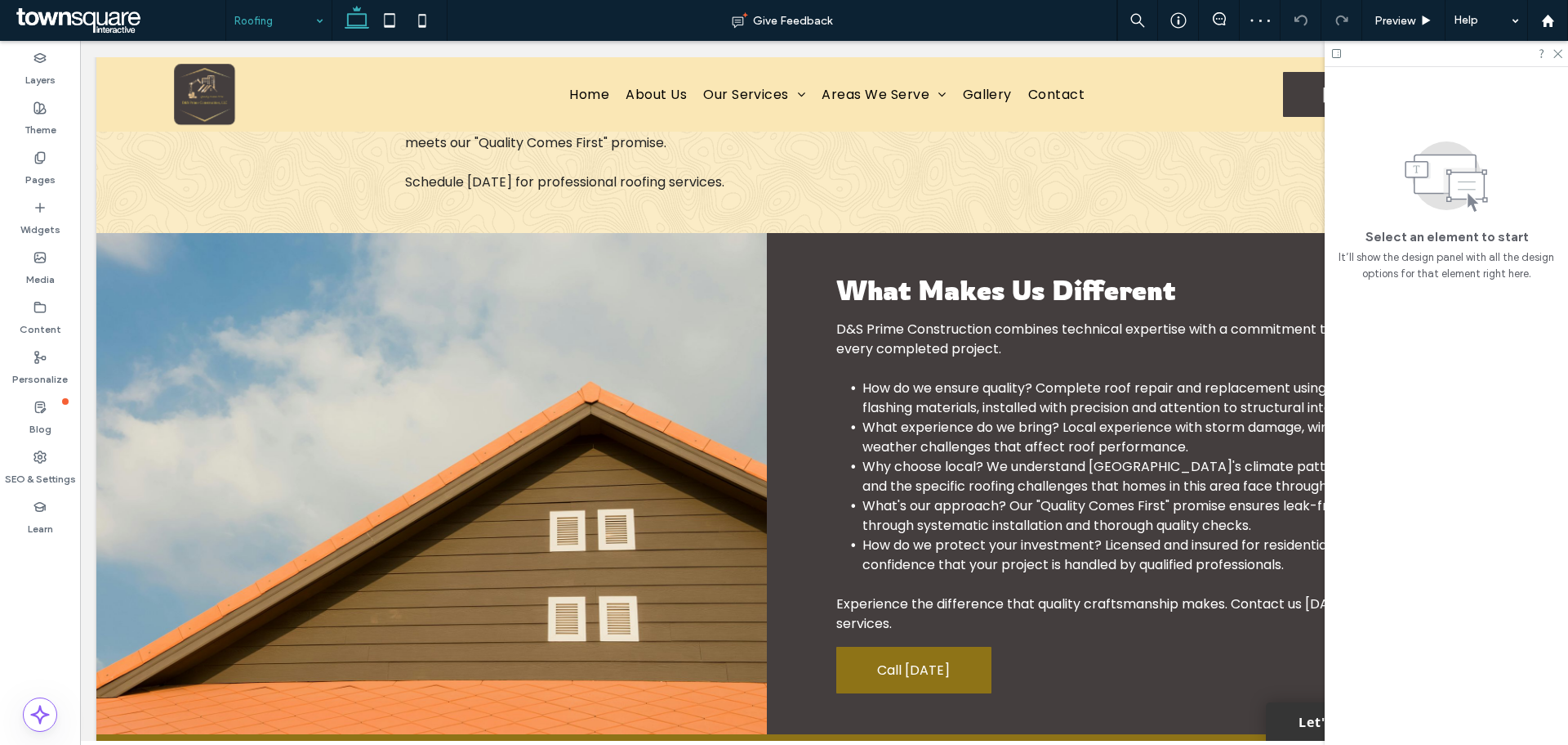
click at [281, 11] on input at bounding box center [274, 20] width 81 height 41
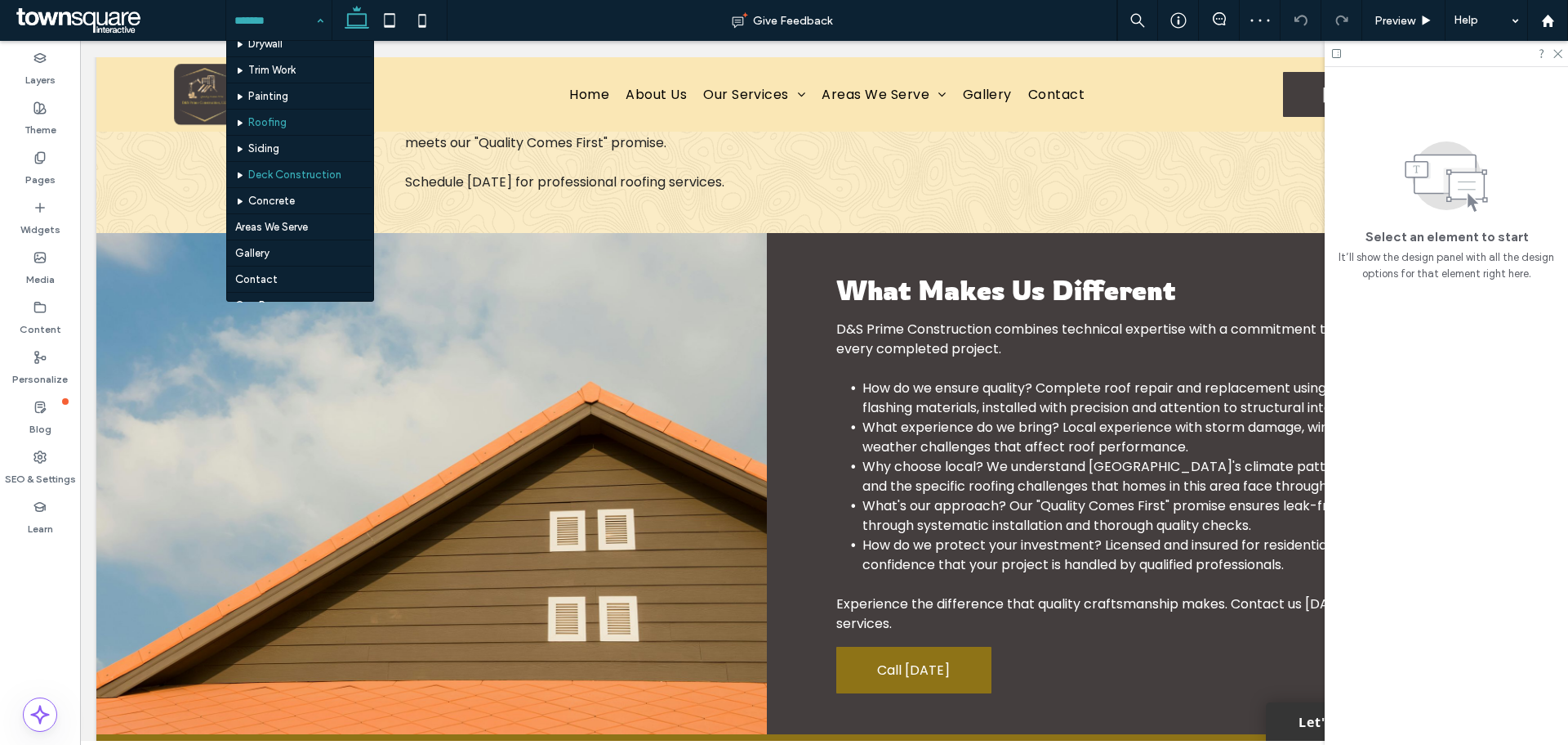
scroll to position [156, 0]
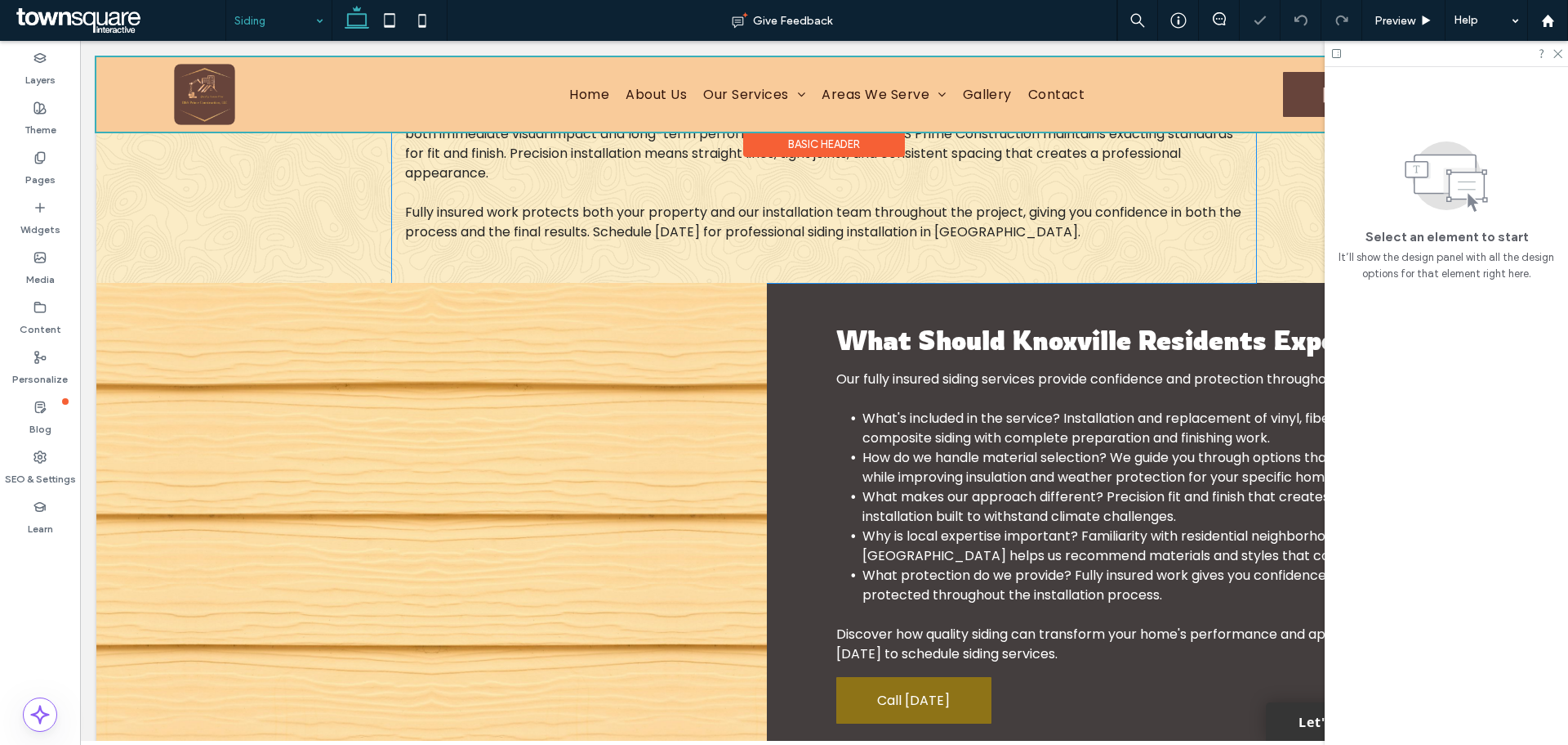
scroll to position [612, 0]
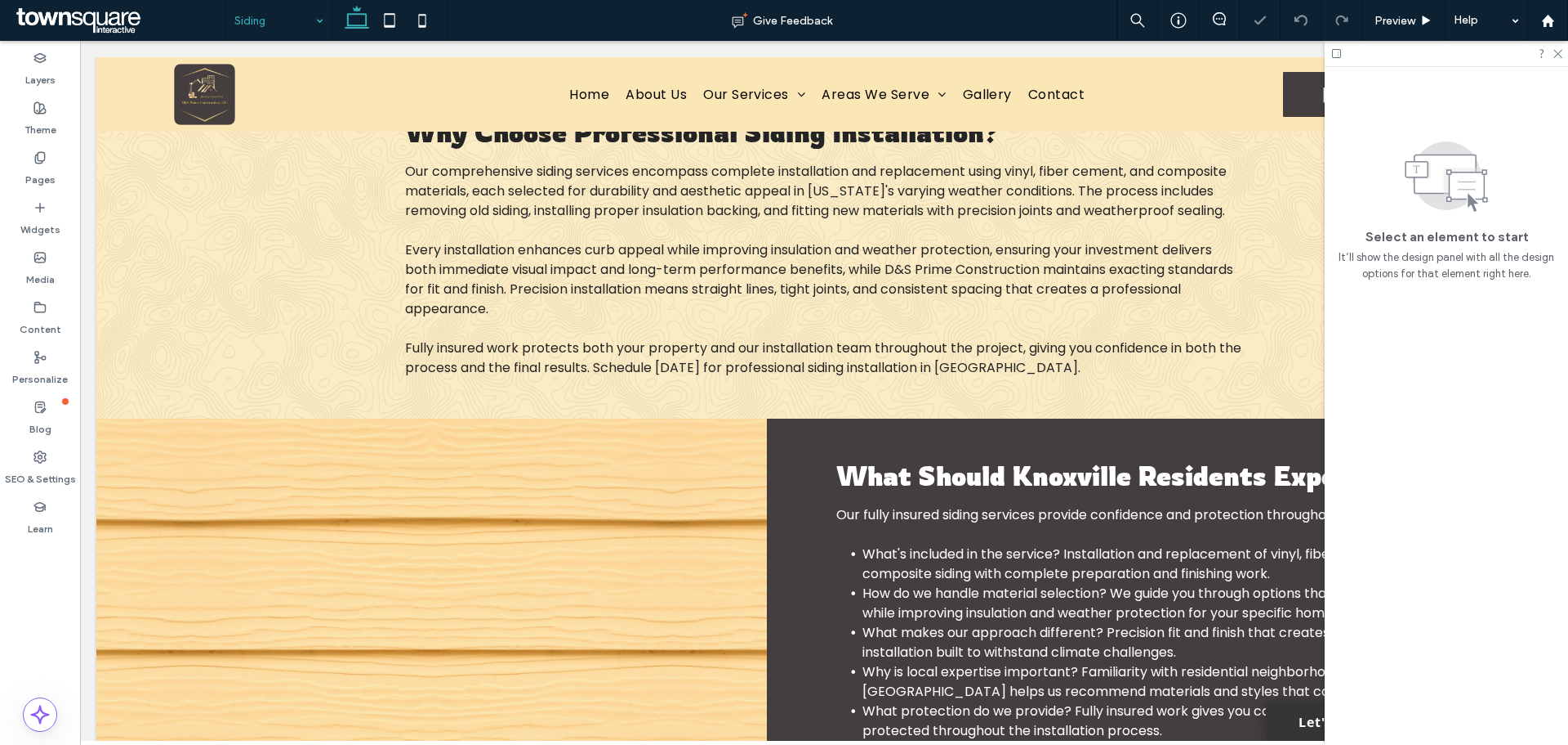
click at [253, 20] on input at bounding box center [274, 20] width 81 height 41
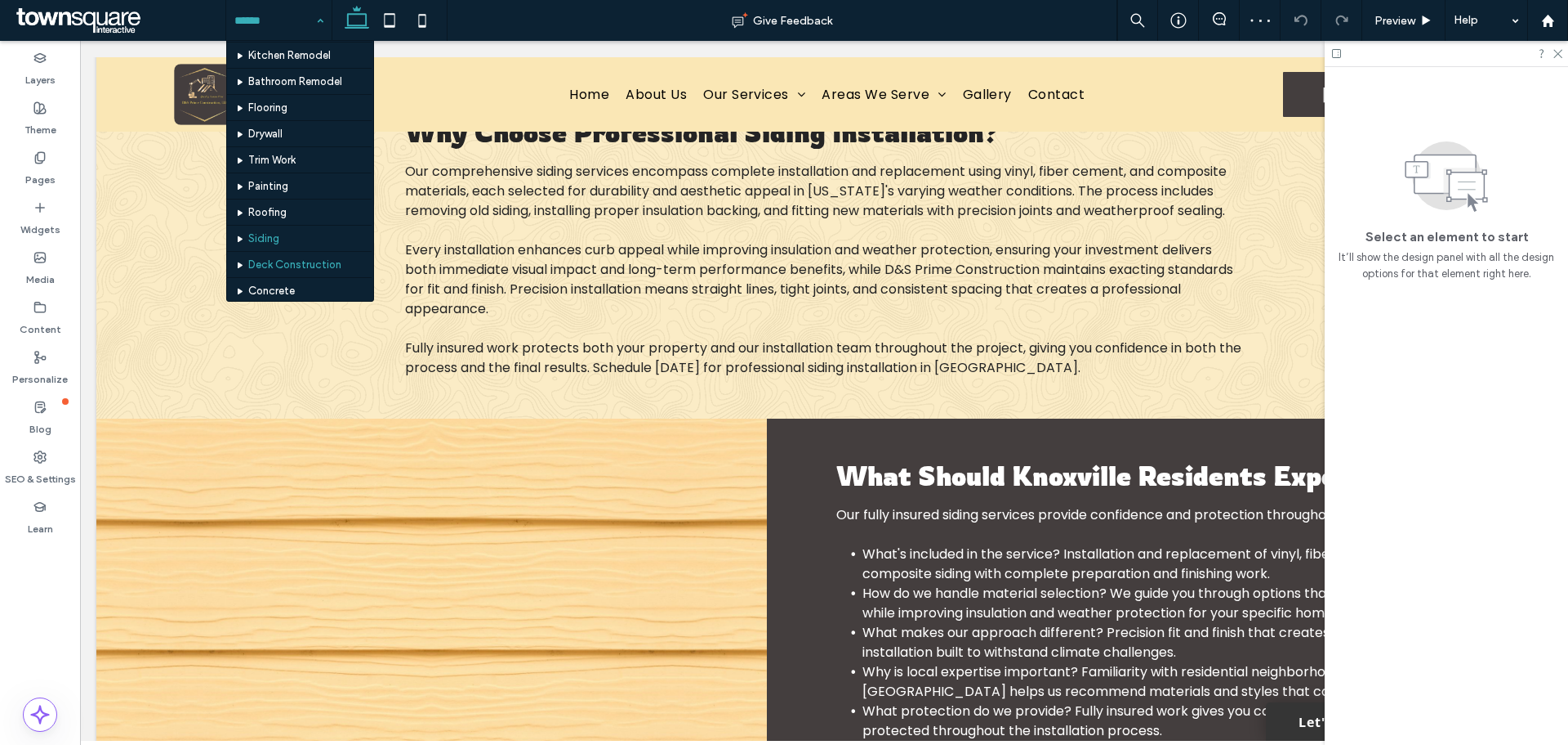
scroll to position [156, 0]
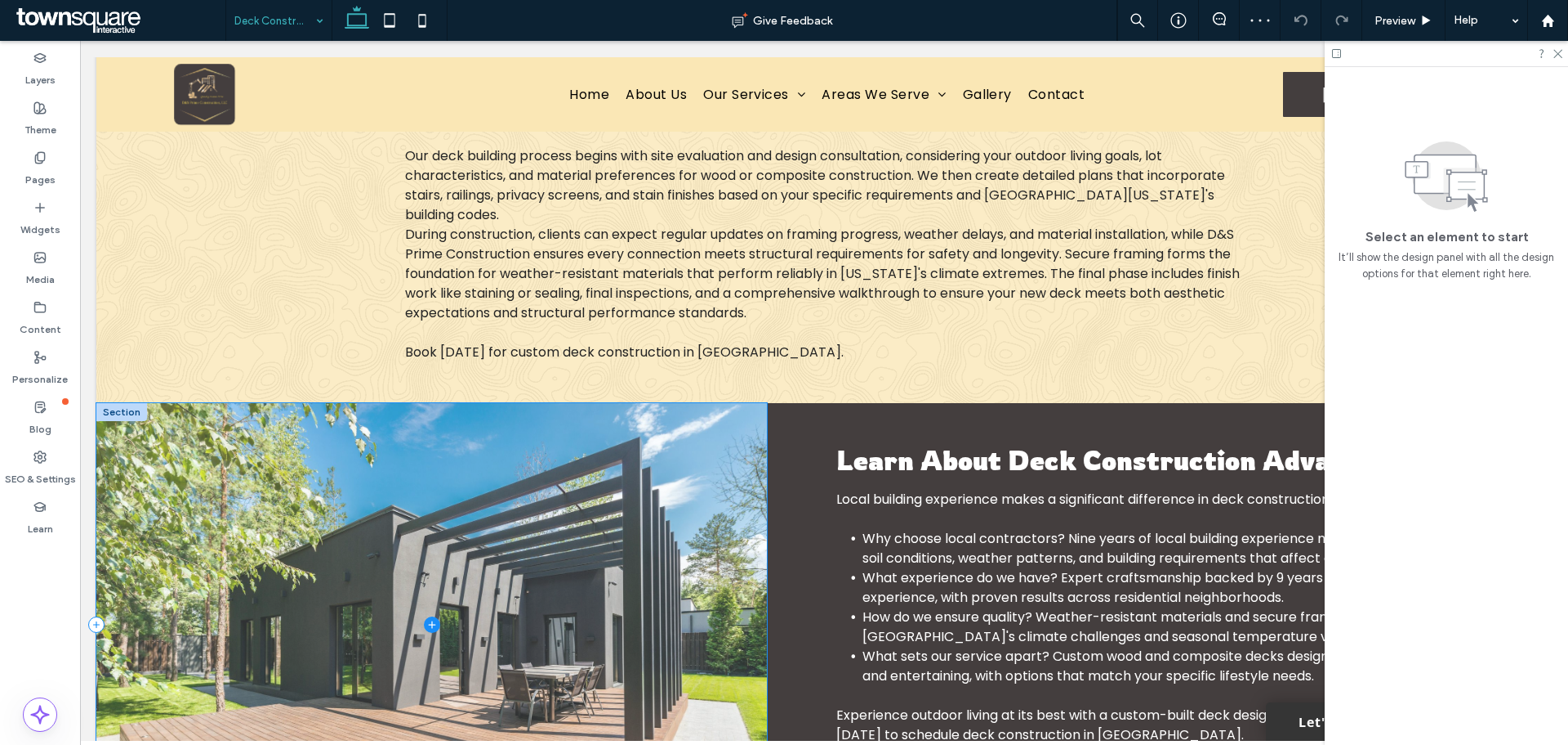
scroll to position [793, 0]
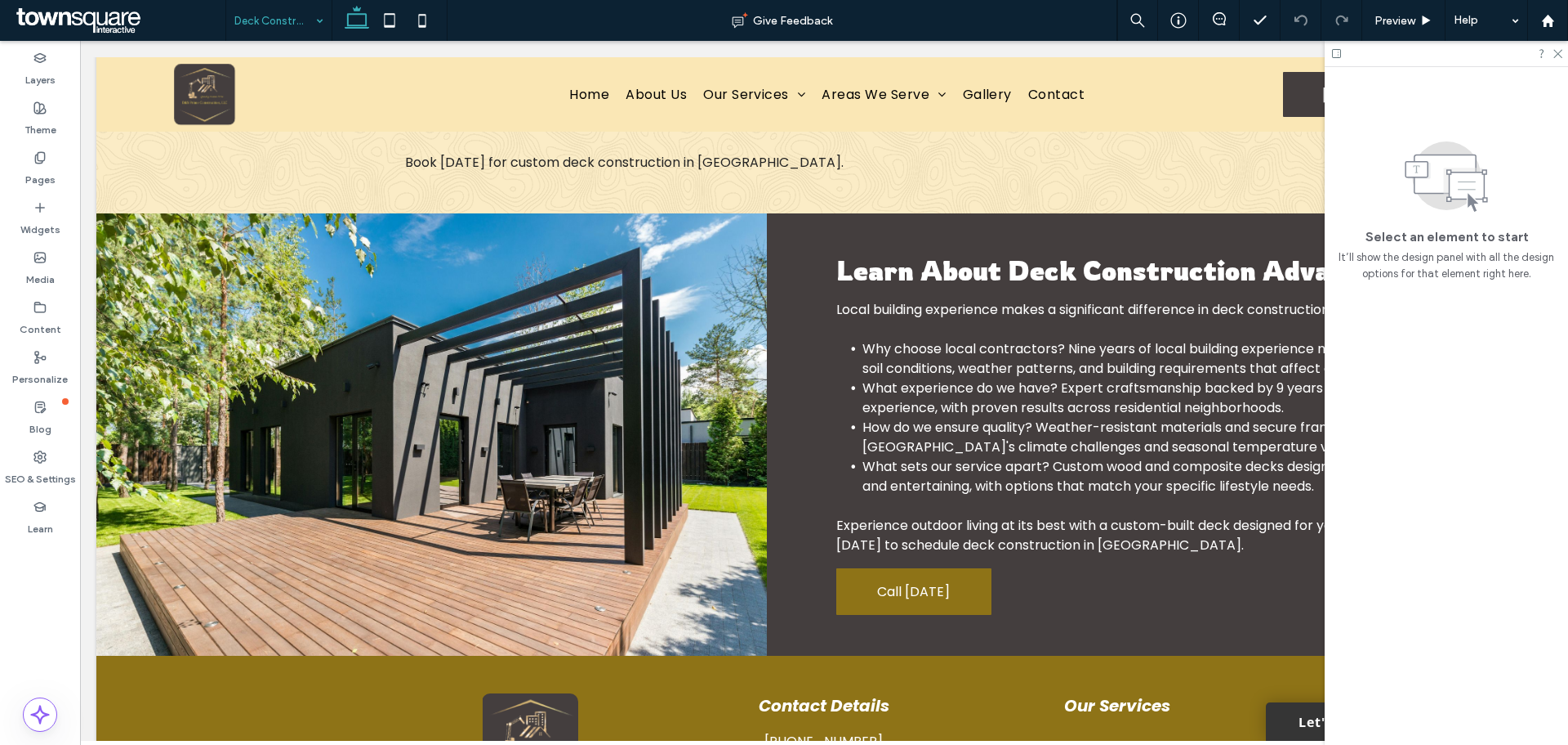
click at [290, 11] on input at bounding box center [274, 20] width 81 height 41
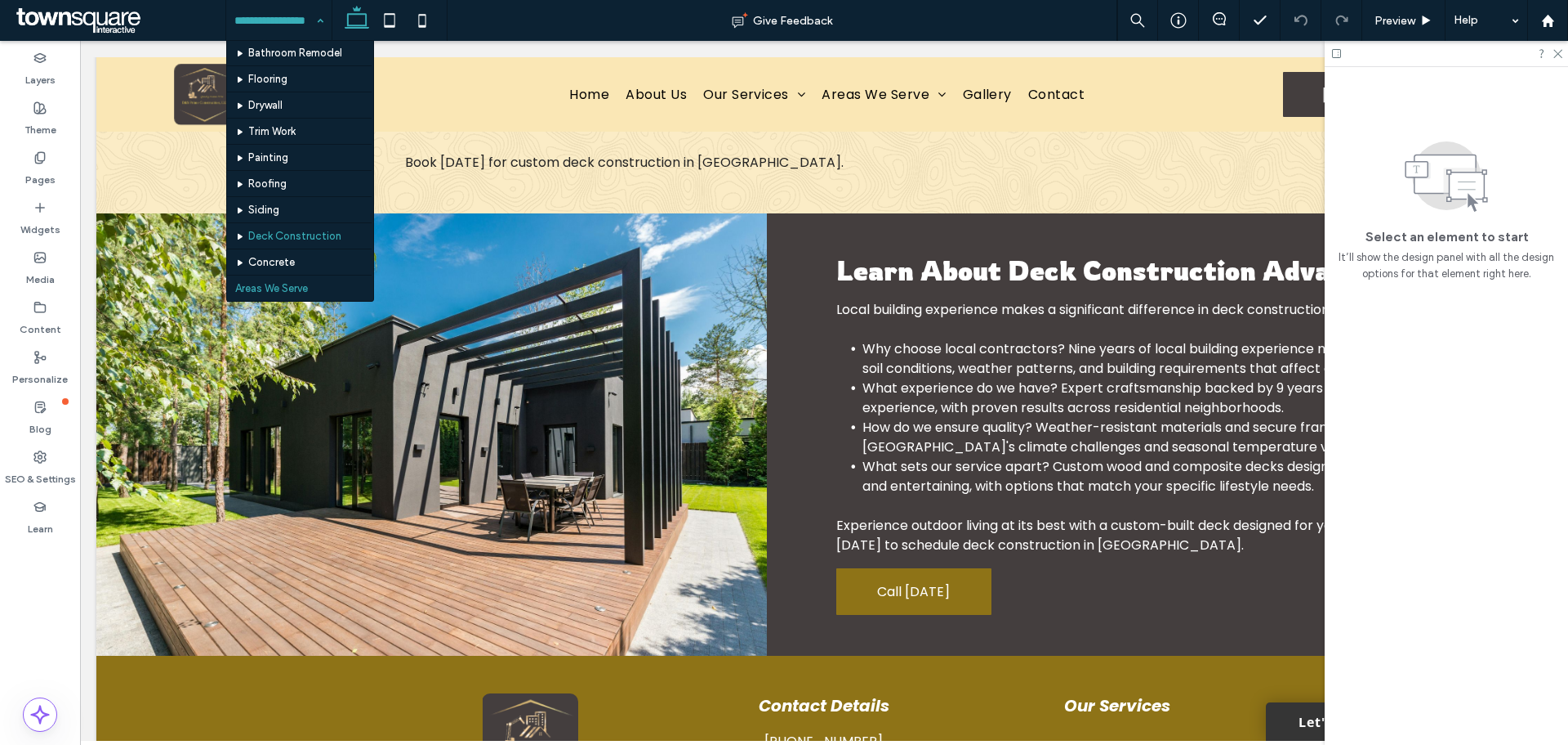
scroll to position [156, 0]
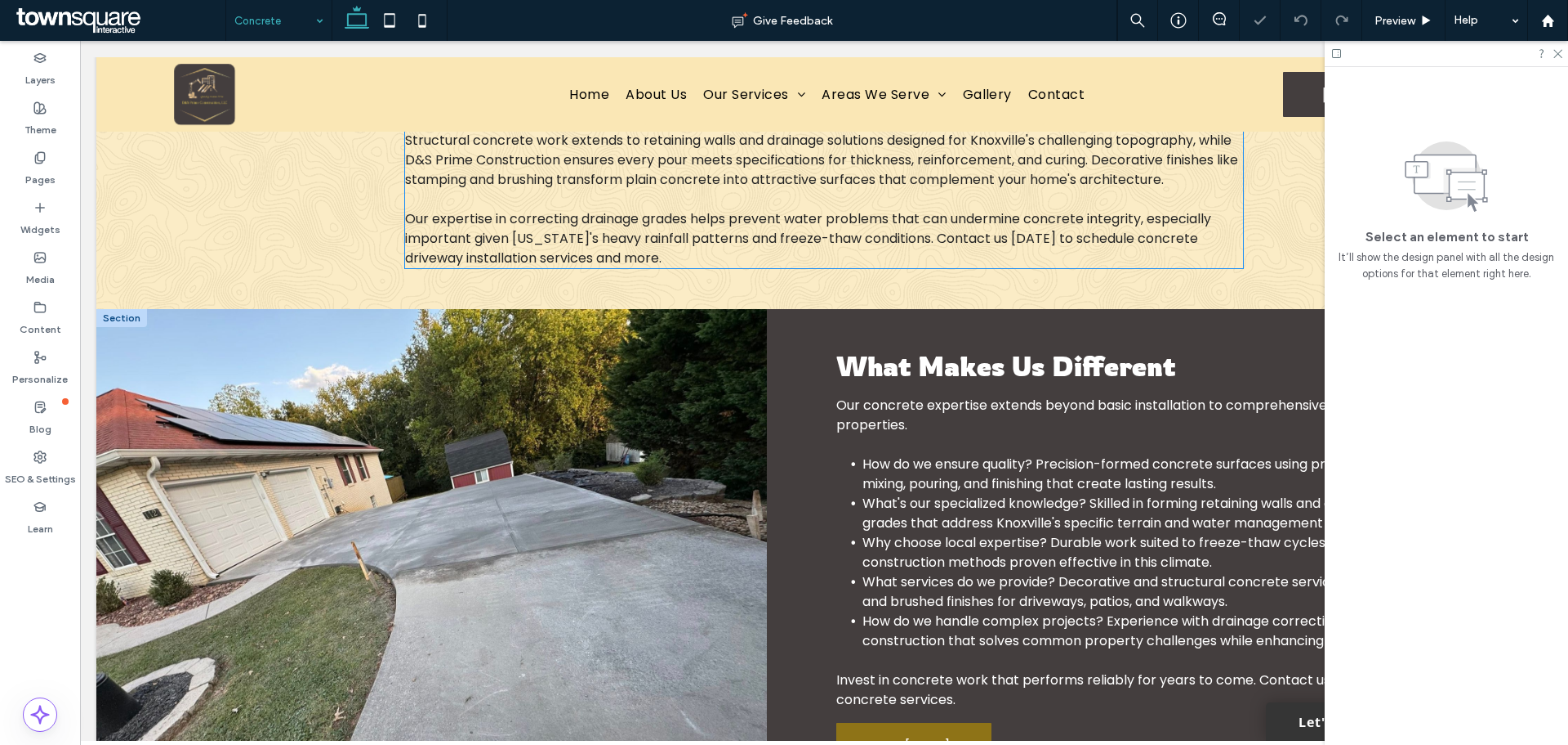
scroll to position [875, 0]
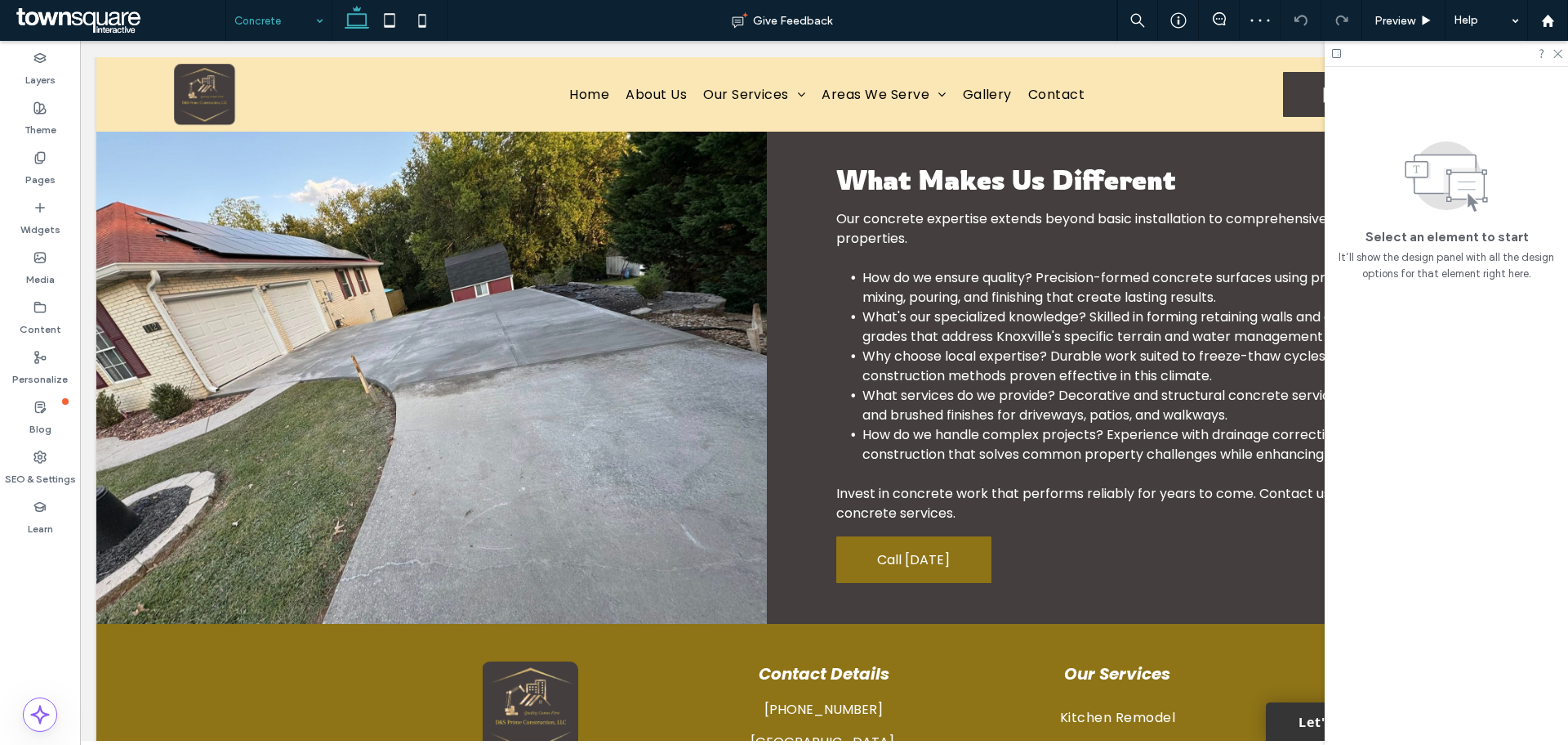
click at [263, 7] on input at bounding box center [274, 20] width 81 height 41
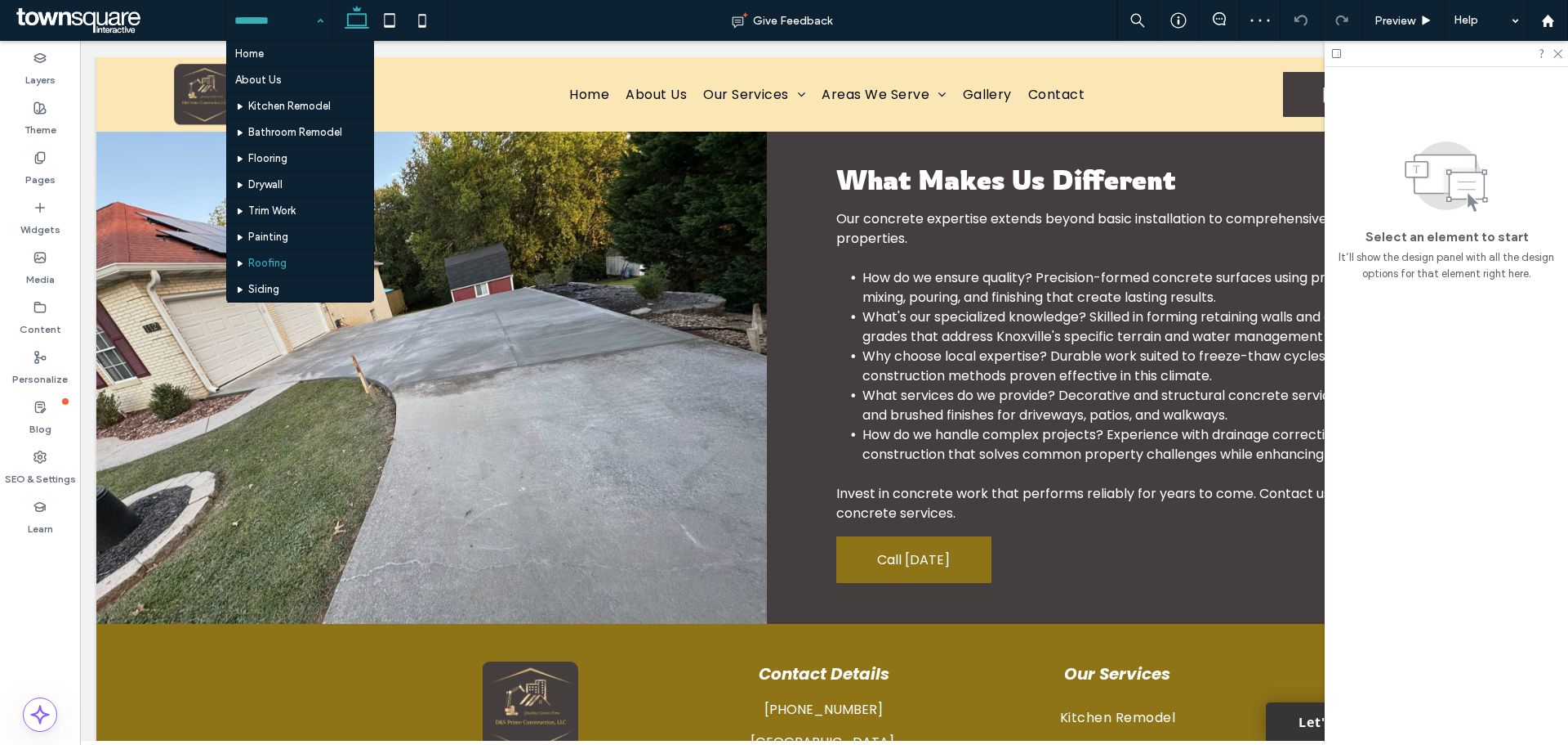
scroll to position [156, 0]
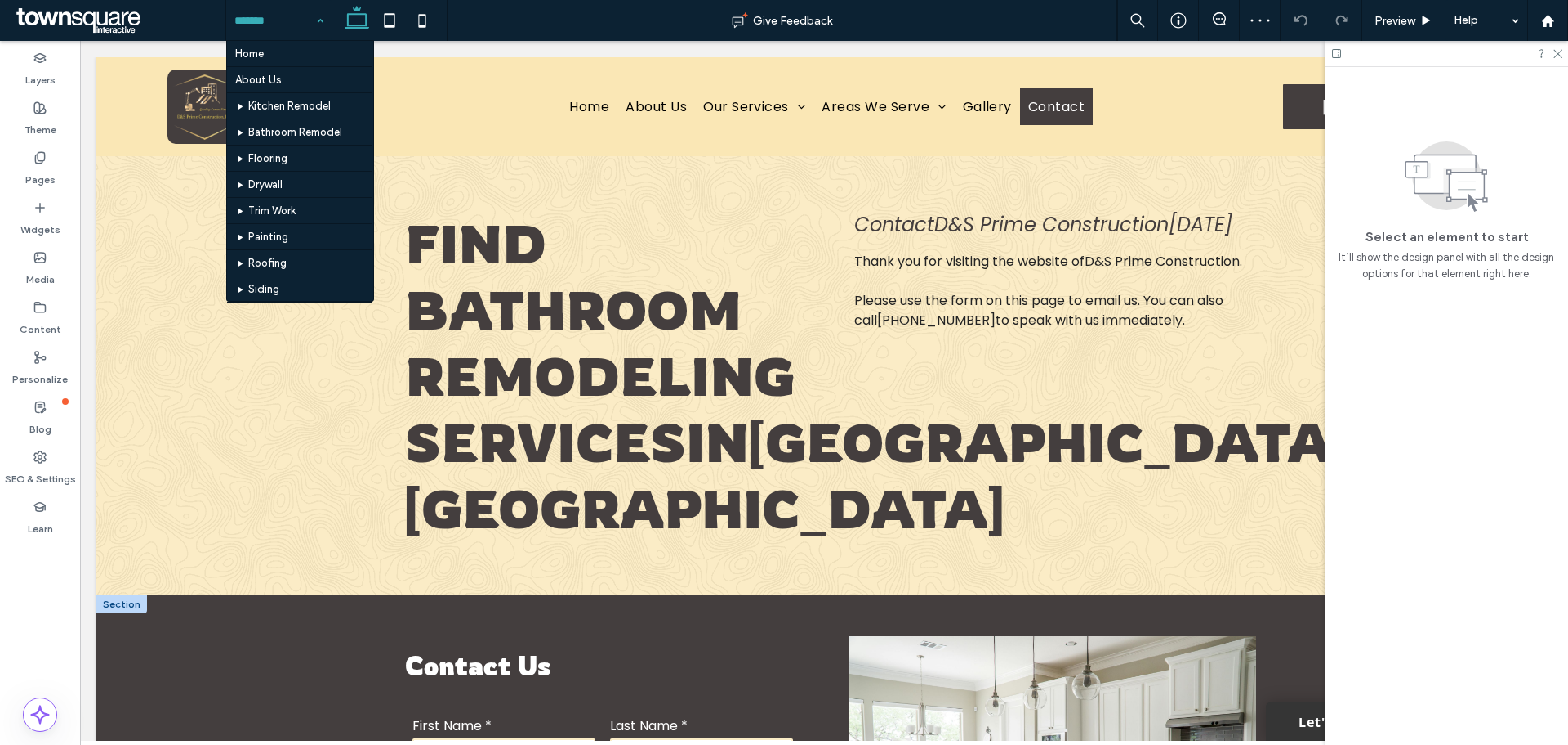
scroll to position [12, 0]
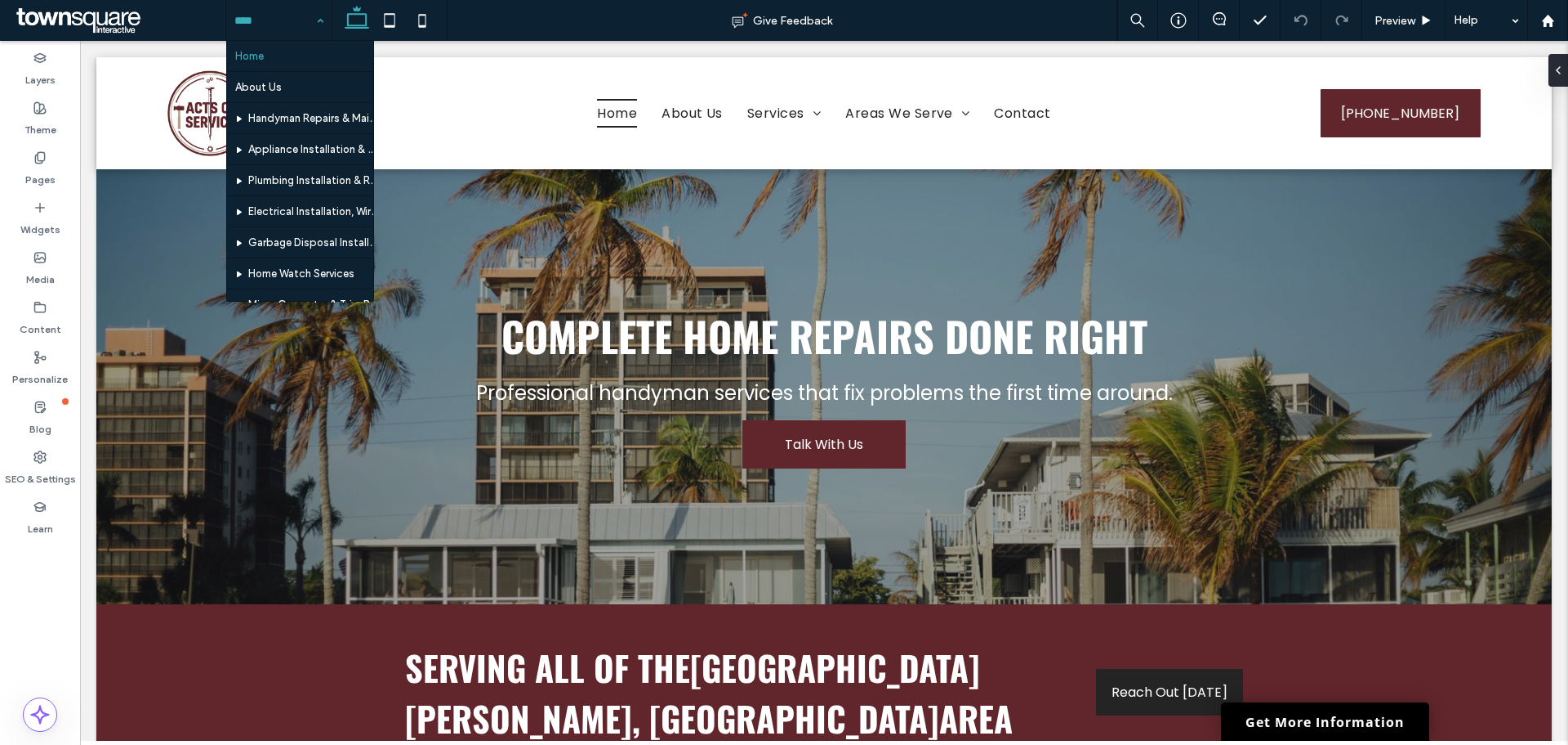
scroll to position [142, 0]
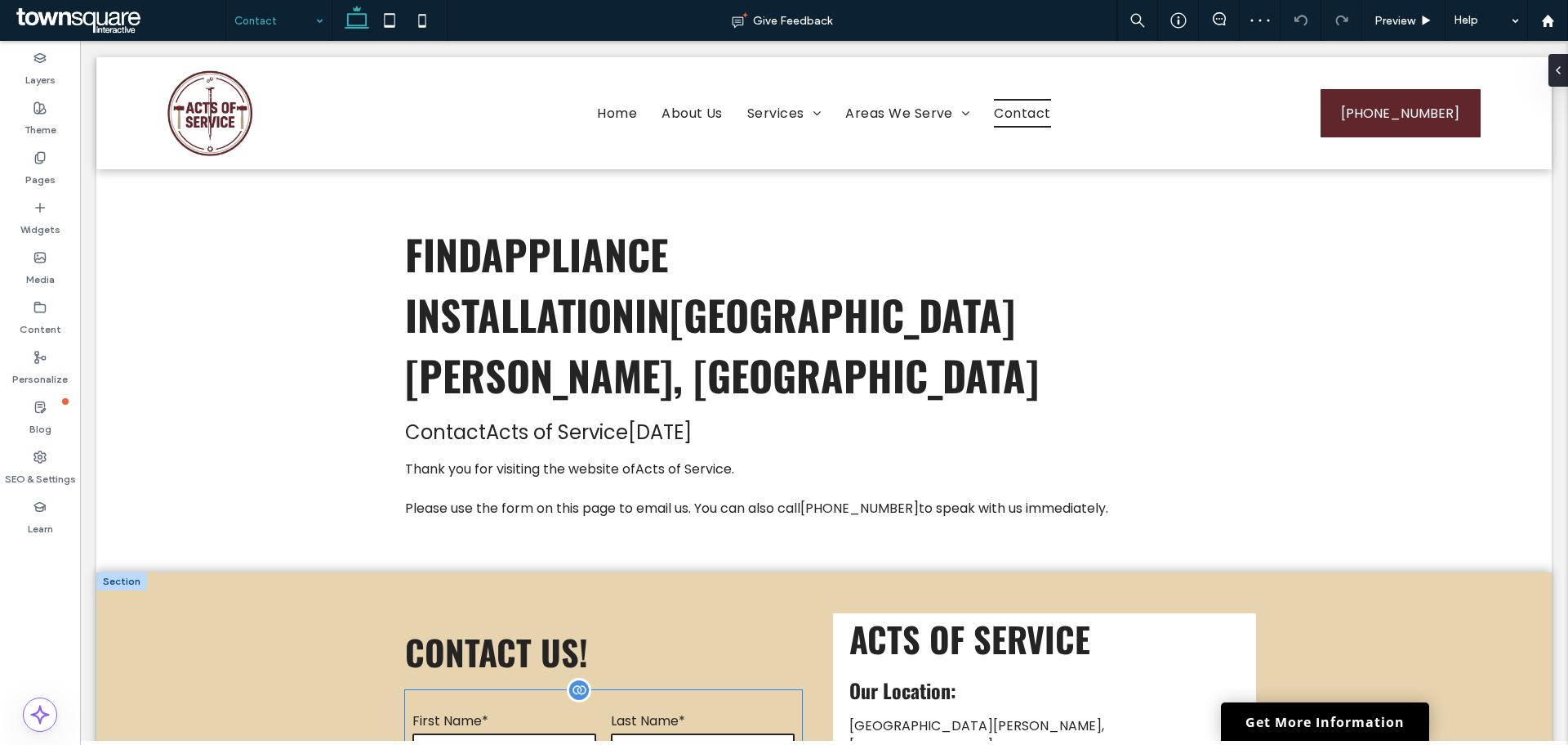
click at [515, 710] on div "First Name*" at bounding box center [504, 739] width 199 height 58
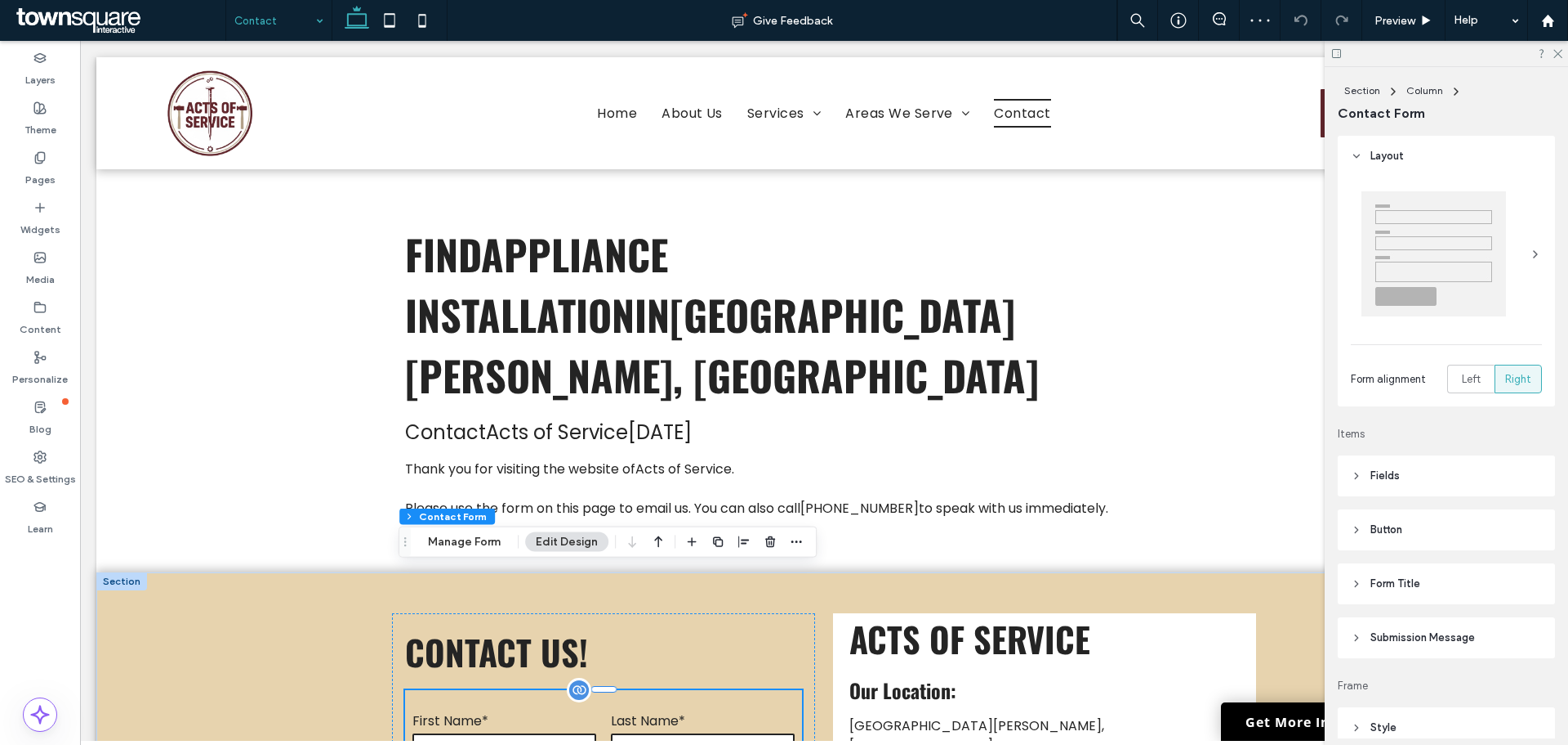
type input "*"
type input "***"
type input "*"
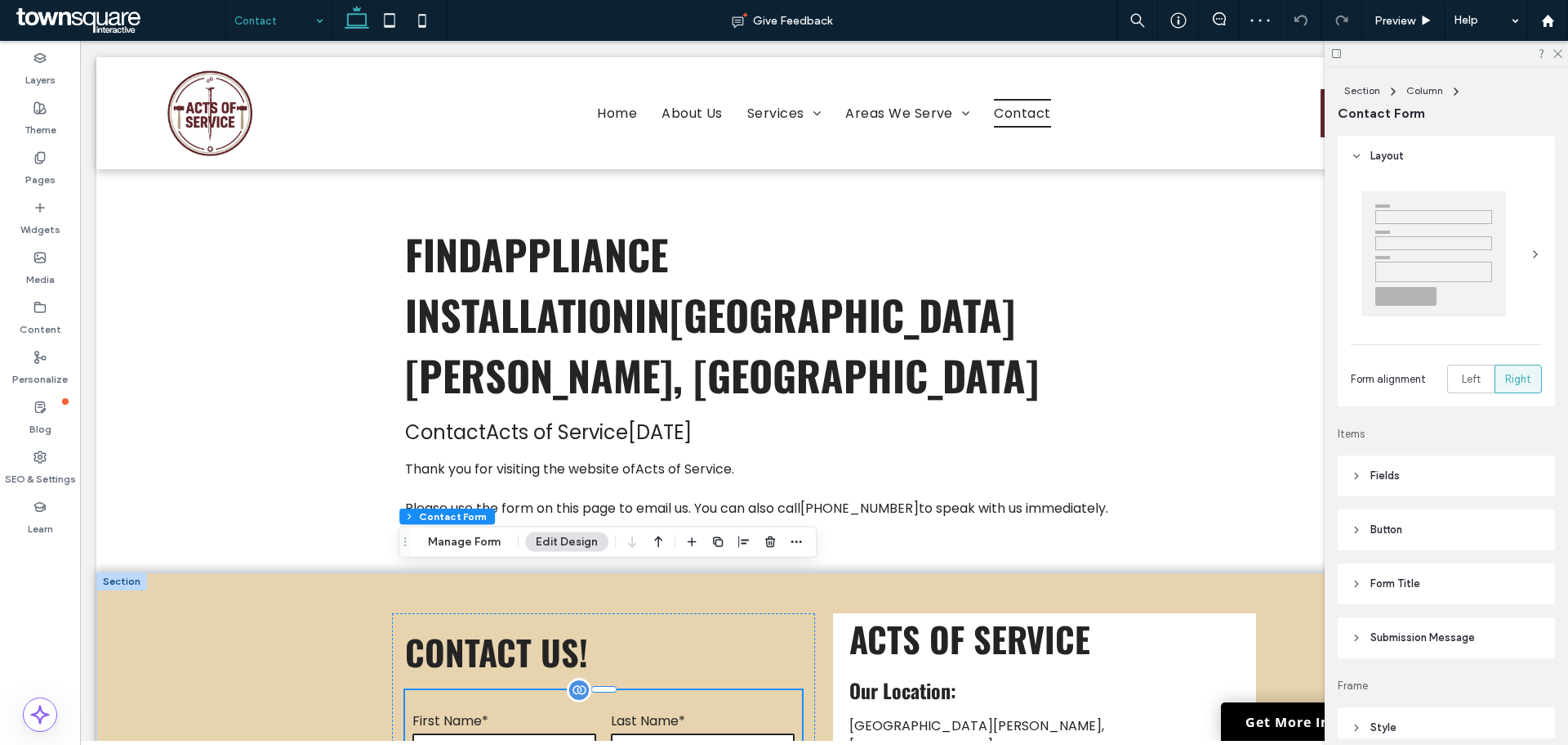
type input "***"
click at [462, 539] on button "Manage Form" at bounding box center [464, 542] width 94 height 20
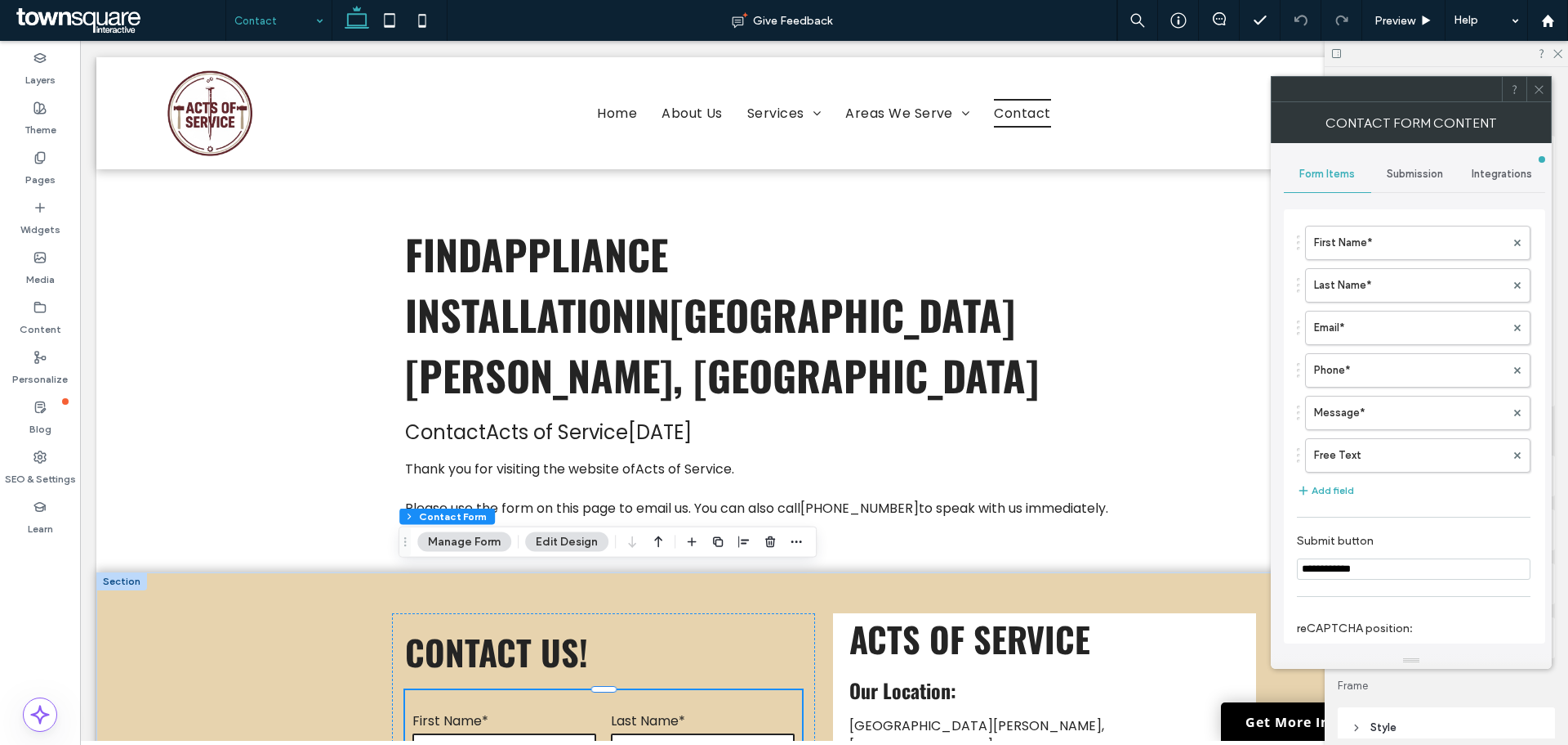
click at [1428, 169] on span "Submission" at bounding box center [1415, 174] width 56 height 13
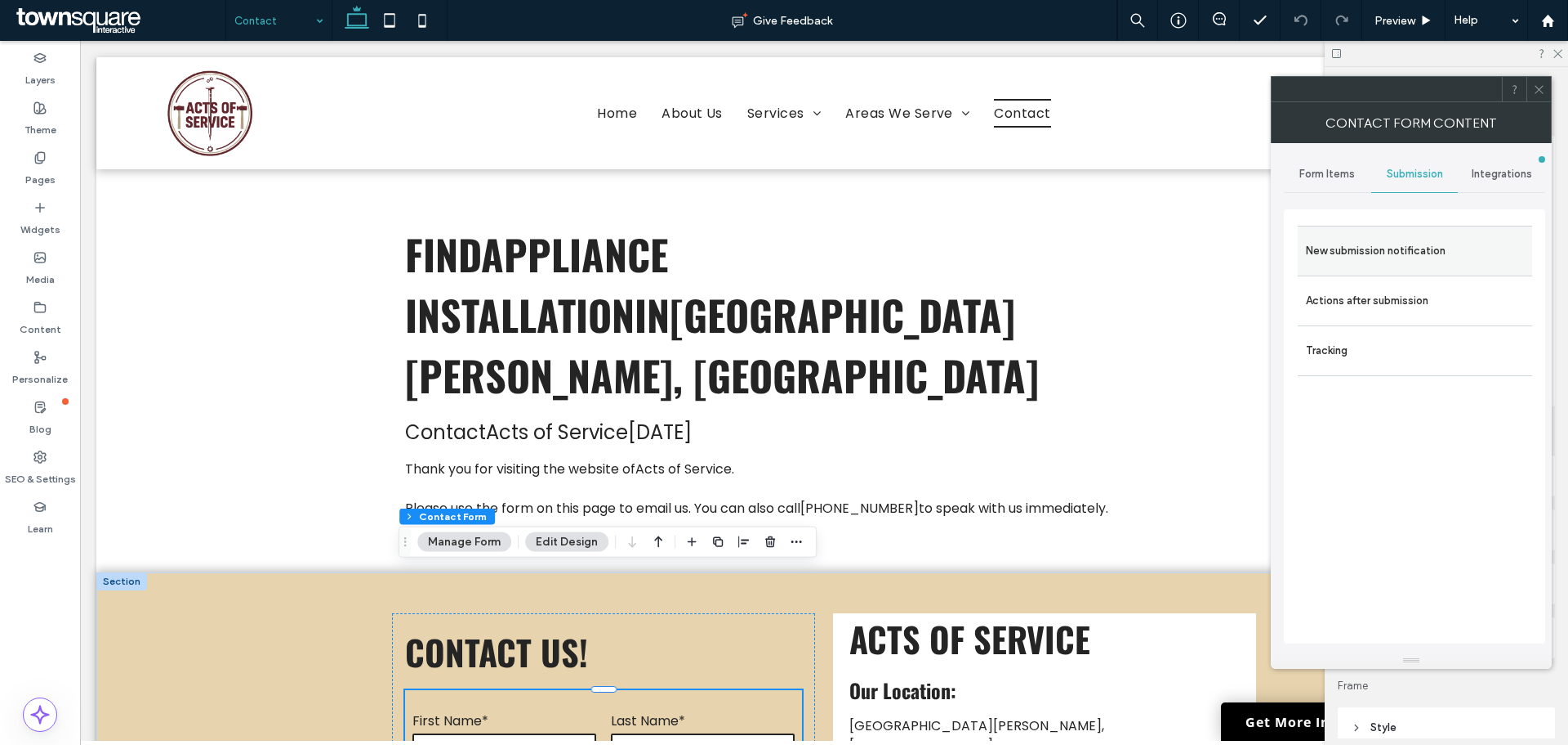
click at [1372, 243] on label "New submission notification" at bounding box center [1415, 251] width 219 height 33
